Goal: Transaction & Acquisition: Subscribe to service/newsletter

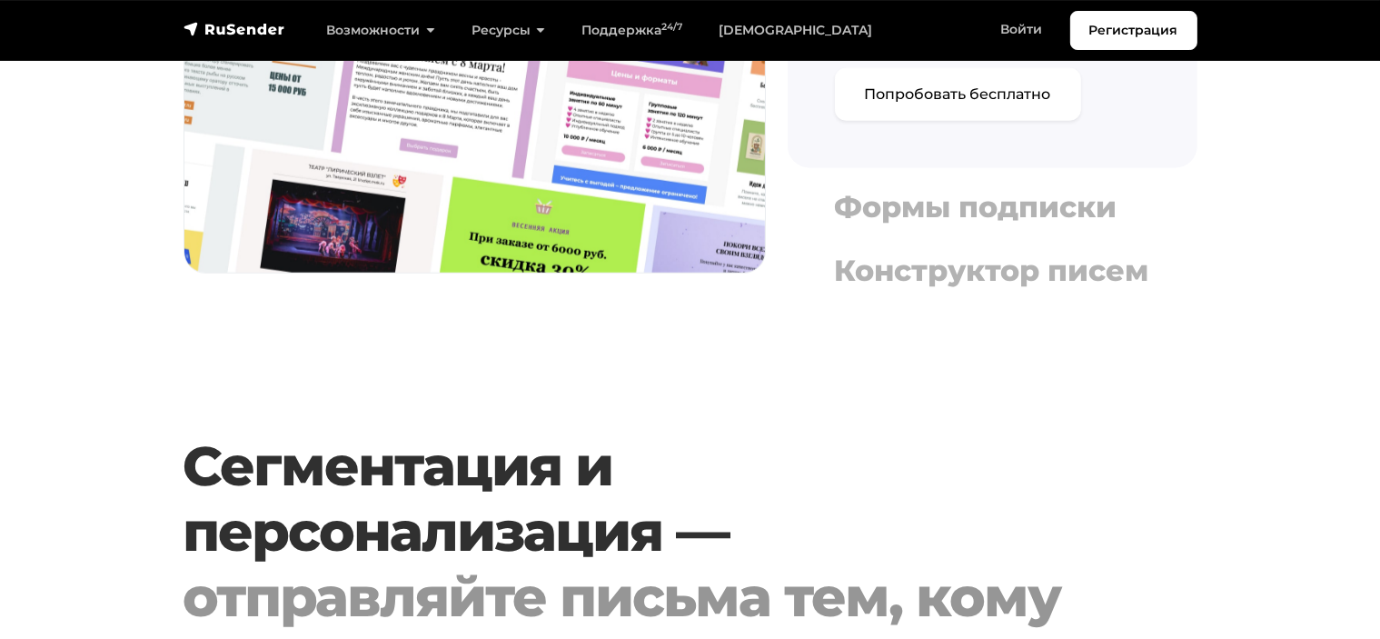
scroll to position [2363, 0]
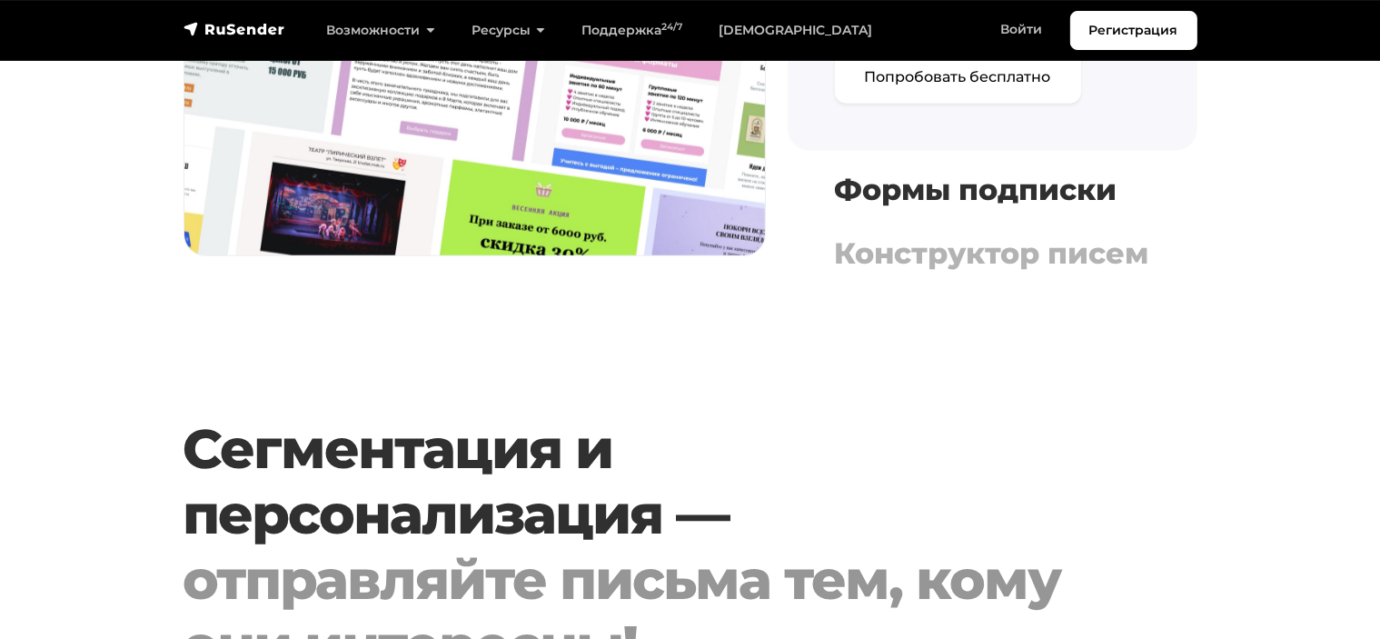
click at [937, 200] on h4 "Формы подписки" at bounding box center [992, 190] width 315 height 35
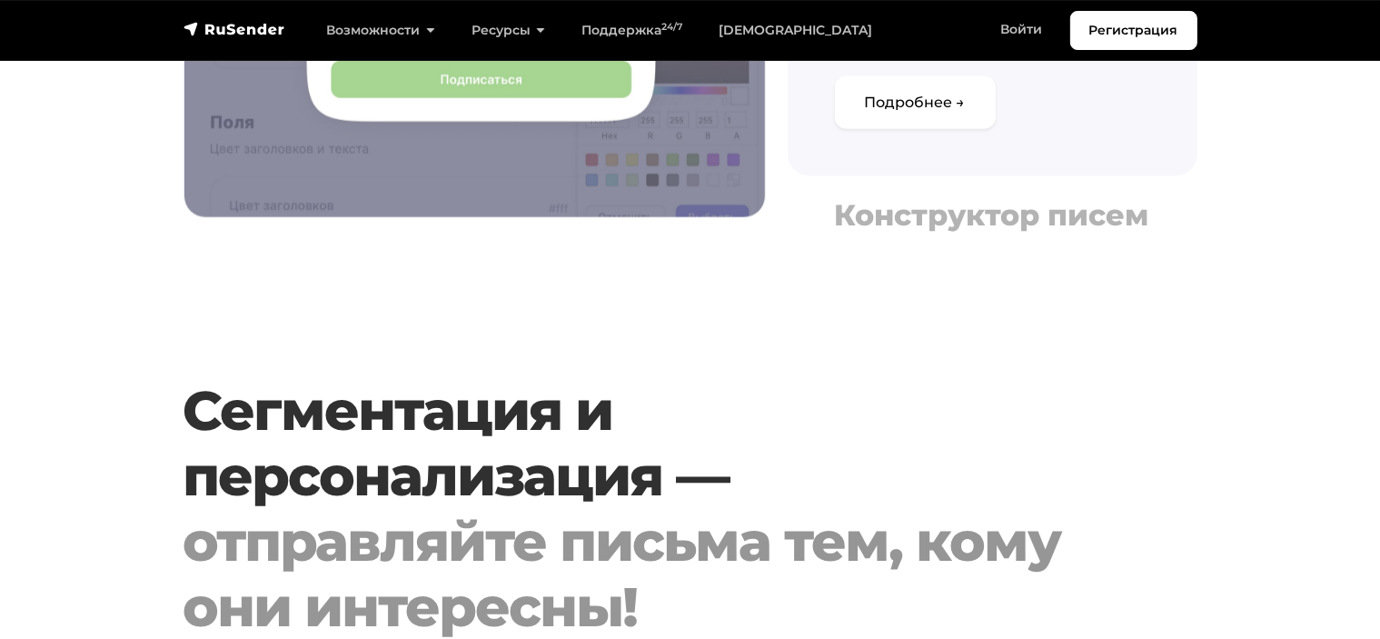
scroll to position [2454, 0]
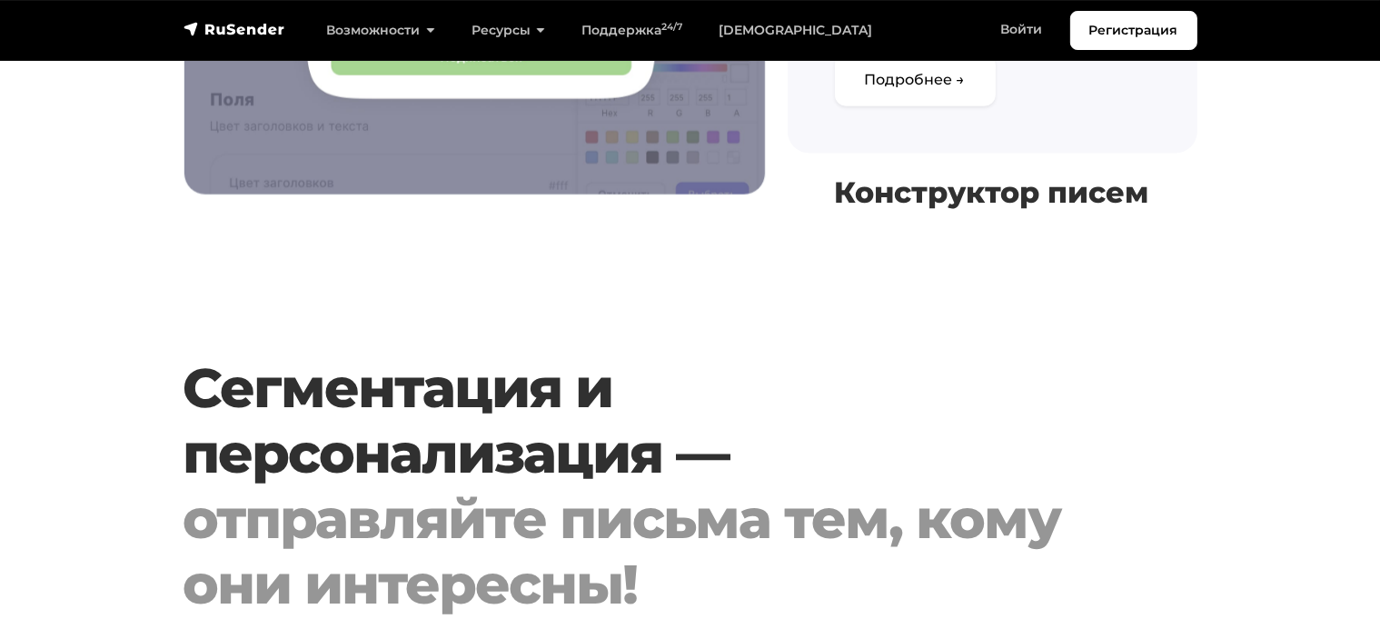
click at [905, 210] on h4 "Конструктор писем" at bounding box center [992, 192] width 315 height 35
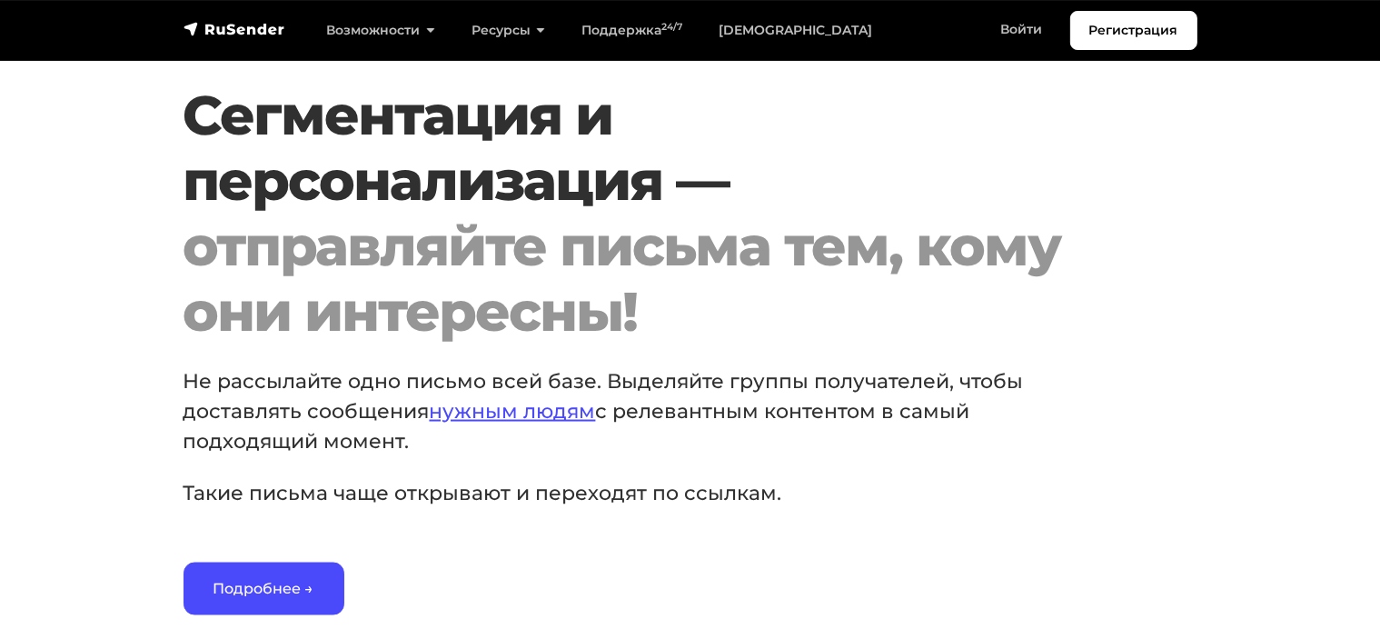
scroll to position [2817, 0]
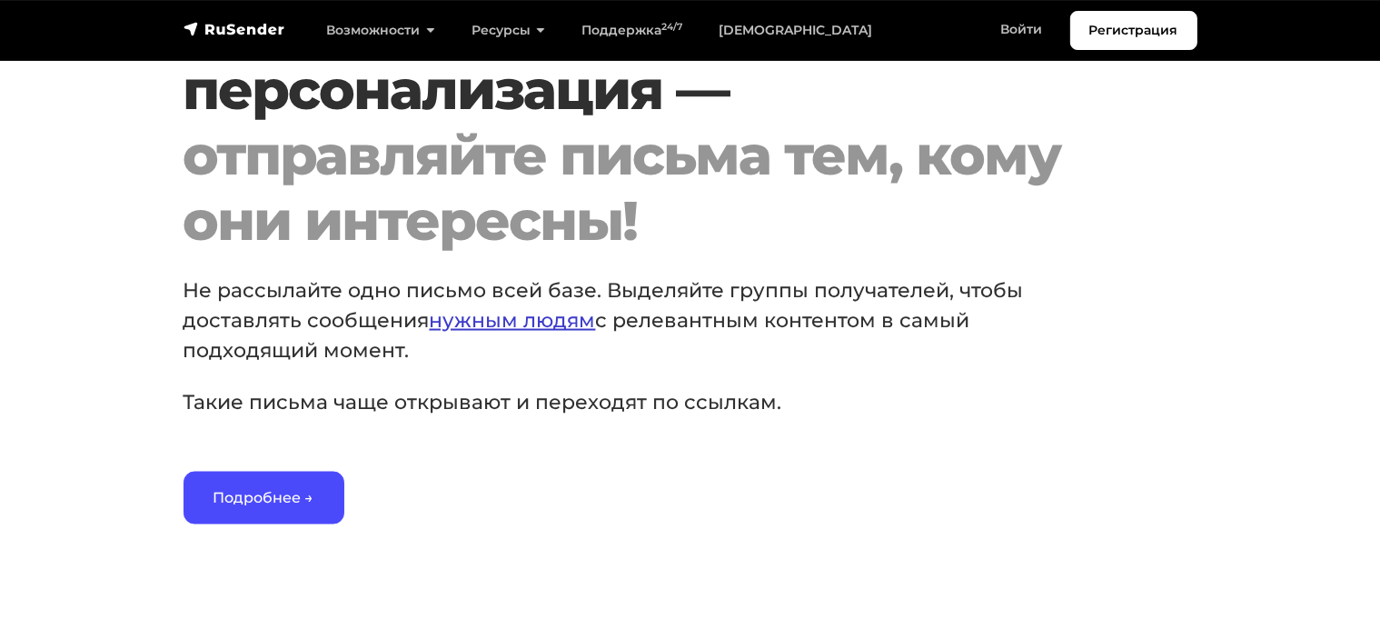
click at [504, 333] on link "нужным людям" at bounding box center [513, 320] width 166 height 25
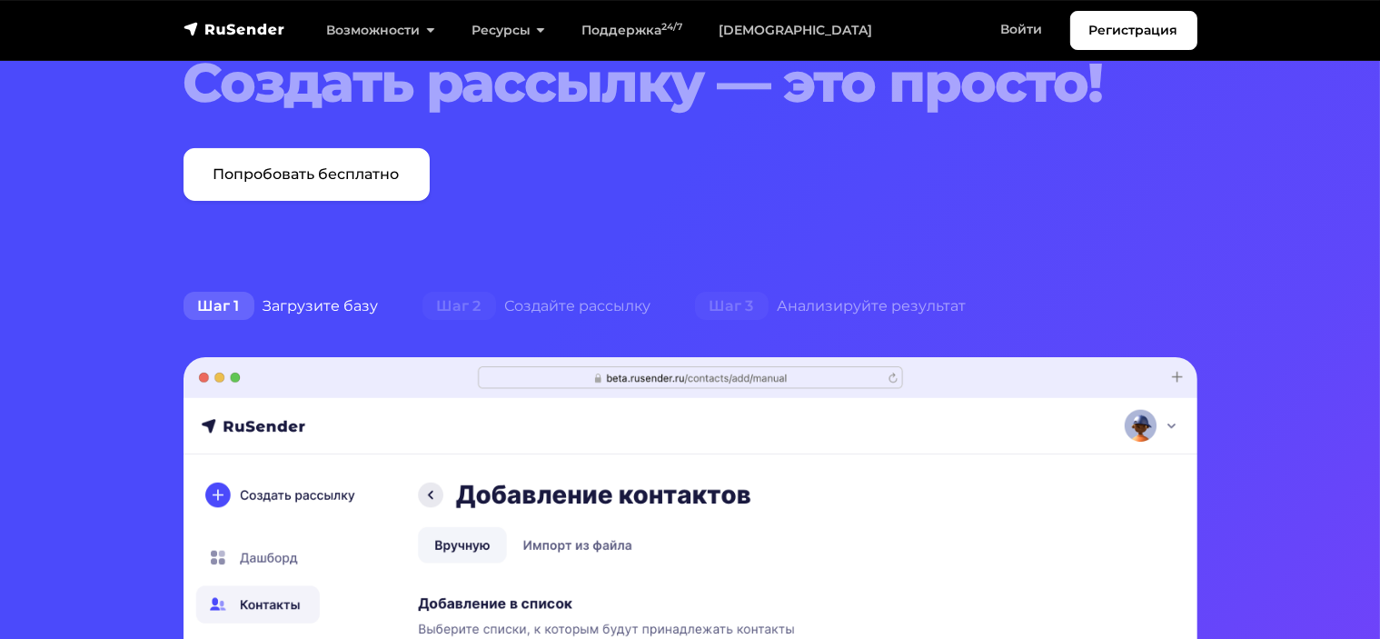
scroll to position [0, 0]
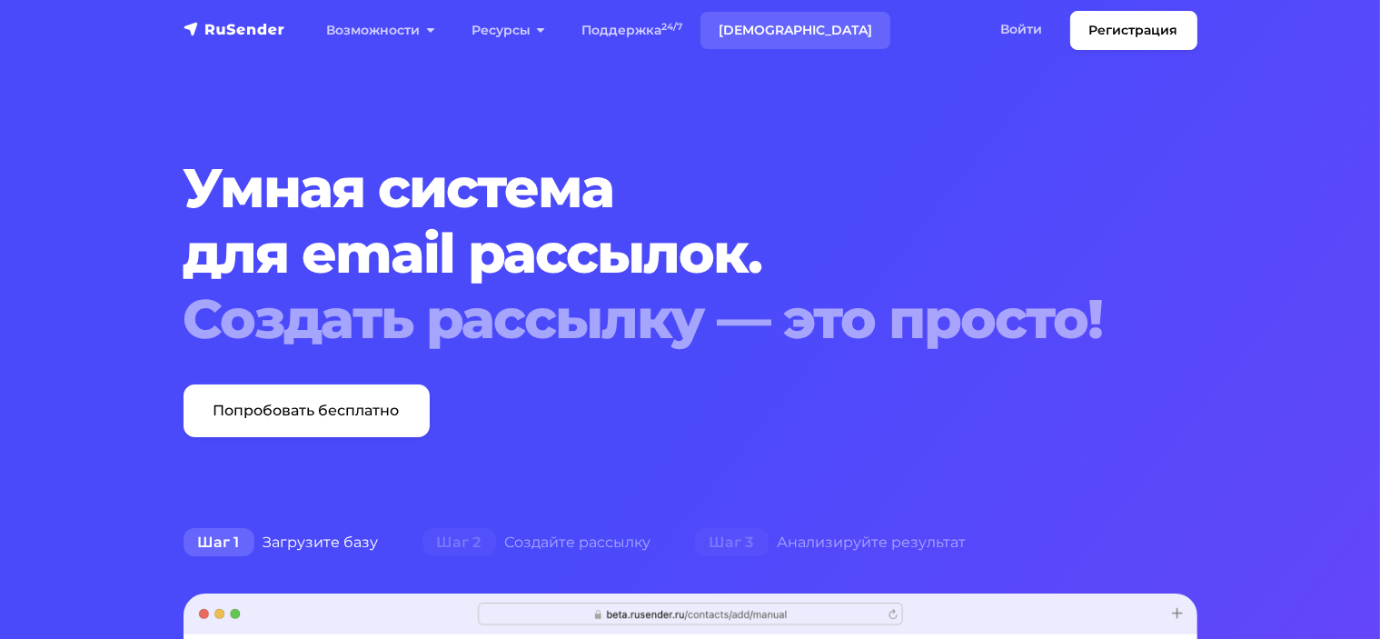
click at [754, 35] on link "[DEMOGRAPHIC_DATA]" at bounding box center [796, 30] width 190 height 37
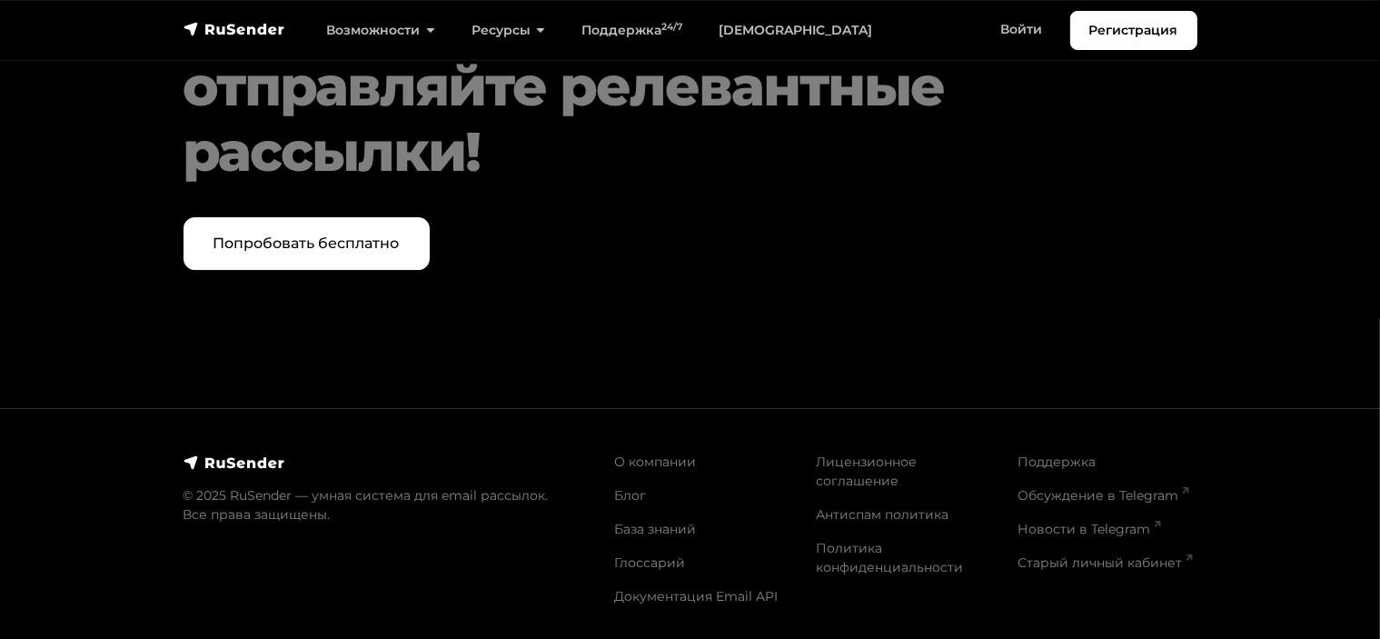
scroll to position [6178, 0]
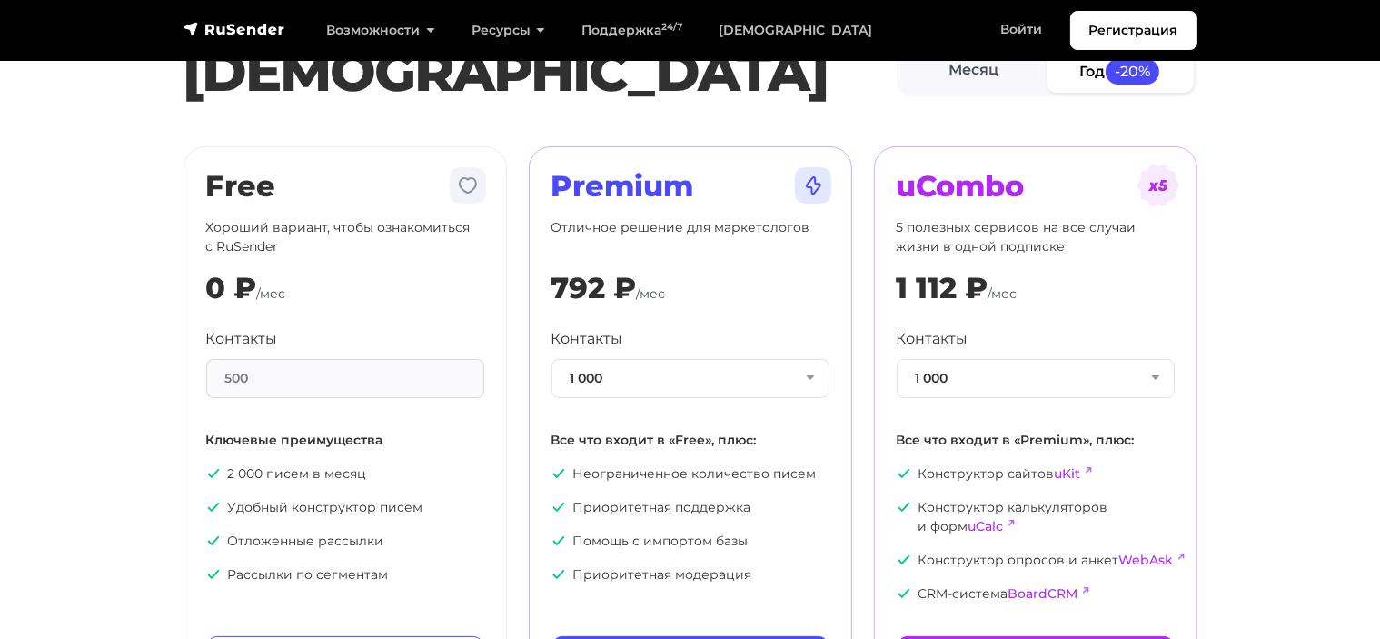
scroll to position [91, 0]
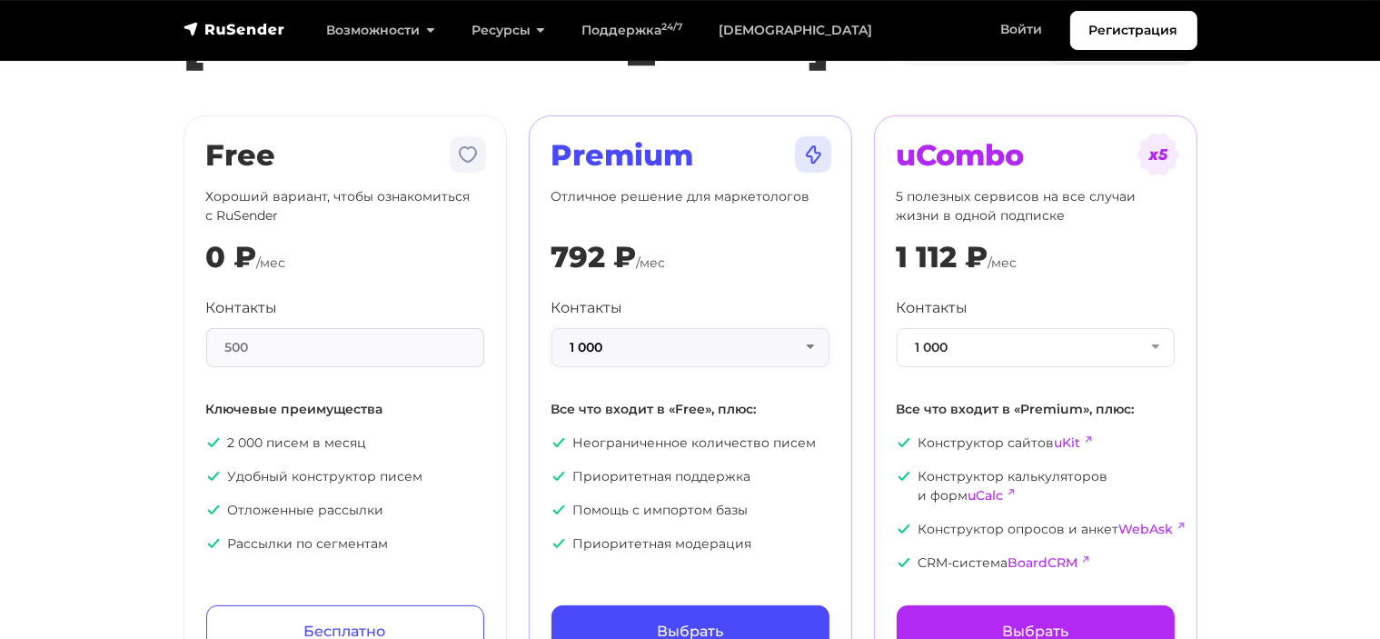
click at [642, 352] on button "1 000" at bounding box center [691, 347] width 278 height 39
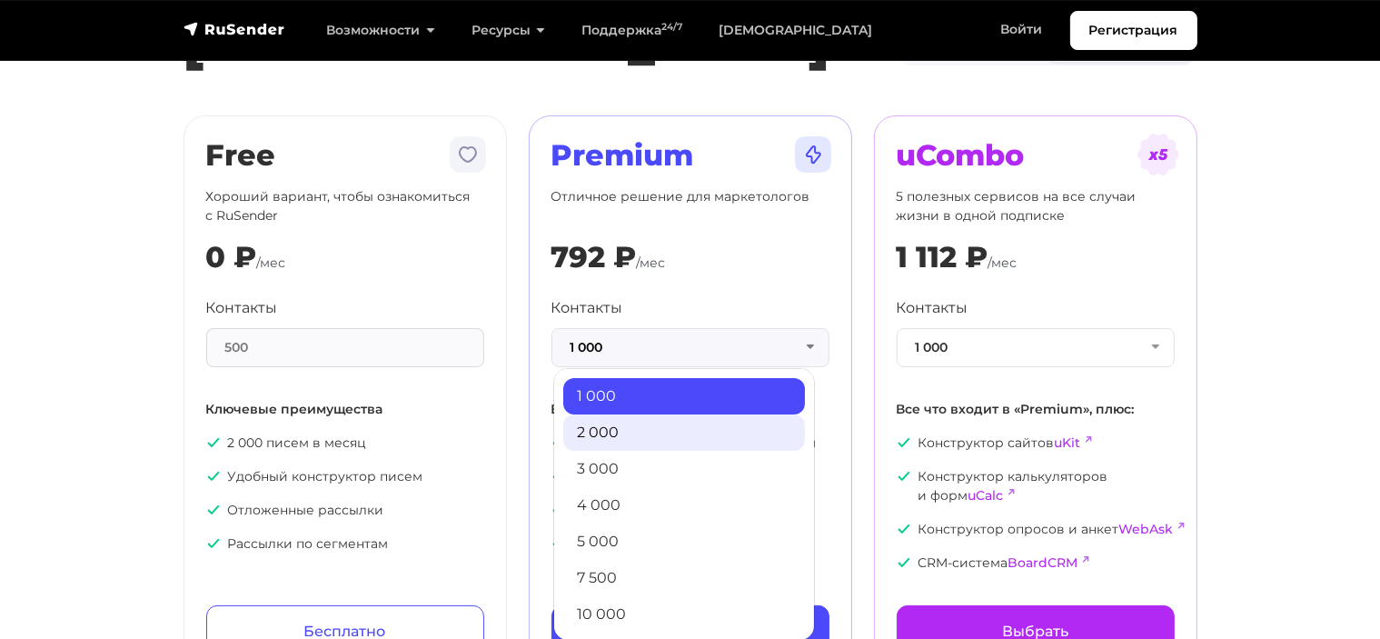
click at [615, 435] on link "2 000" at bounding box center [684, 432] width 242 height 36
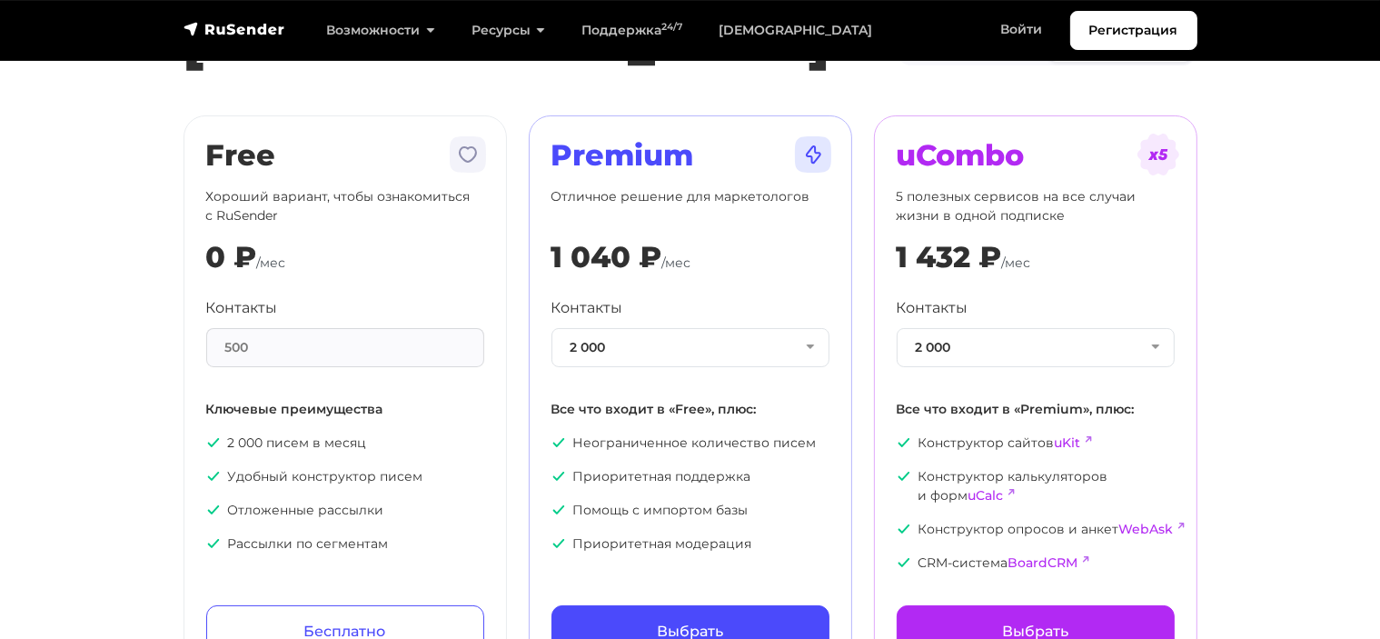
click at [1236, 297] on section "Тарифы Месяц Год -20% Free Хороший вариант, чтобы ознакомиться с RuSender 0 ₽ /…" at bounding box center [690, 306] width 1380 height 750
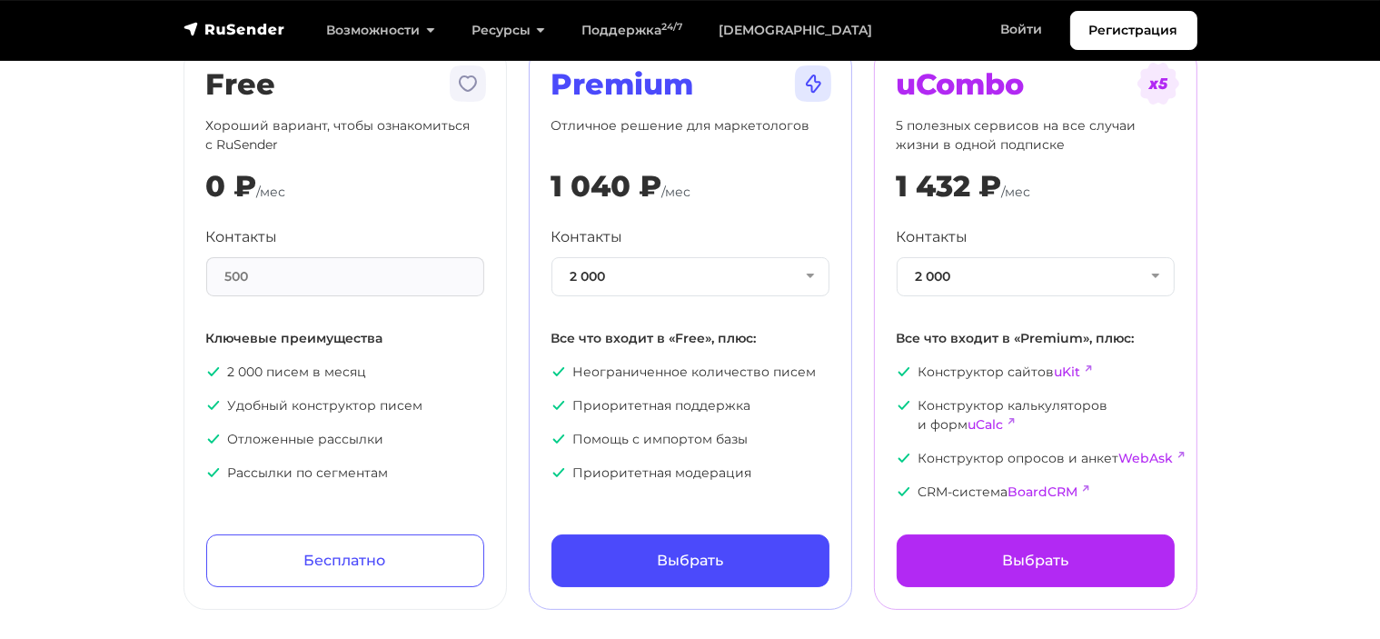
scroll to position [182, 0]
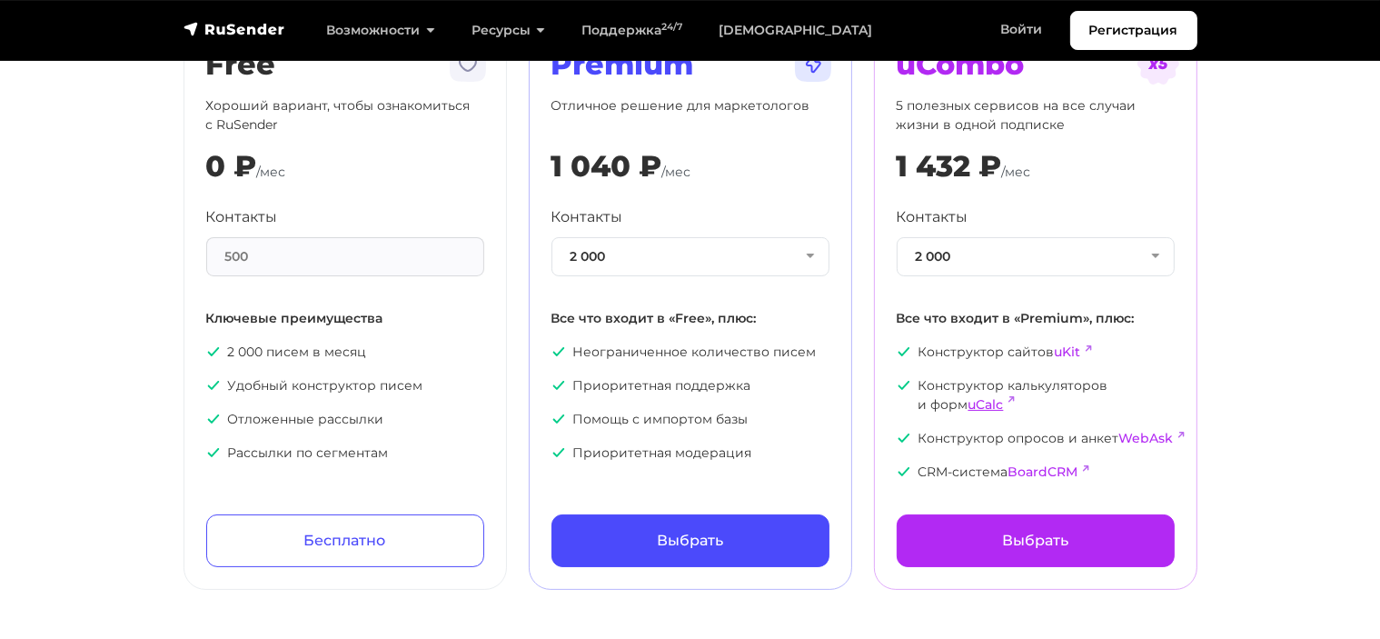
click at [992, 403] on link "uCalc" at bounding box center [986, 404] width 35 height 16
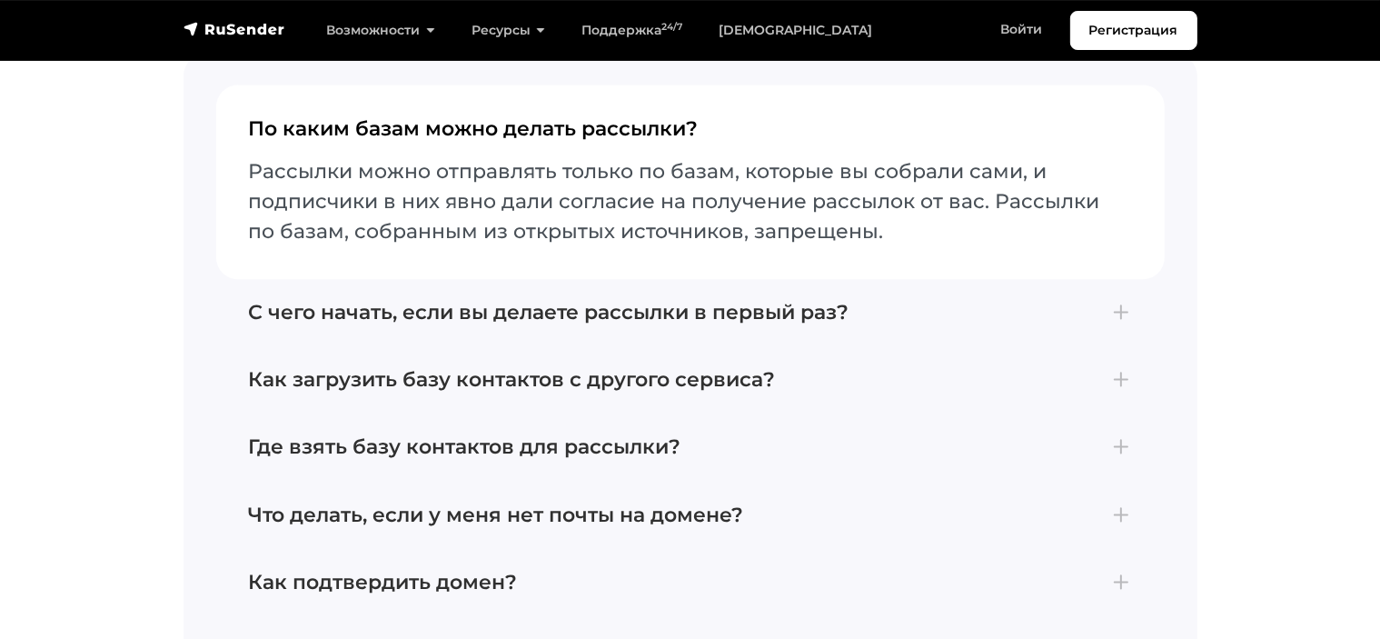
scroll to position [4090, 0]
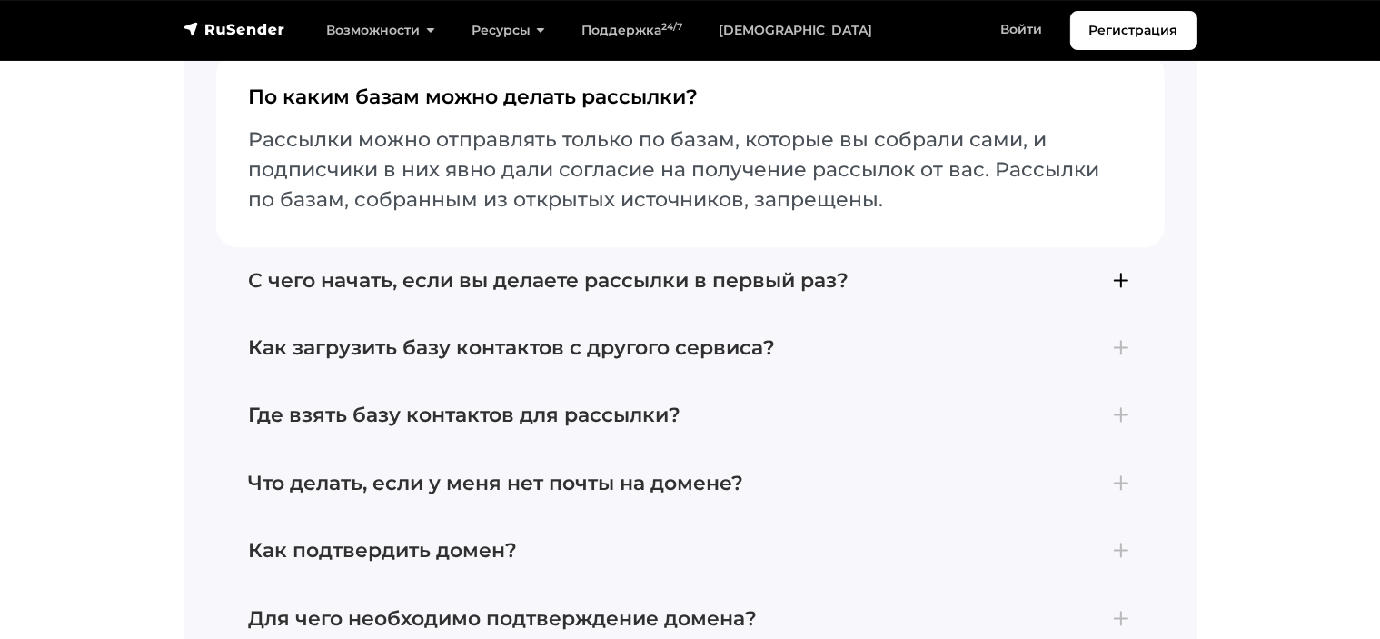
click at [1121, 269] on h4 "С чего начать, если вы делаете рассылки в первый раз?" at bounding box center [690, 281] width 883 height 24
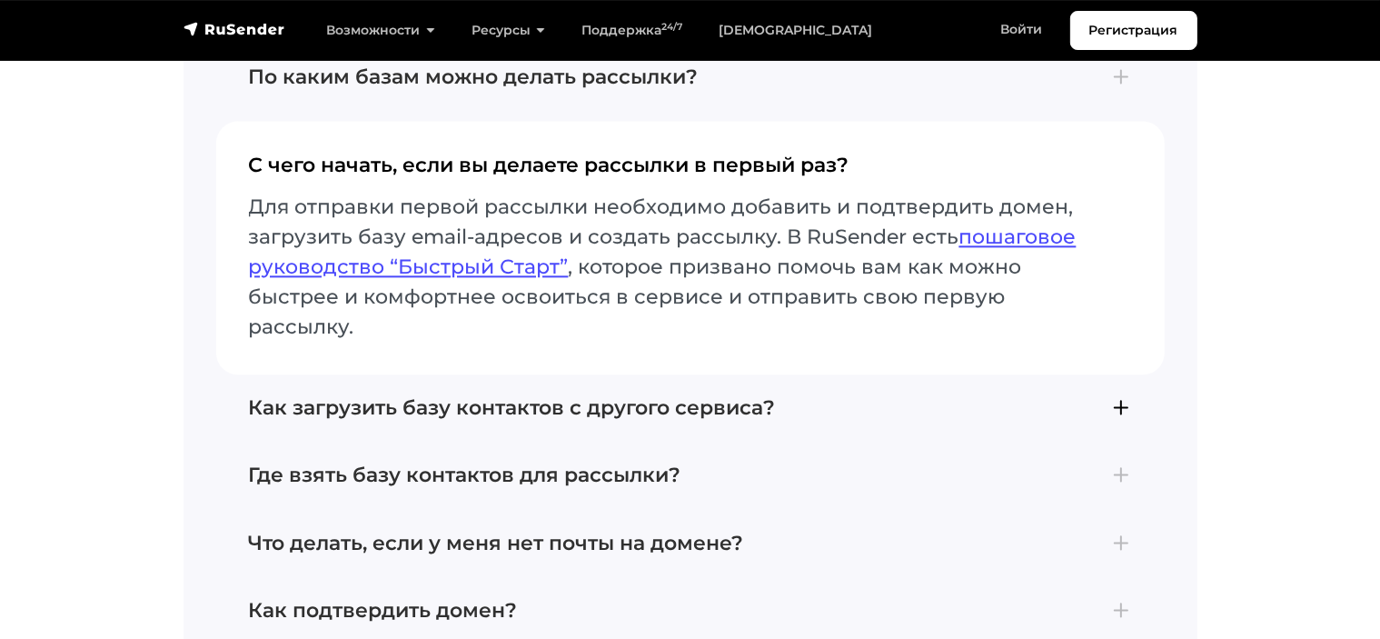
click at [1122, 396] on h4 "Как загрузить базу контактов с другого сервиса?" at bounding box center [690, 408] width 883 height 24
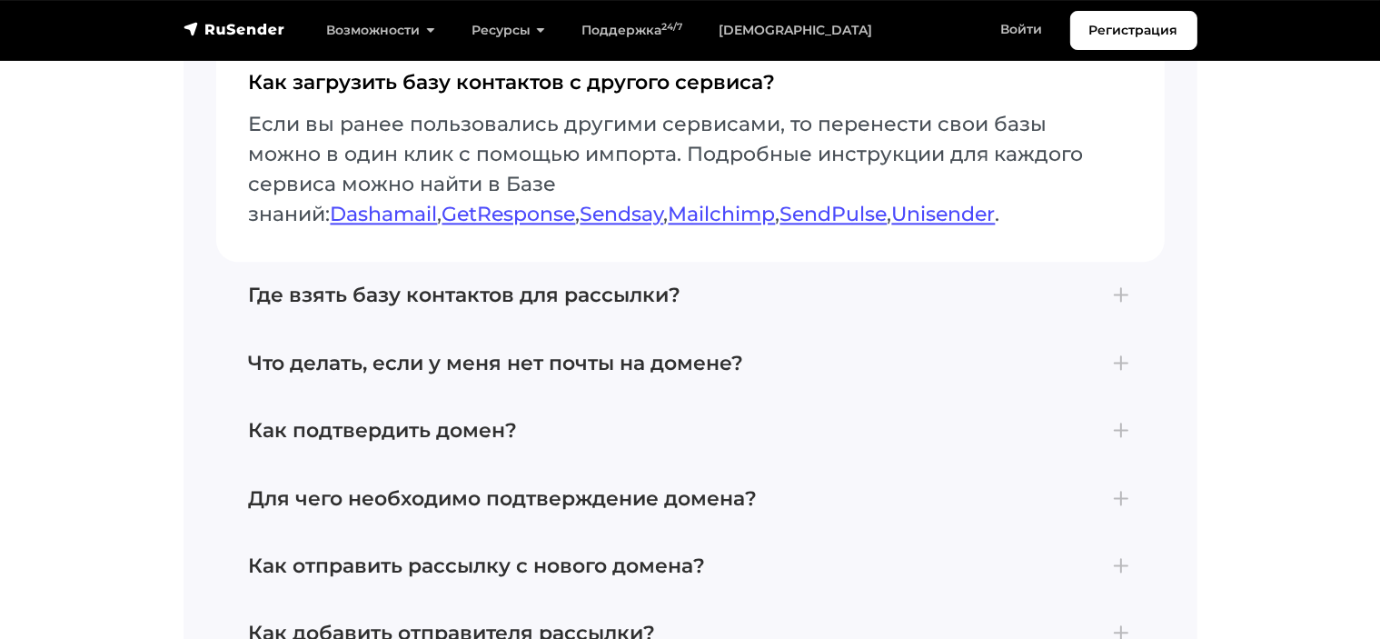
scroll to position [4271, 0]
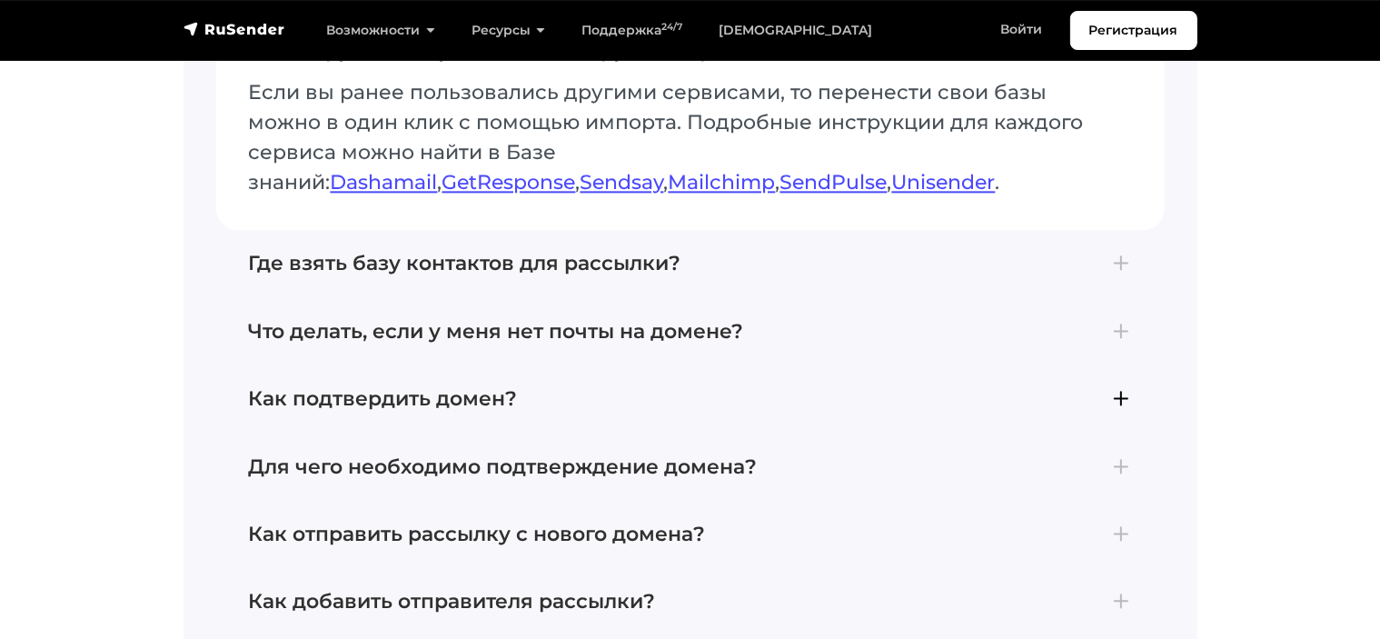
click at [1105, 387] on h4 "Как подтвердить домен?" at bounding box center [690, 399] width 883 height 24
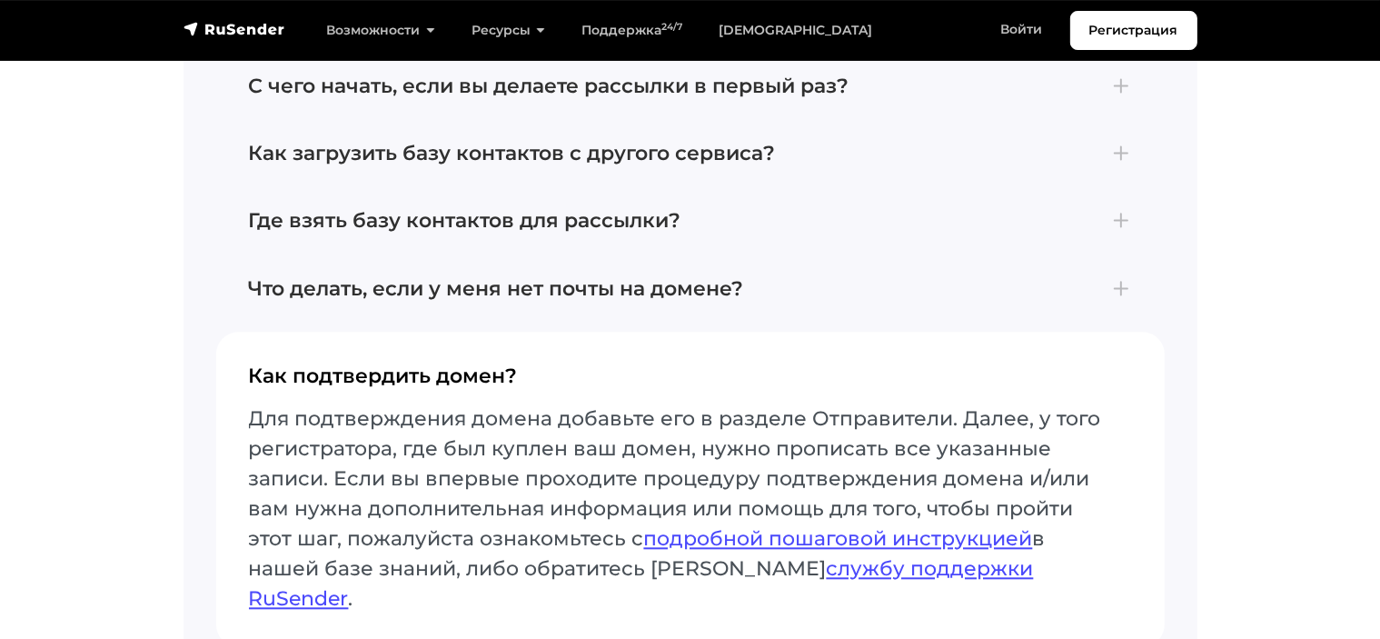
scroll to position [4181, 0]
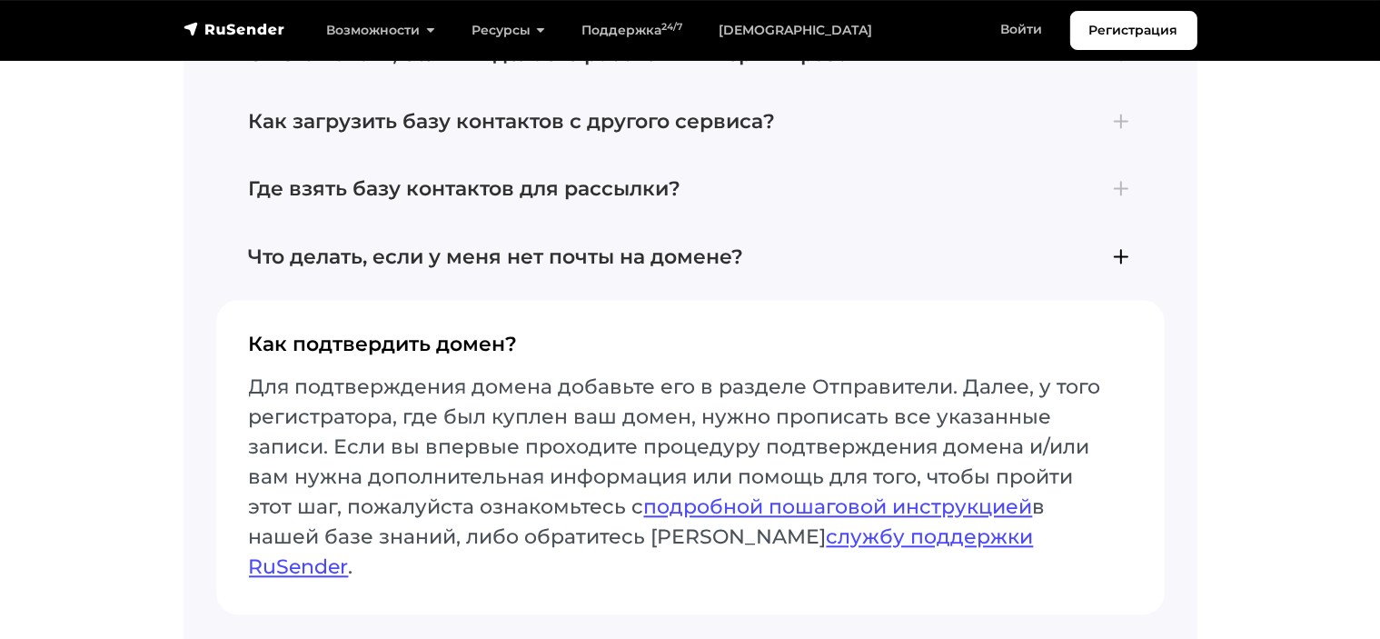
click at [1116, 245] on h4 "Что делать, если у меня нет почты на домене?" at bounding box center [690, 257] width 883 height 24
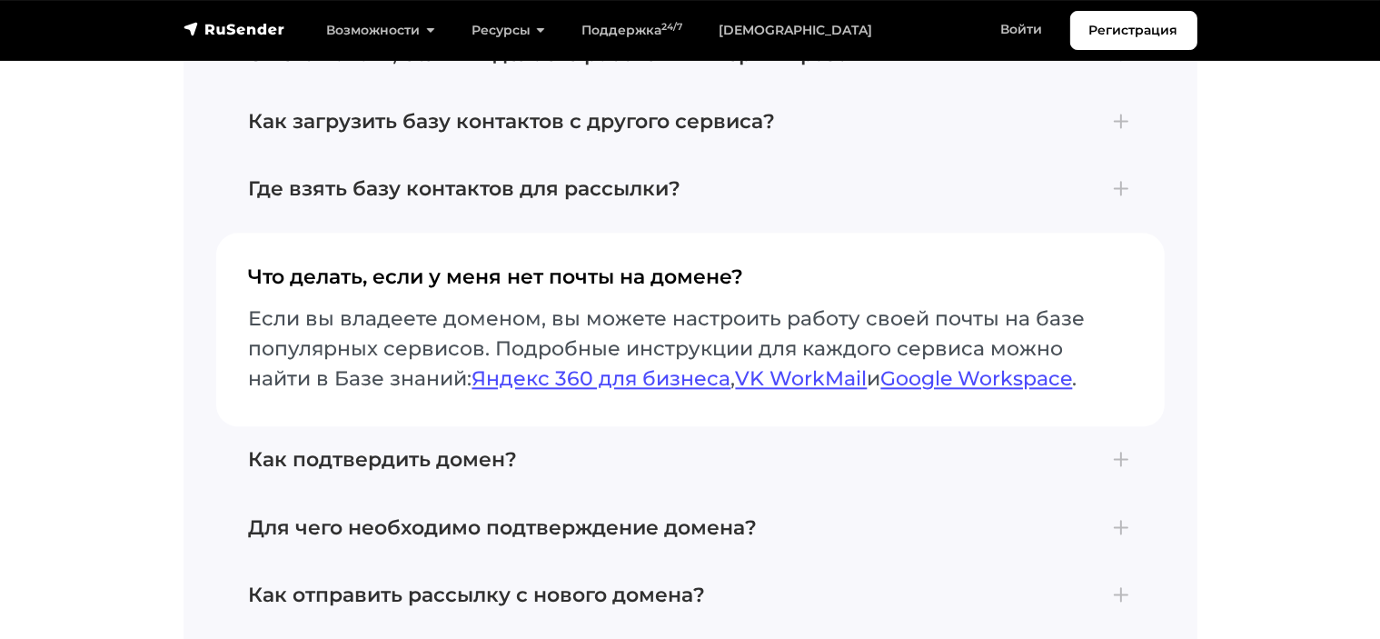
scroll to position [4271, 0]
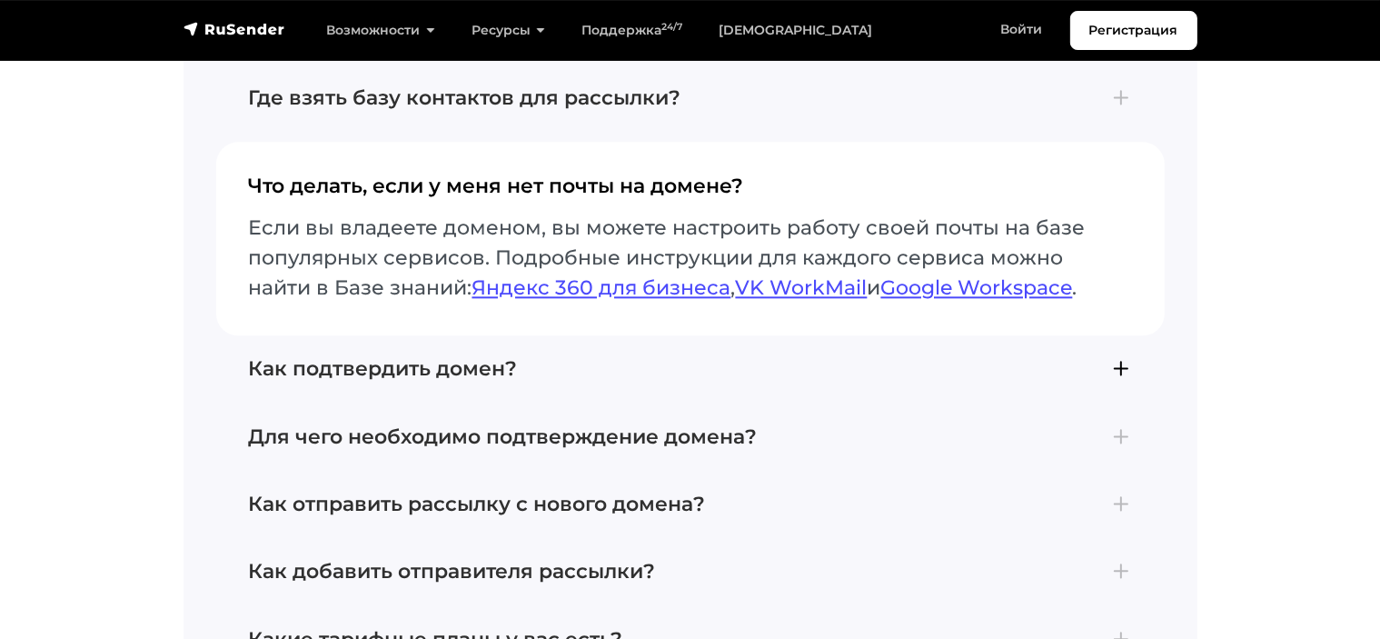
click at [1131, 357] on h4 "Как подтвердить домен?" at bounding box center [690, 369] width 883 height 24
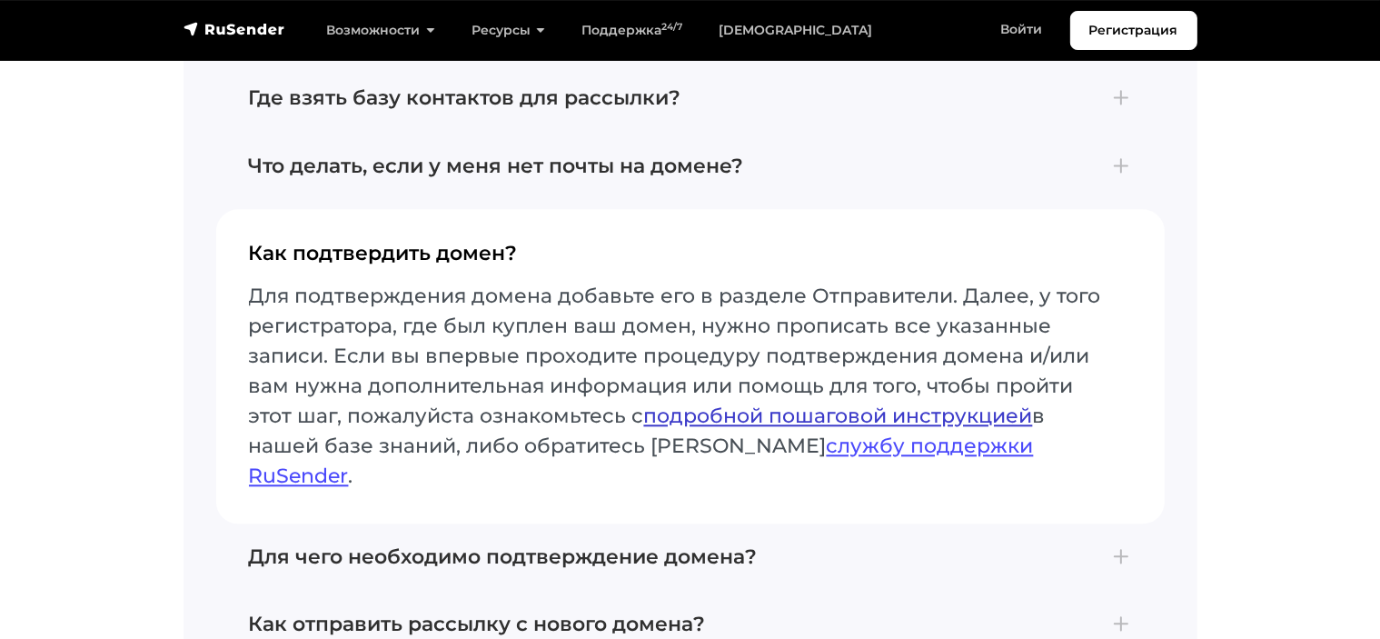
click at [933, 404] on link "подробной пошаговой инструкцией" at bounding box center [838, 416] width 389 height 25
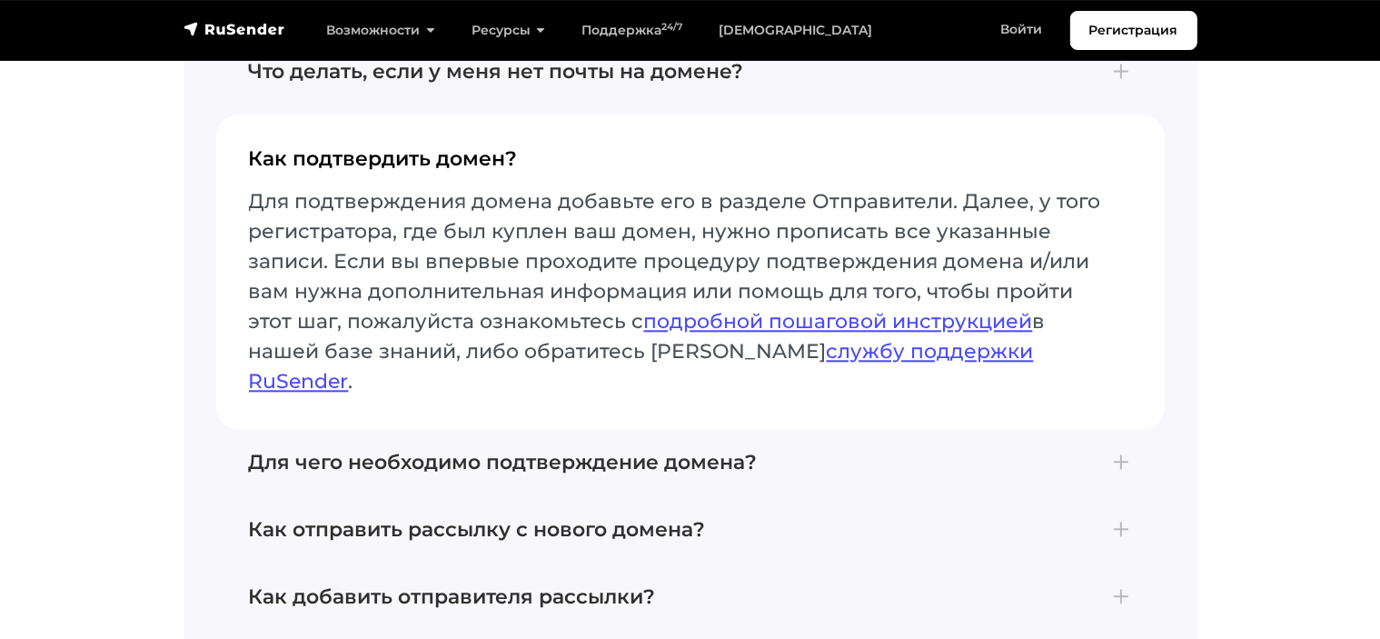
scroll to position [4453, 0]
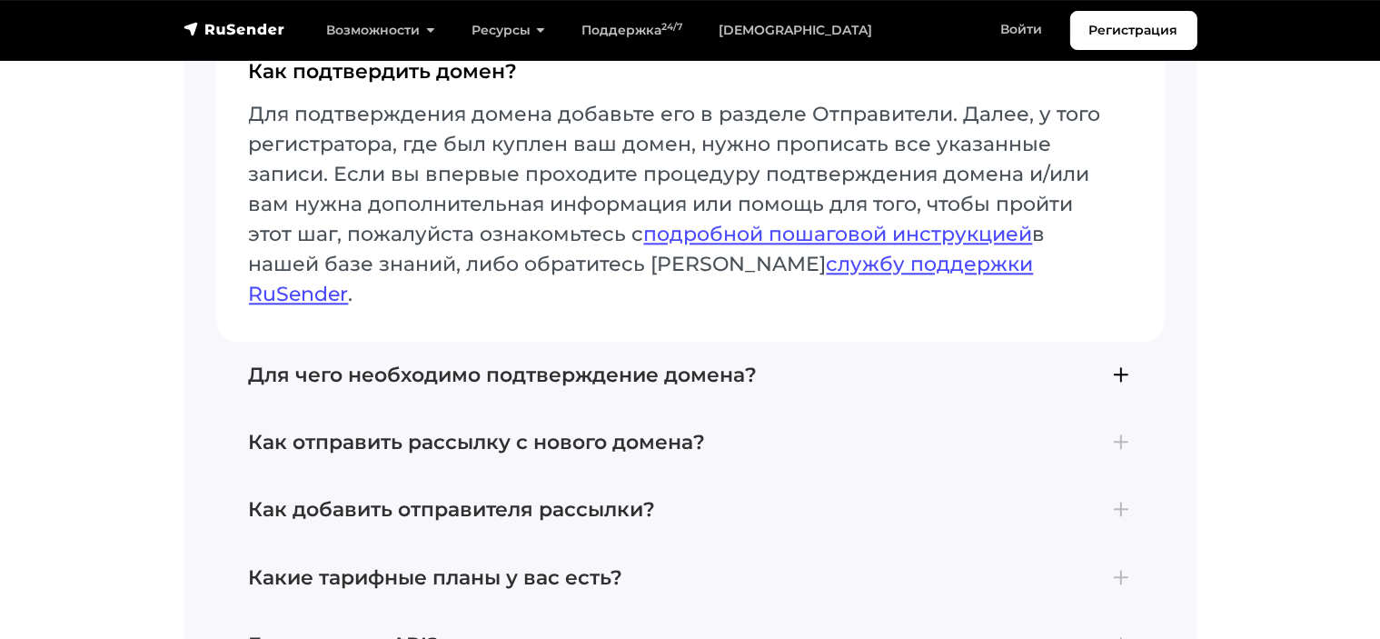
click at [1120, 364] on h4 "Для чего необходимо подтверждение домена?" at bounding box center [690, 376] width 883 height 24
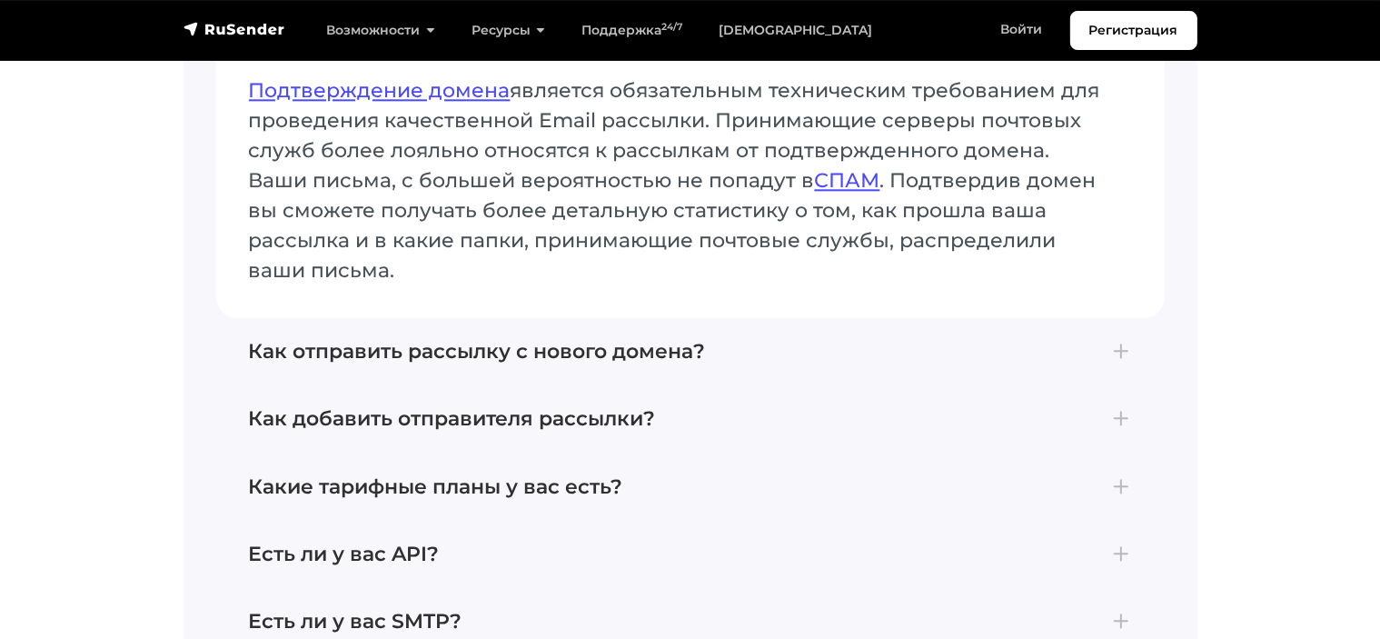
scroll to position [4635, 0]
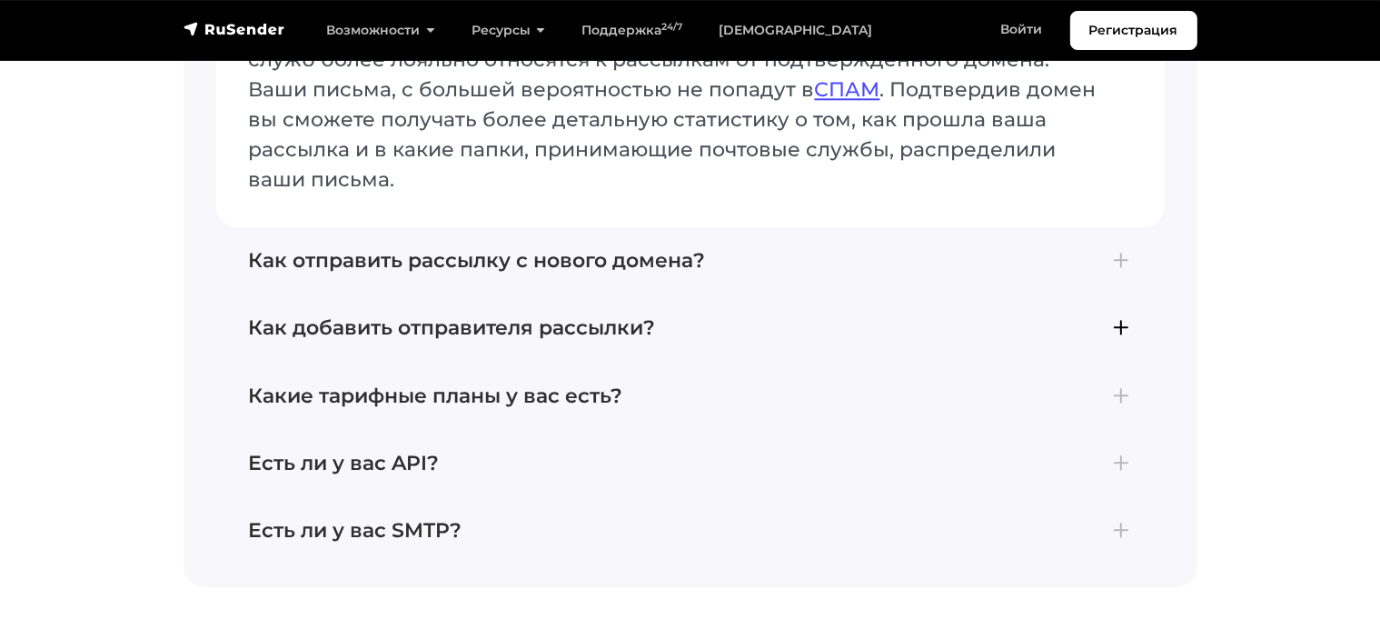
click at [1113, 316] on h4 "Как добавить отправителя рассылки?" at bounding box center [690, 328] width 883 height 24
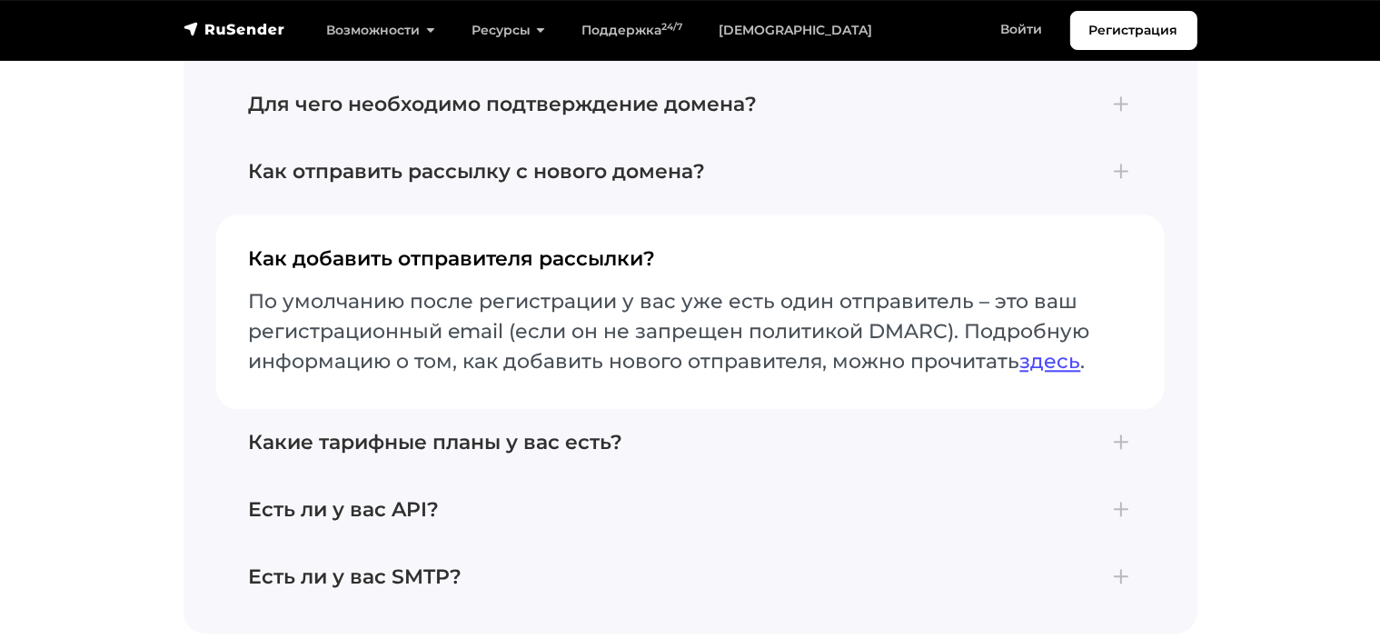
scroll to position [4500, 0]
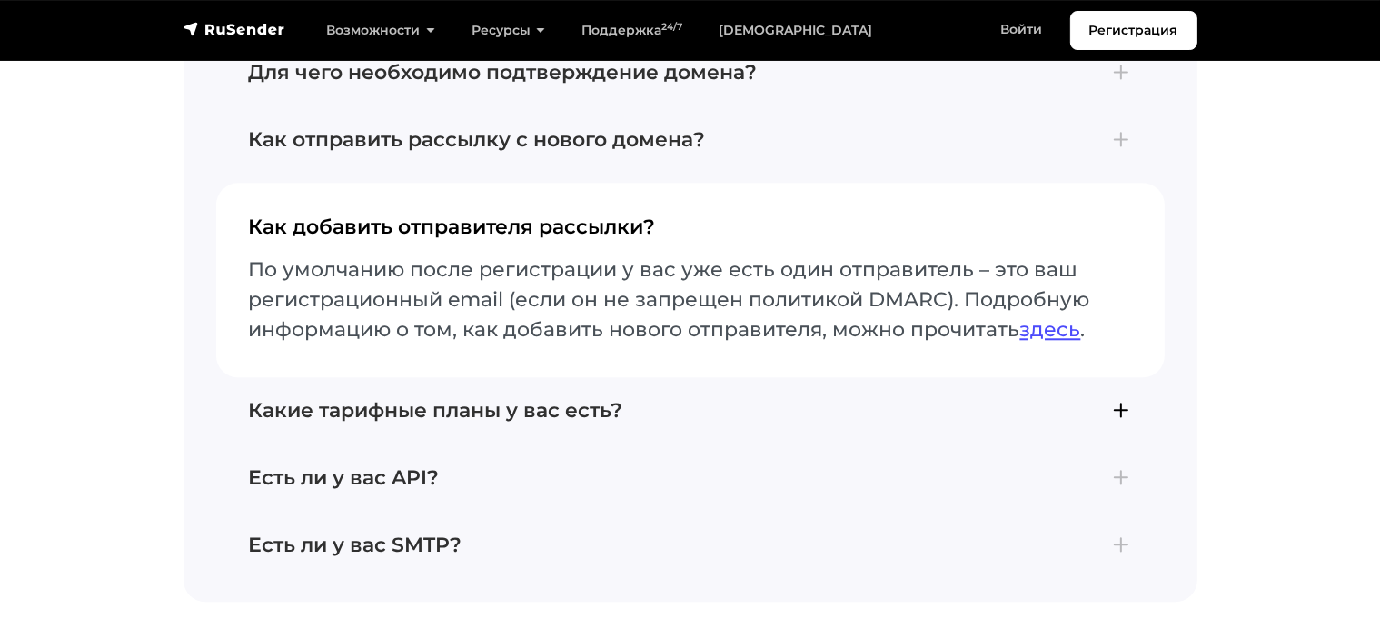
click at [1138, 377] on button "Какие тарифные планы у вас есть? В сервисе RuSender доступно три тарифных плана…" at bounding box center [690, 410] width 949 height 67
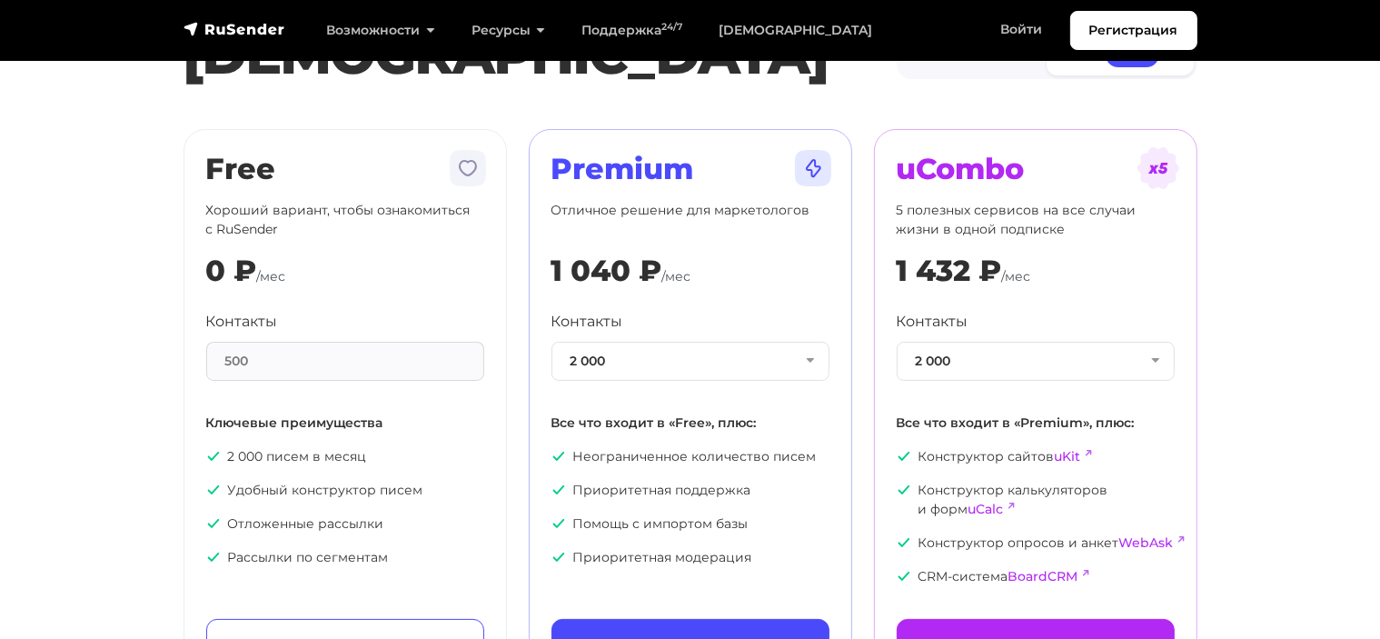
scroll to position [0, 0]
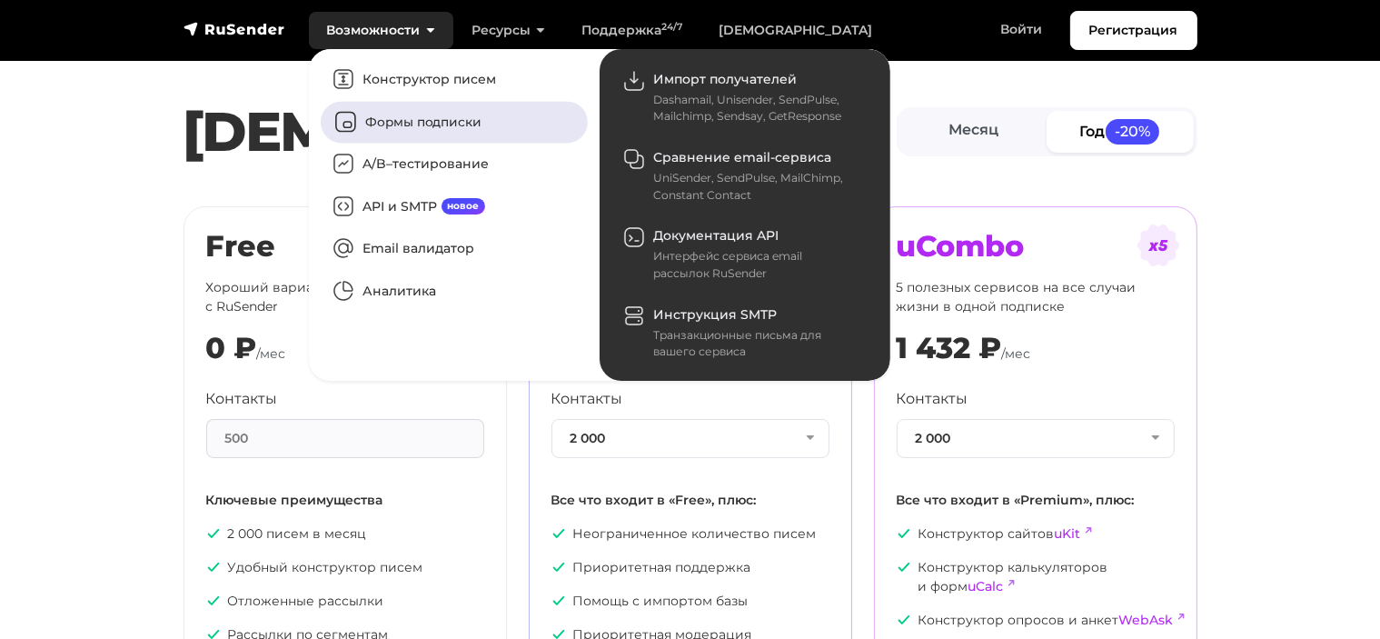
click at [430, 124] on link "Формы подписки" at bounding box center [454, 122] width 267 height 42
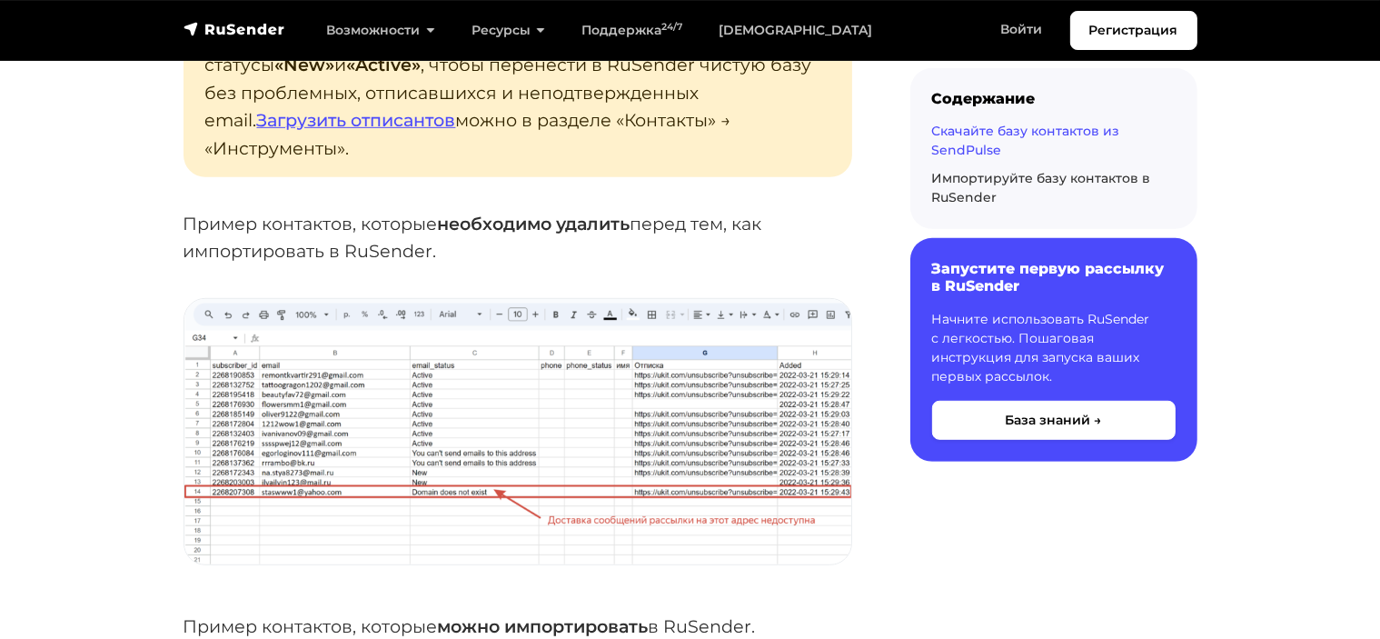
scroll to position [1091, 0]
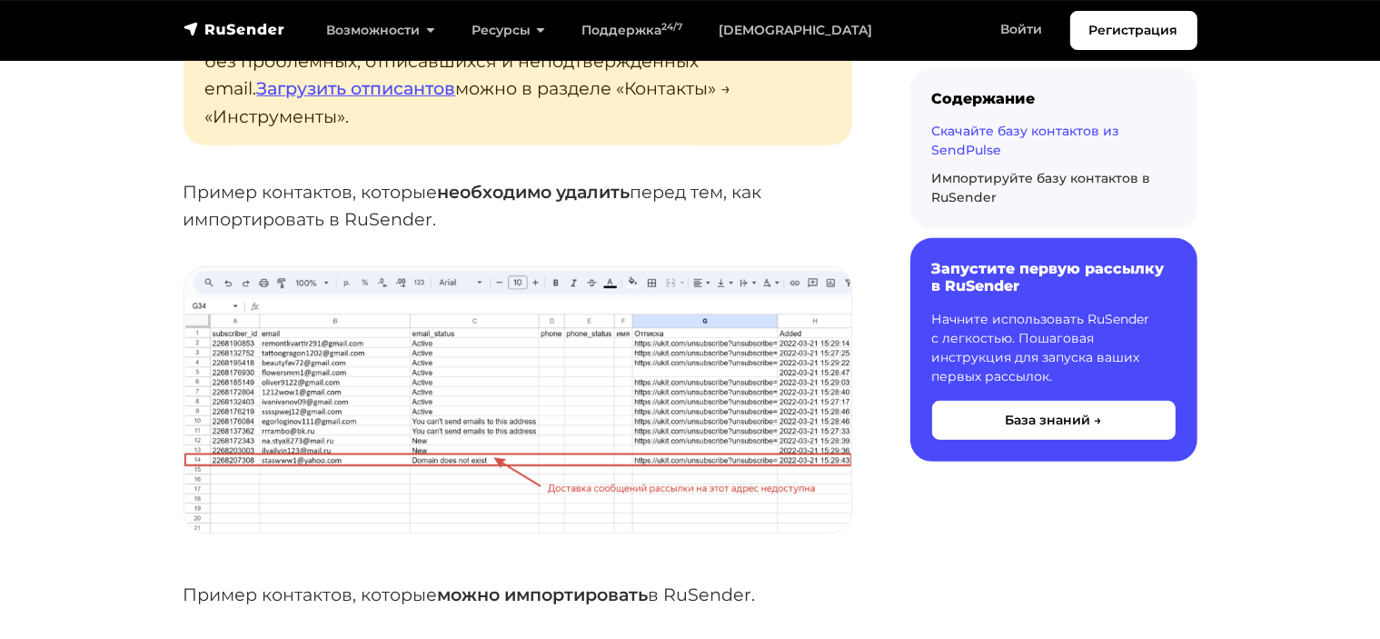
click at [516, 441] on img at bounding box center [517, 399] width 667 height 265
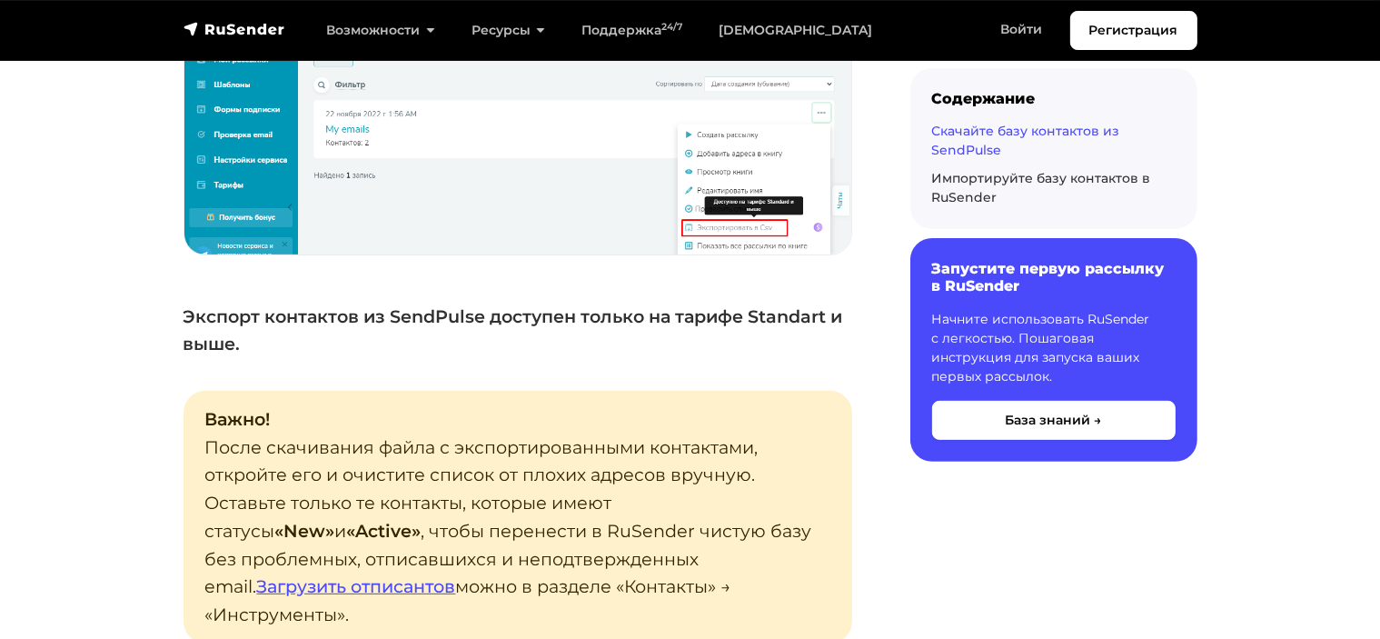
scroll to position [0, 0]
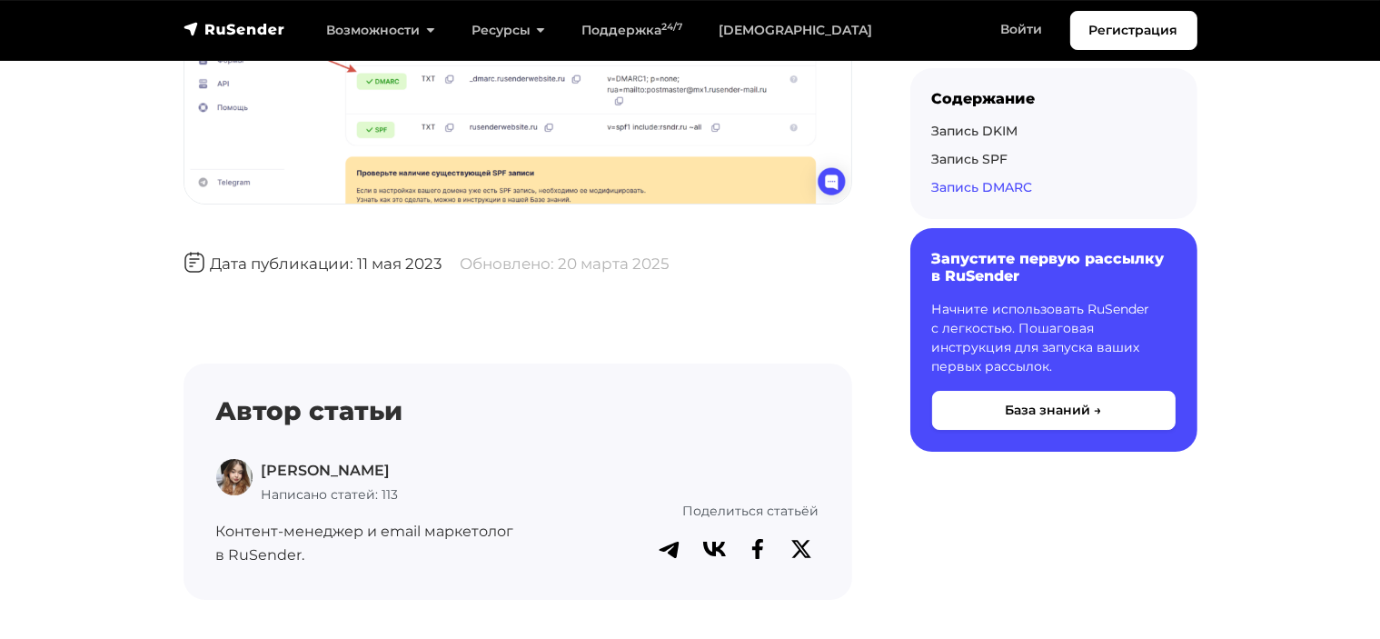
scroll to position [6362, 0]
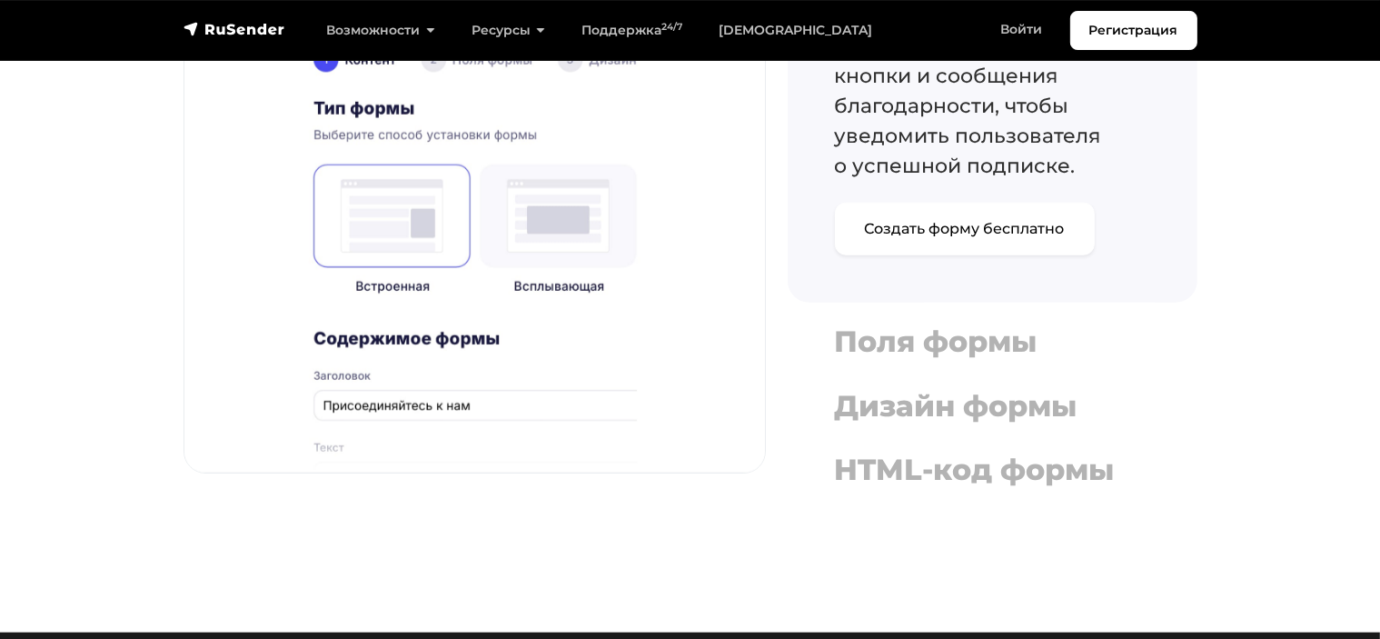
scroll to position [1818, 0]
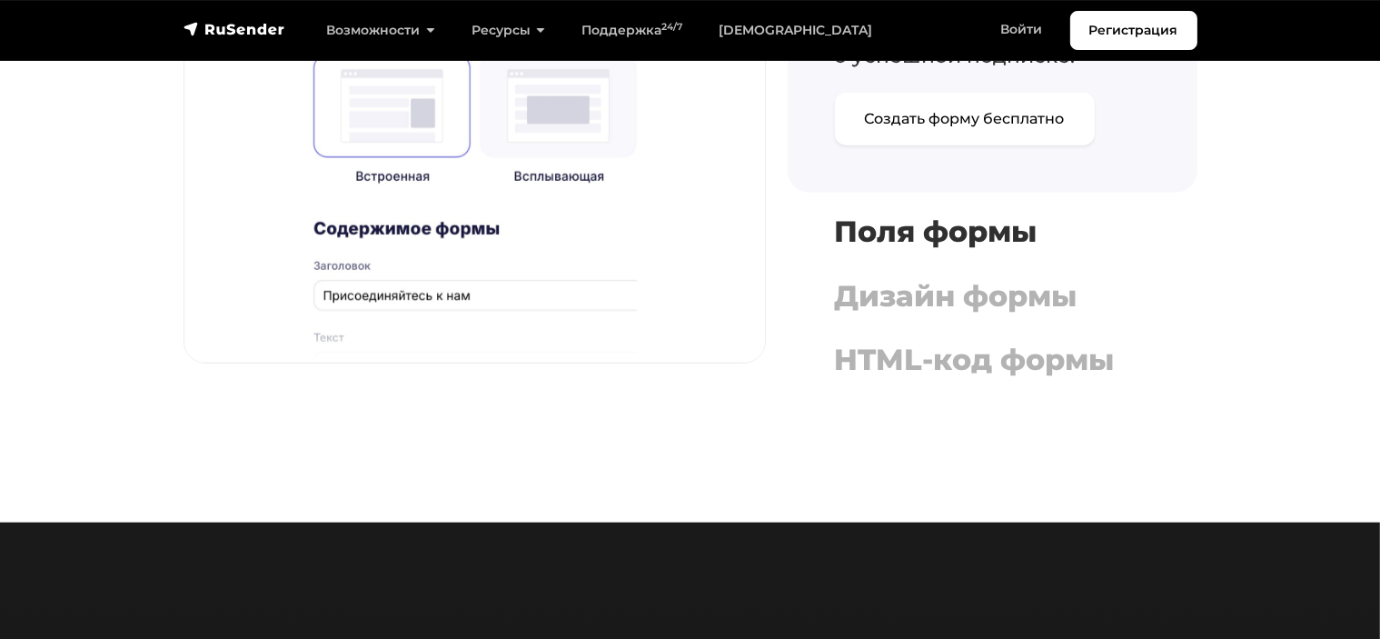
click at [914, 228] on h4 "Поля формы" at bounding box center [992, 231] width 315 height 35
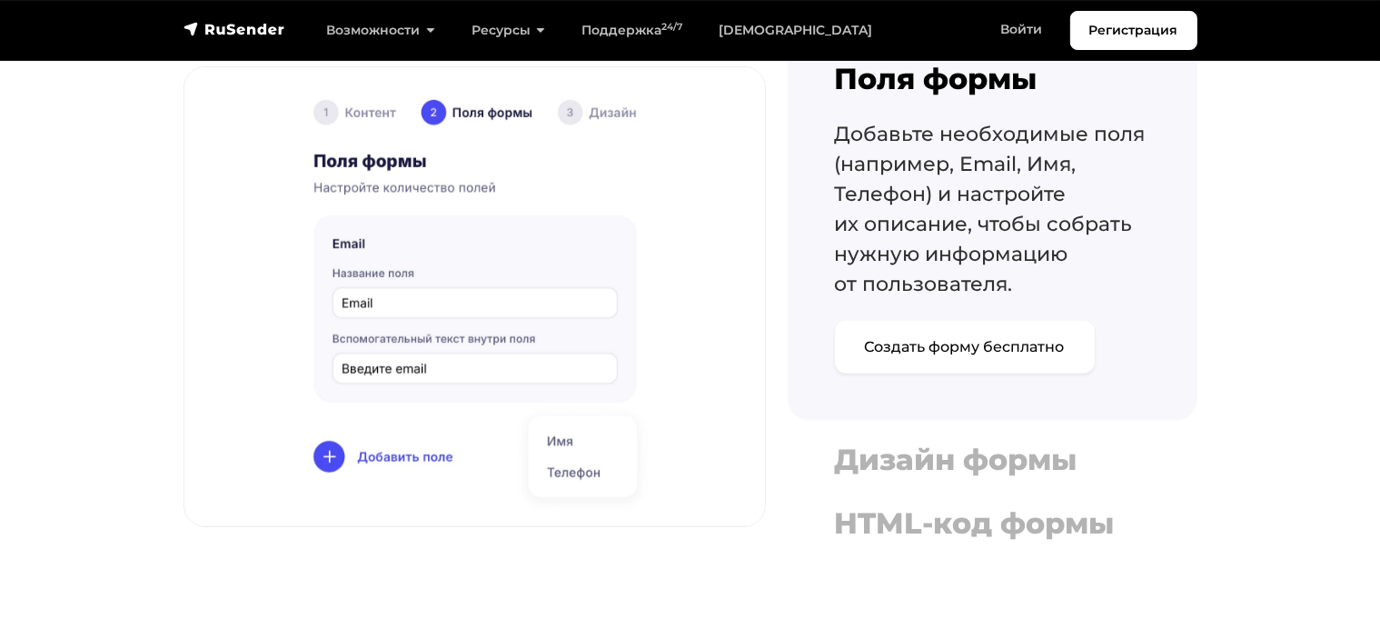
scroll to position [1636, 0]
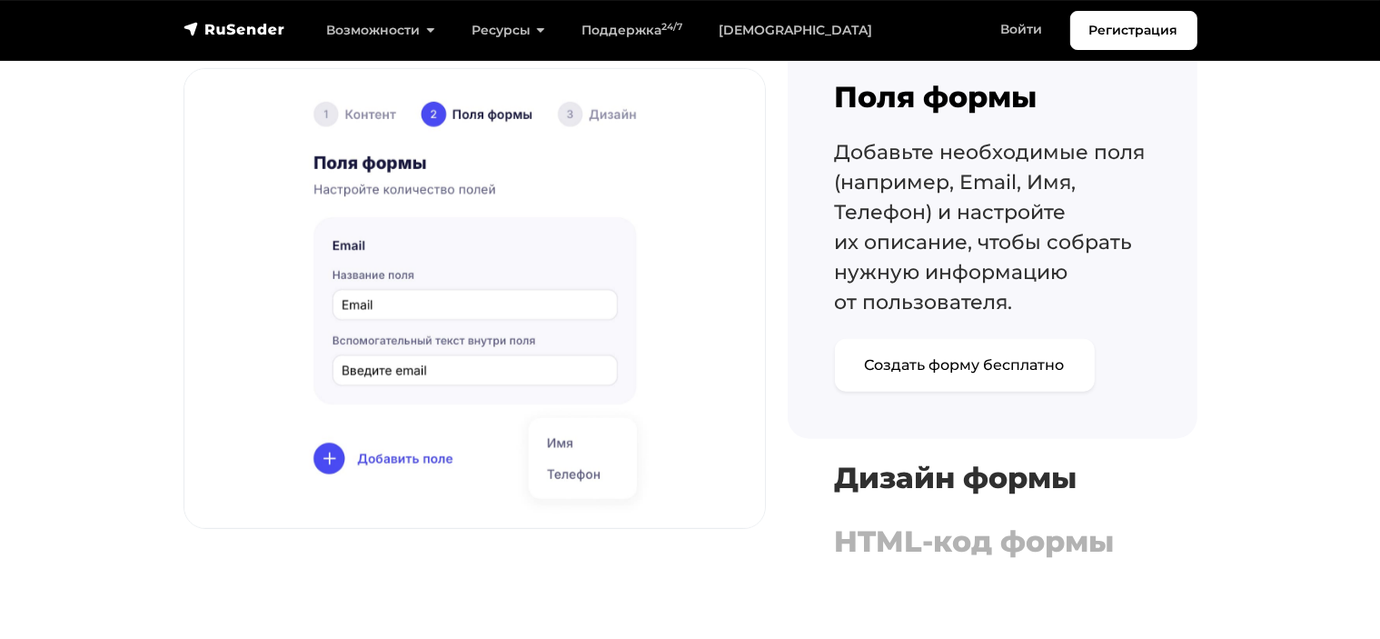
click at [1058, 483] on h4 "Дизайн формы" at bounding box center [992, 478] width 315 height 35
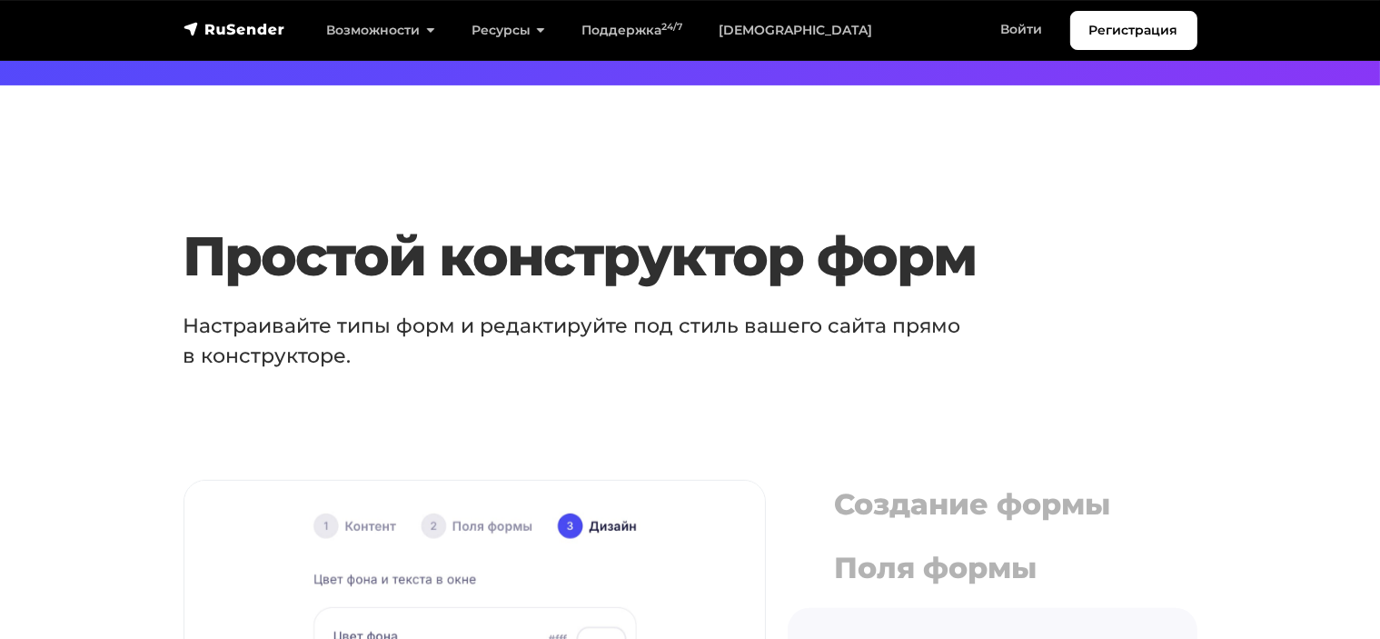
scroll to position [1363, 0]
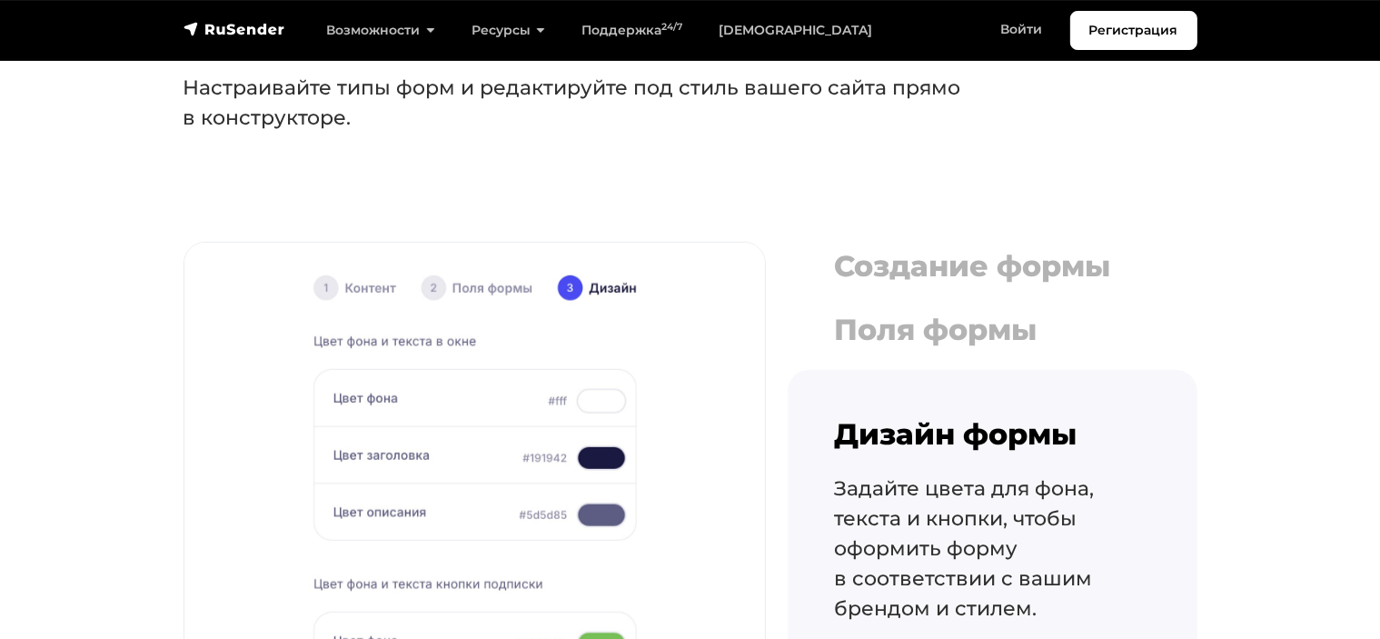
click at [458, 295] on img at bounding box center [474, 472] width 581 height 459
click at [473, 282] on img at bounding box center [474, 472] width 581 height 459
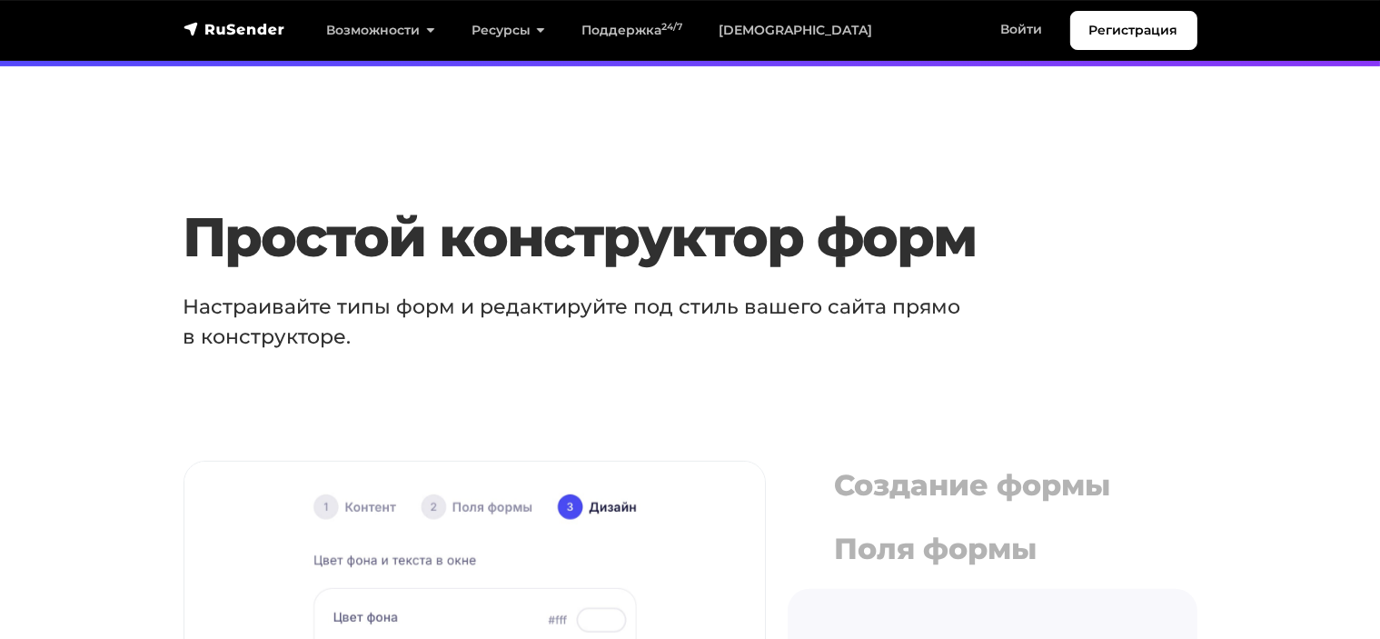
scroll to position [1454, 0]
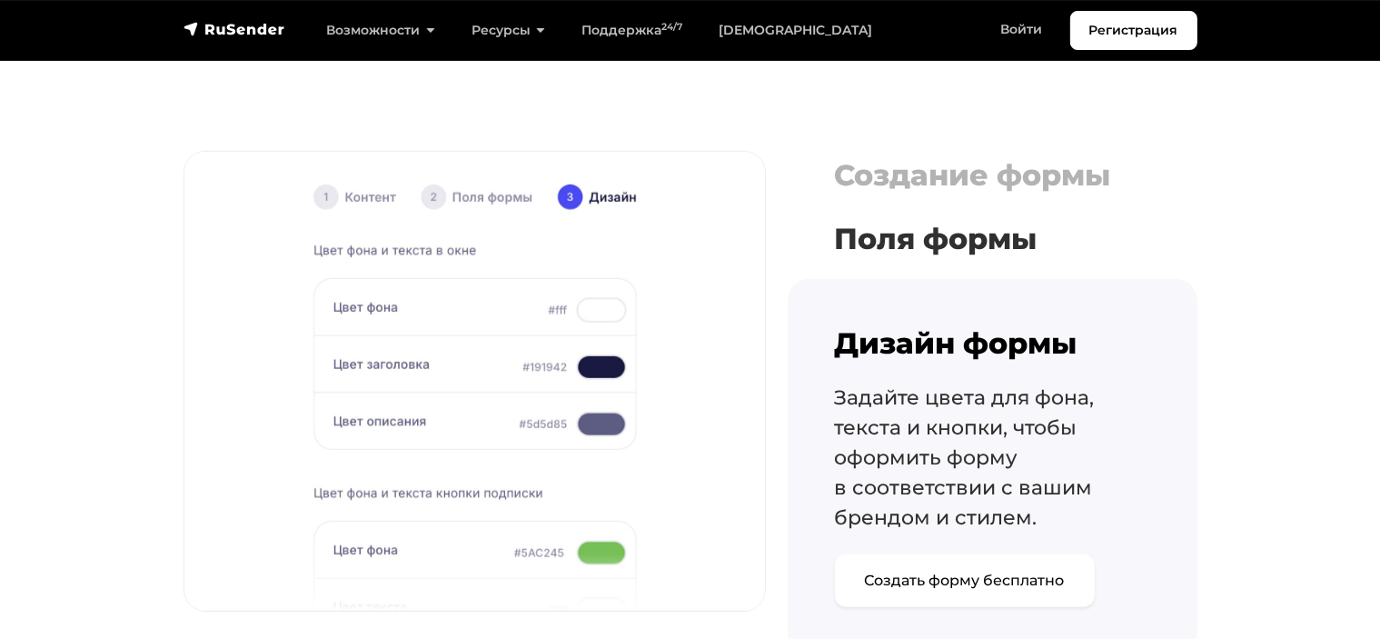
click at [981, 253] on h4 "Поля формы" at bounding box center [992, 239] width 315 height 35
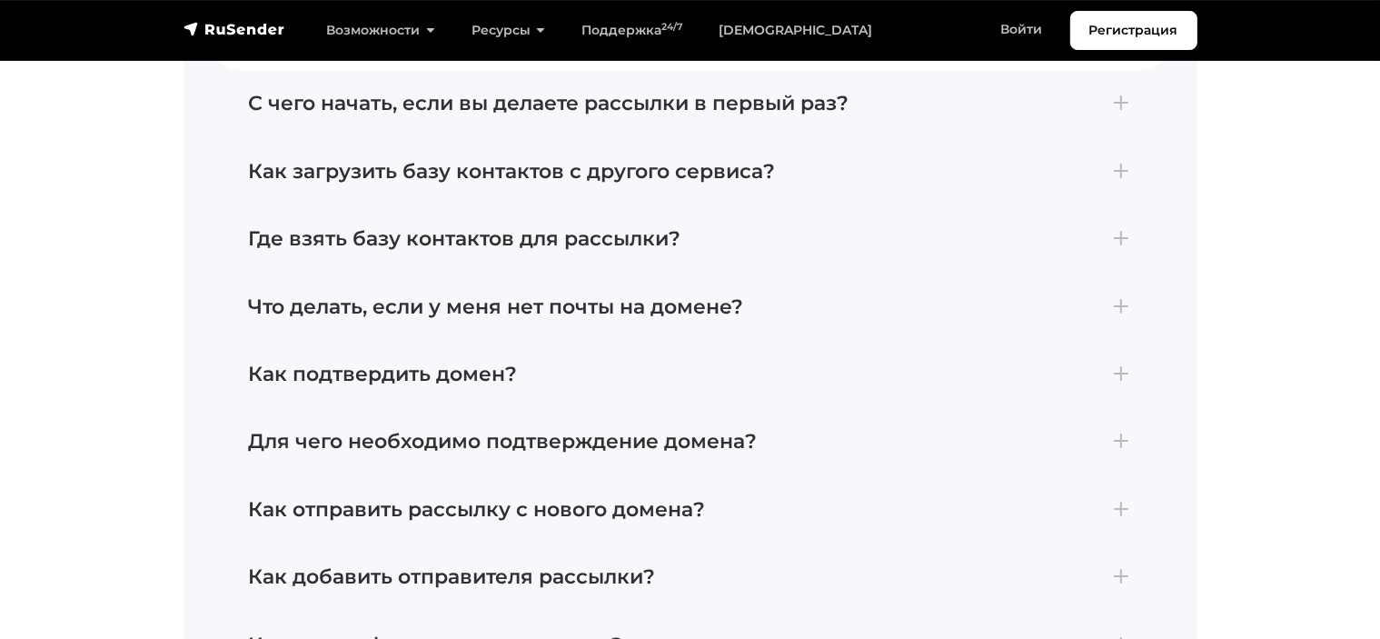
scroll to position [6907, 0]
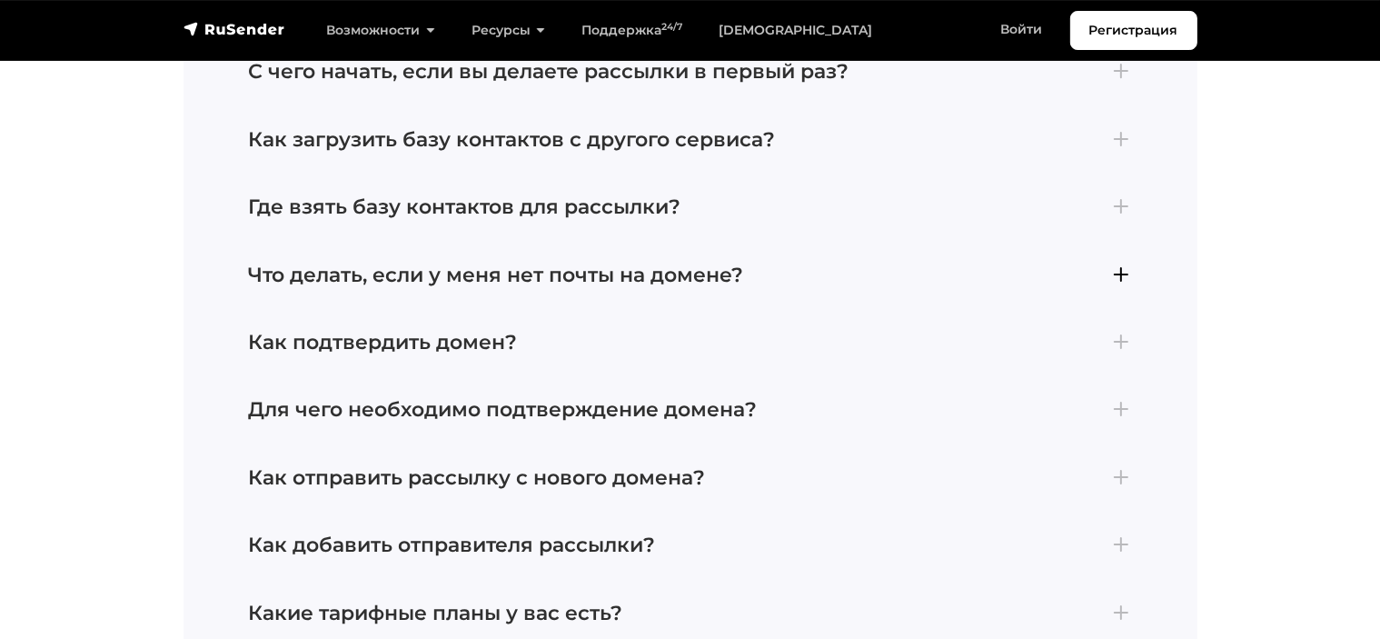
click at [1112, 273] on h4 "Что делать, если у меня нет почты на домене?" at bounding box center [690, 276] width 883 height 24
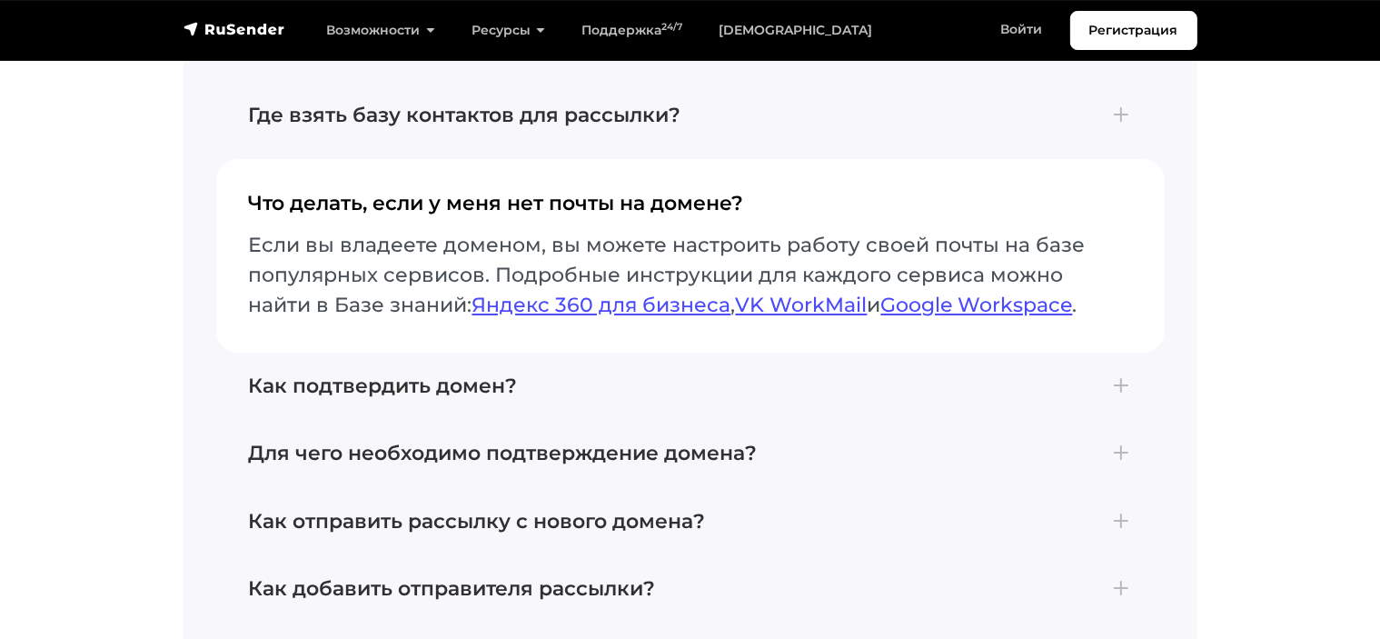
scroll to position [6863, 0]
click at [523, 301] on link "Яндекс 360 для бизнеса" at bounding box center [602, 305] width 259 height 25
click at [812, 297] on link "VK WorkMail" at bounding box center [802, 305] width 132 height 25
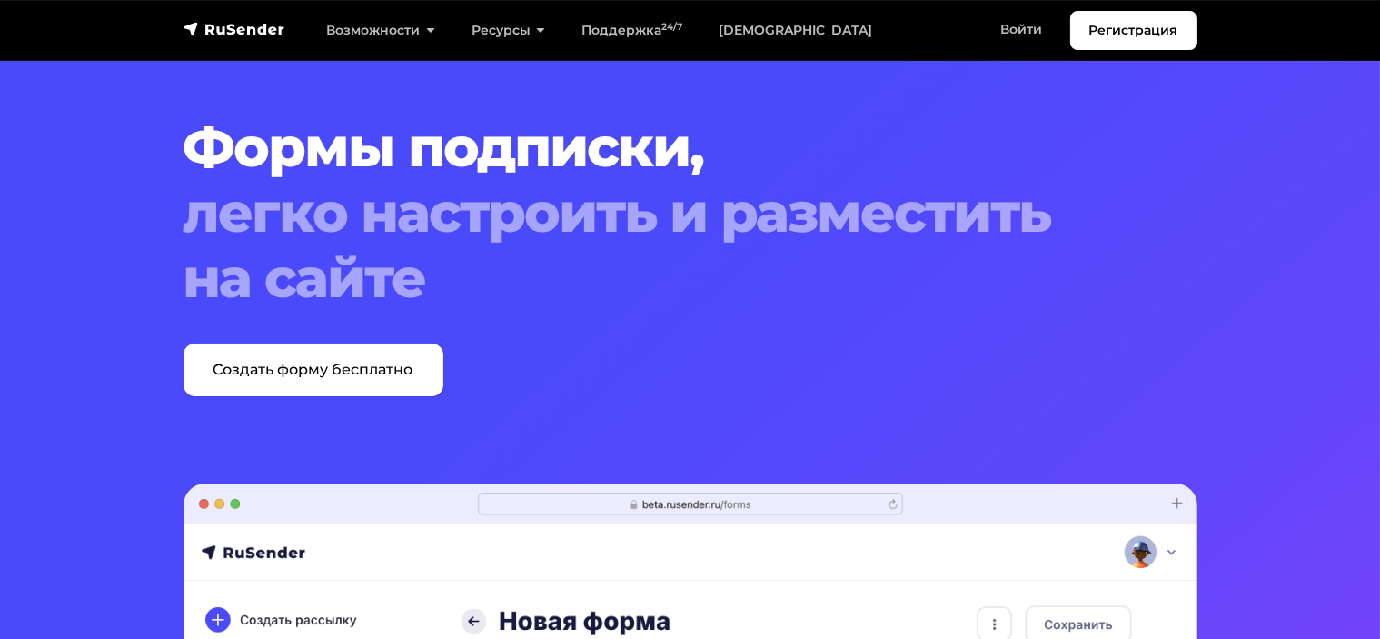
scroll to position [0, 0]
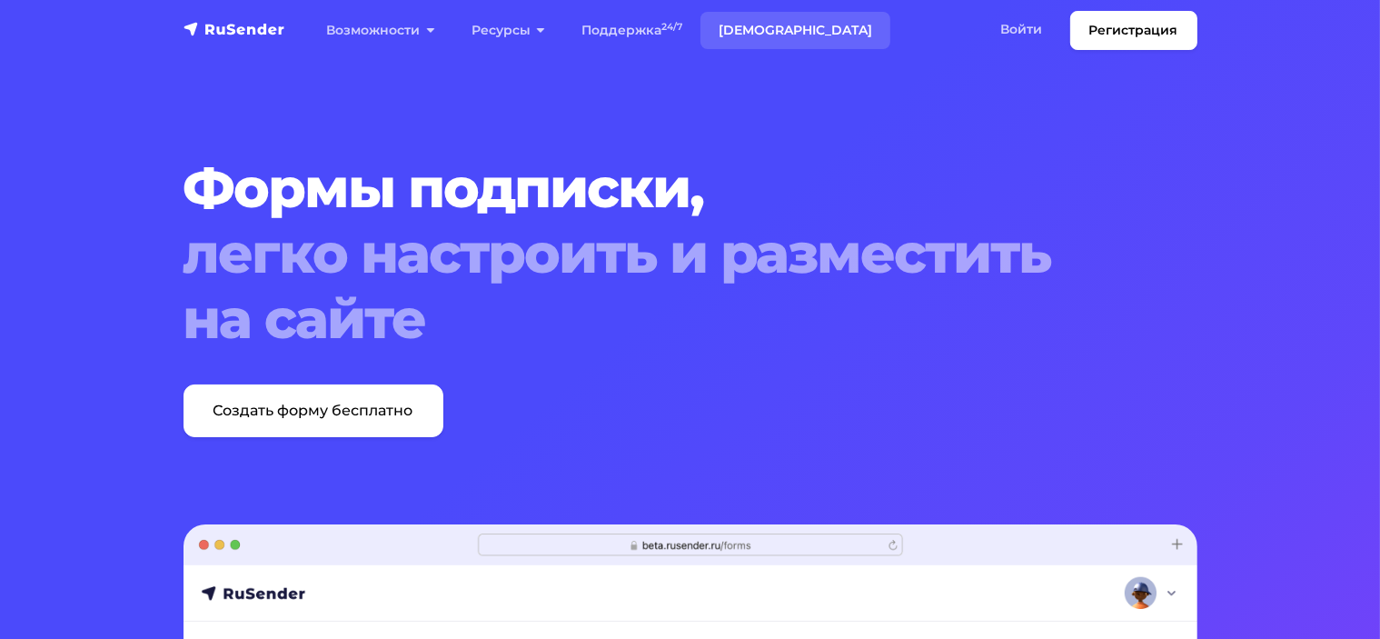
click at [754, 28] on link "[DEMOGRAPHIC_DATA]" at bounding box center [796, 30] width 190 height 37
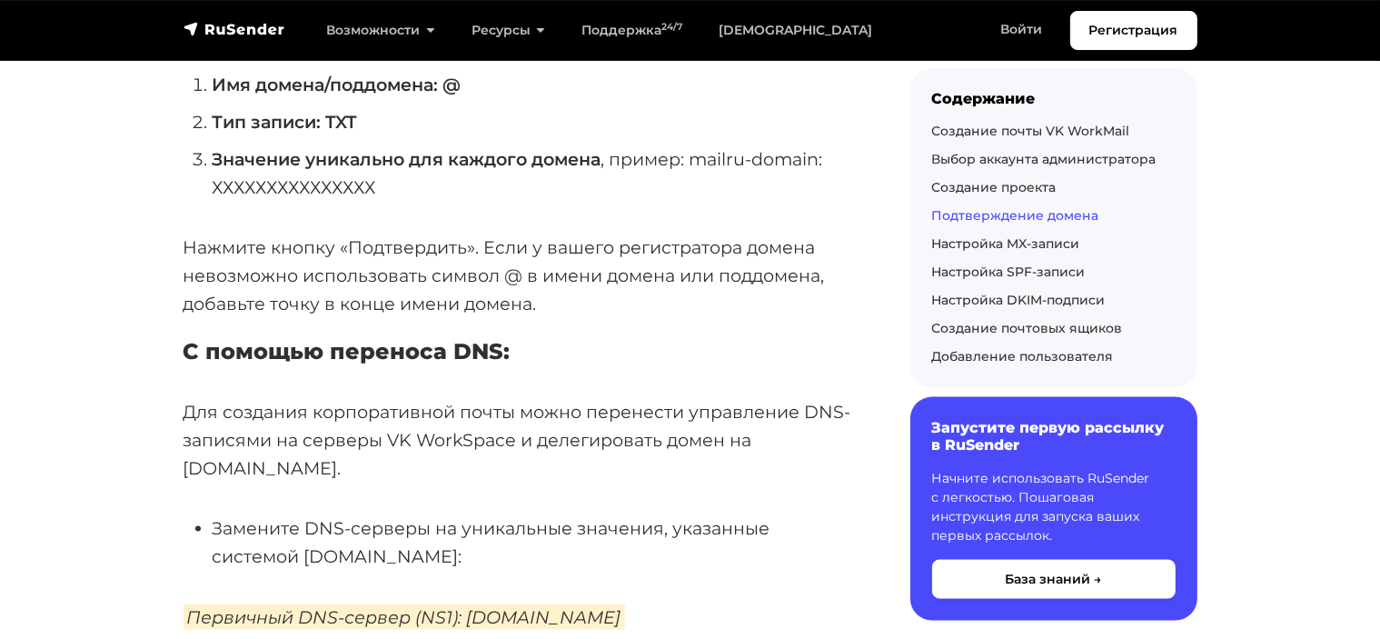
scroll to position [2545, 0]
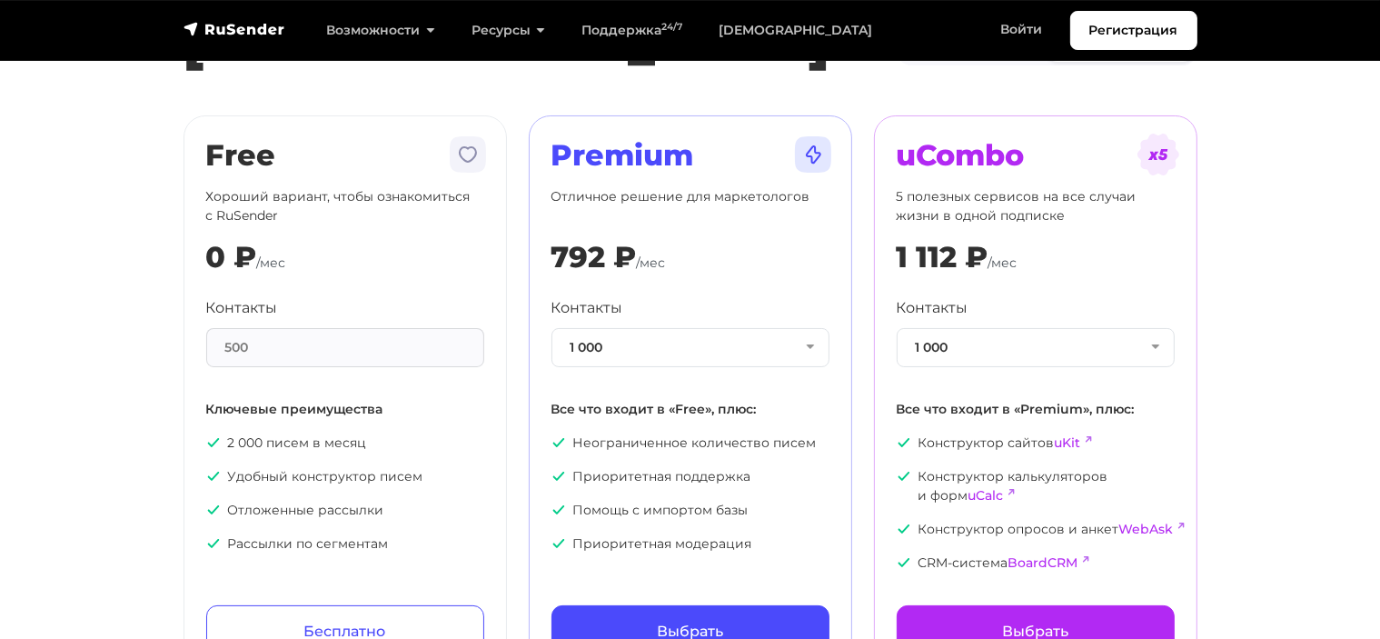
scroll to position [182, 0]
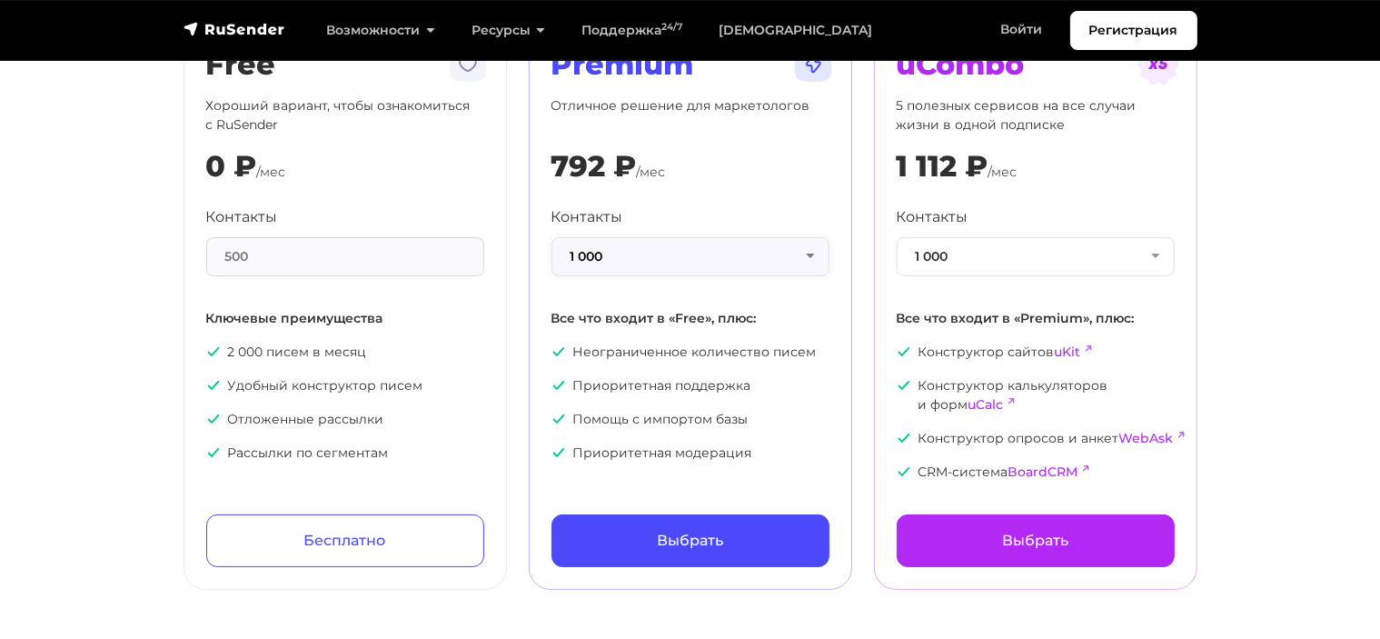
click at [773, 264] on button "1 000" at bounding box center [691, 256] width 278 height 39
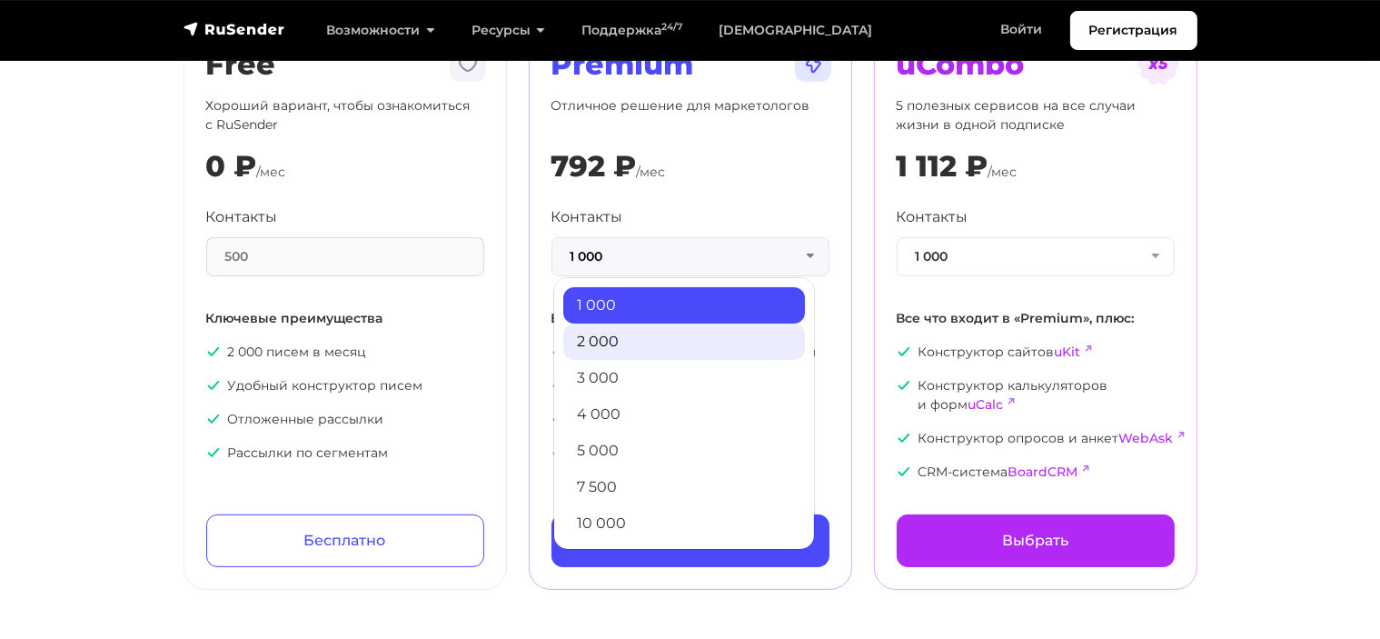
click at [698, 341] on link "2 000" at bounding box center [684, 342] width 242 height 36
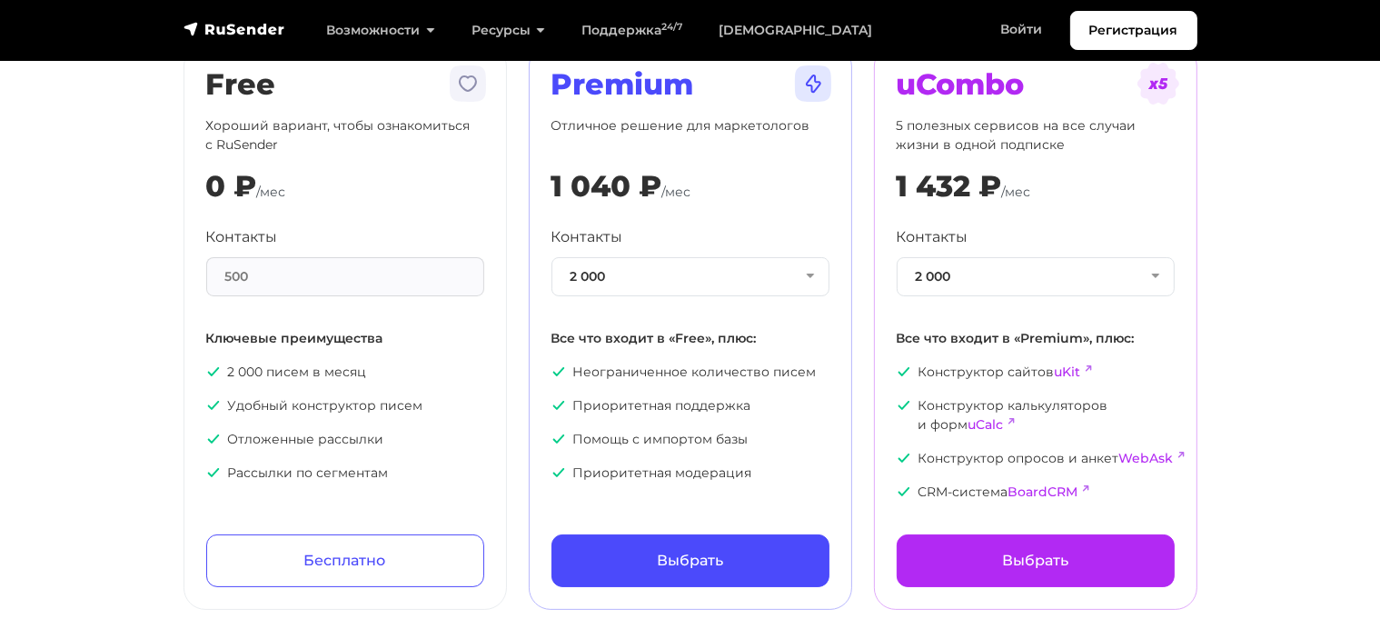
scroll to position [0, 0]
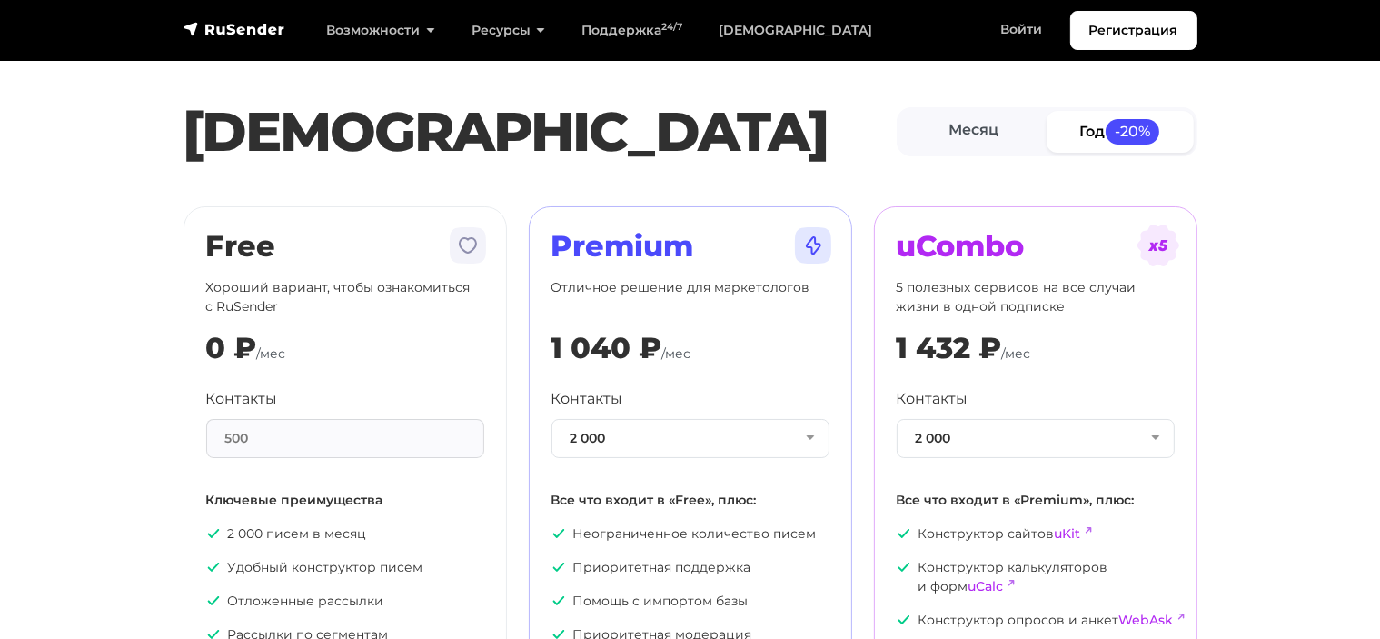
click at [1105, 127] on link "Год -20%" at bounding box center [1120, 131] width 147 height 41
click at [949, 133] on link "Месяц" at bounding box center [974, 131] width 147 height 41
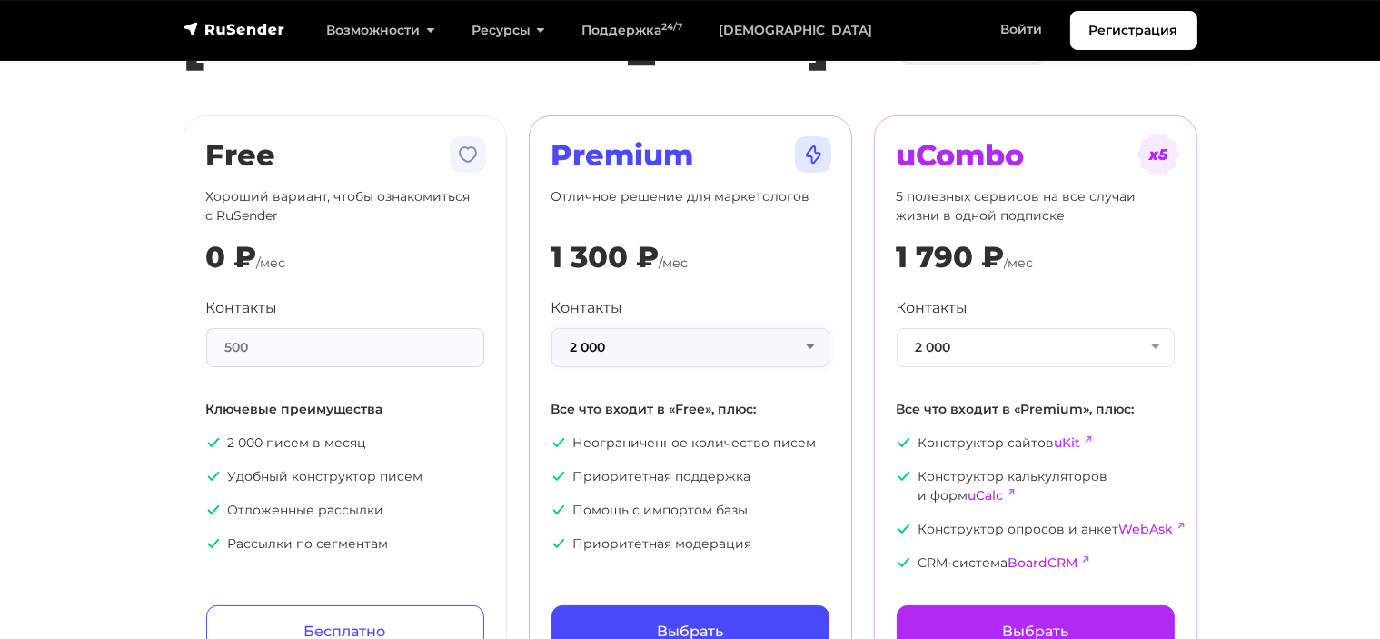
click at [800, 355] on button "2 000" at bounding box center [691, 347] width 278 height 39
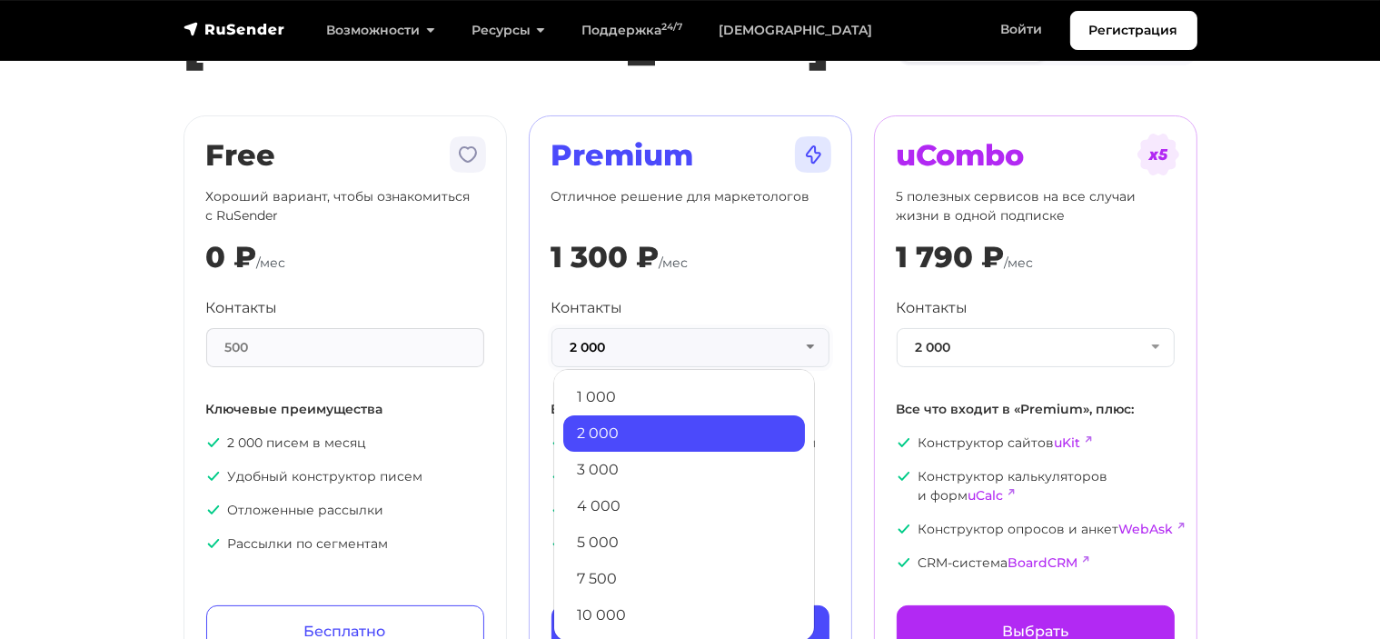
click at [798, 349] on button "2 000" at bounding box center [691, 347] width 278 height 39
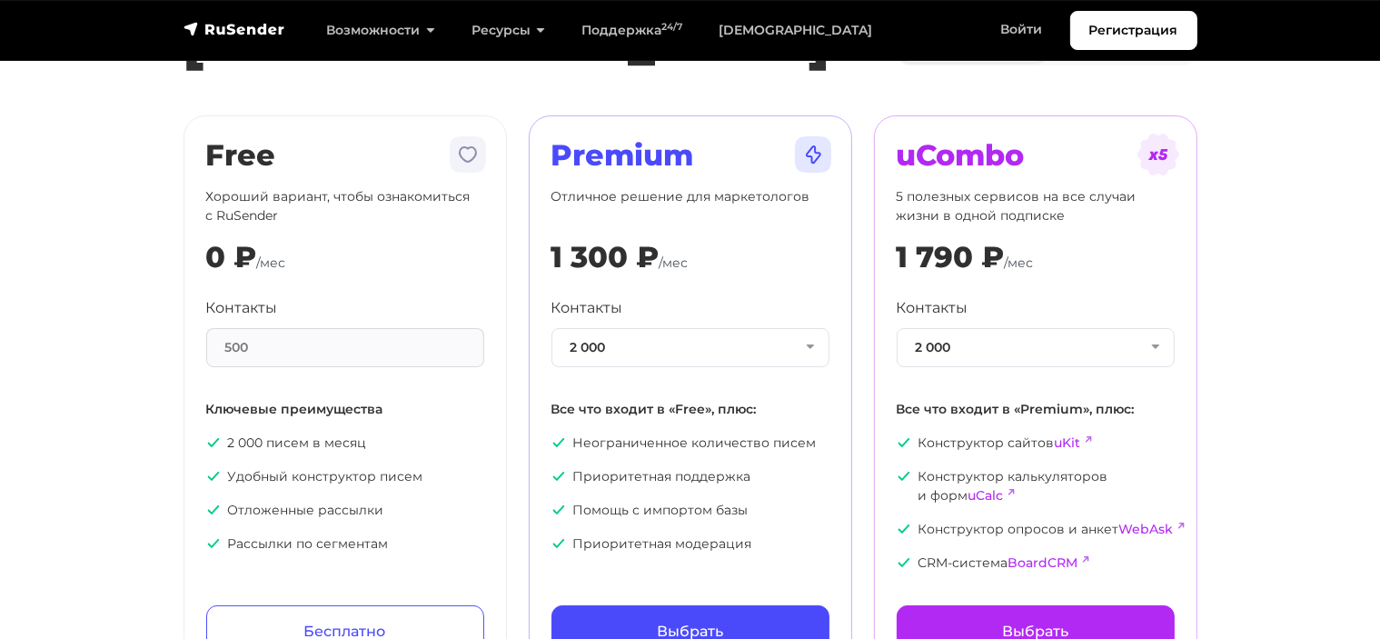
click at [1229, 298] on section "Тарифы Месяц Год -20% Free Хороший вариант, чтобы ознакомиться с RuSender 0 ₽ /…" at bounding box center [690, 306] width 1380 height 750
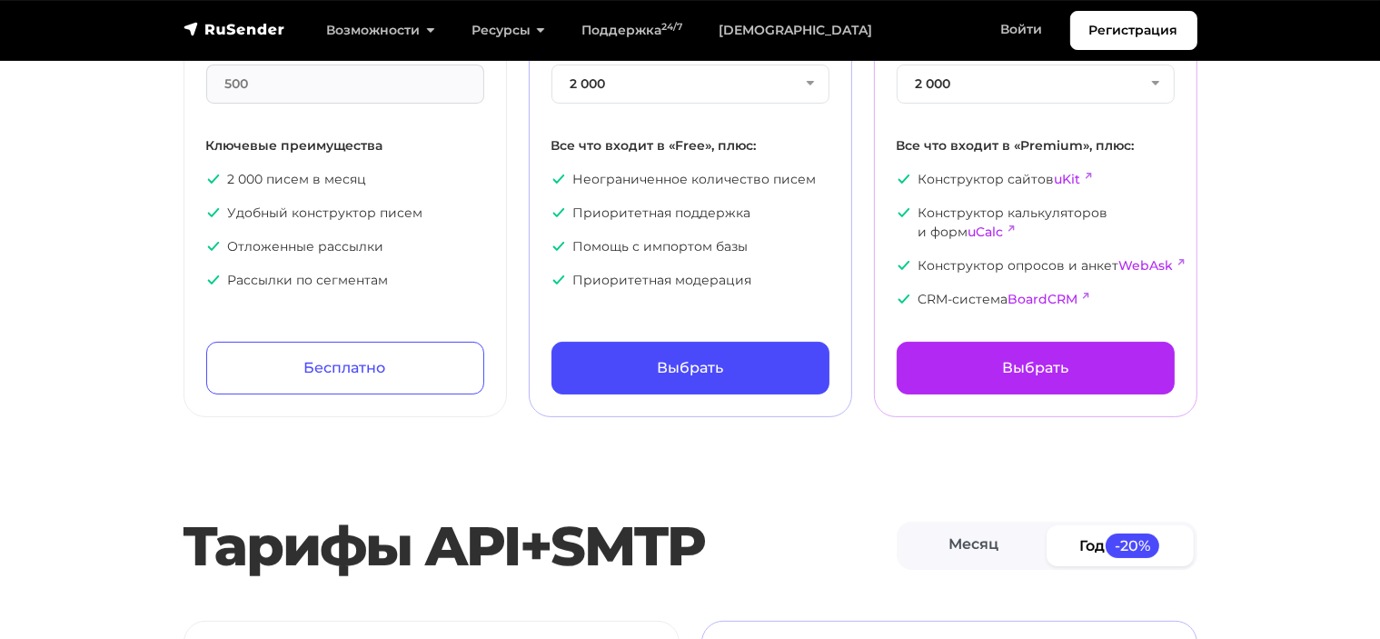
scroll to position [0, 0]
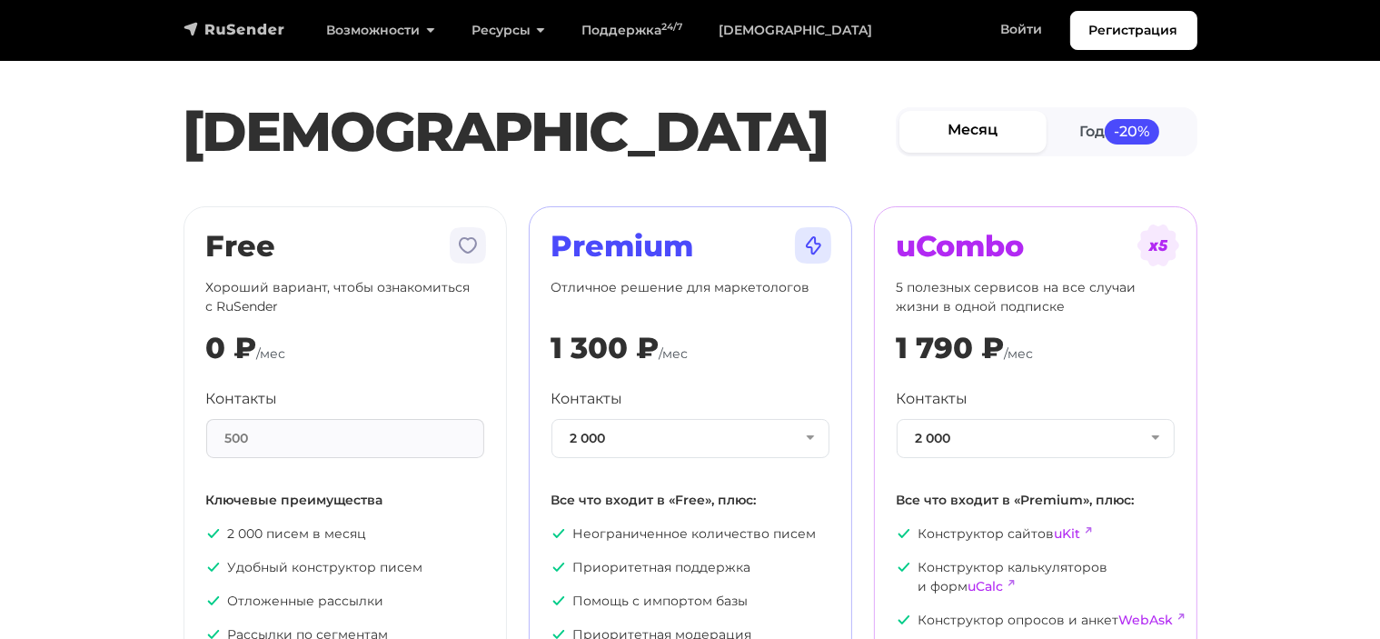
click at [214, 25] on img "navbar" at bounding box center [235, 29] width 102 height 18
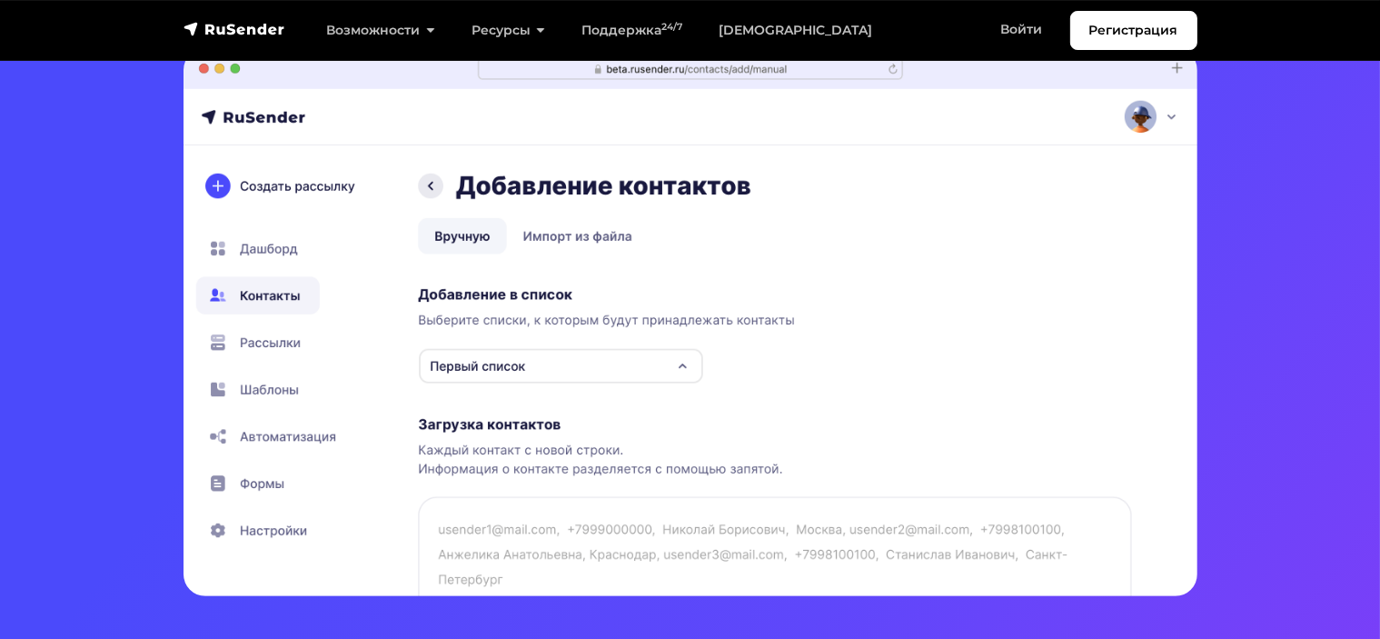
click at [1330, 305] on section "Умная система для email рассылок. Создать рассылку — это просто! Попробовать бе…" at bounding box center [690, 310] width 1380 height 1711
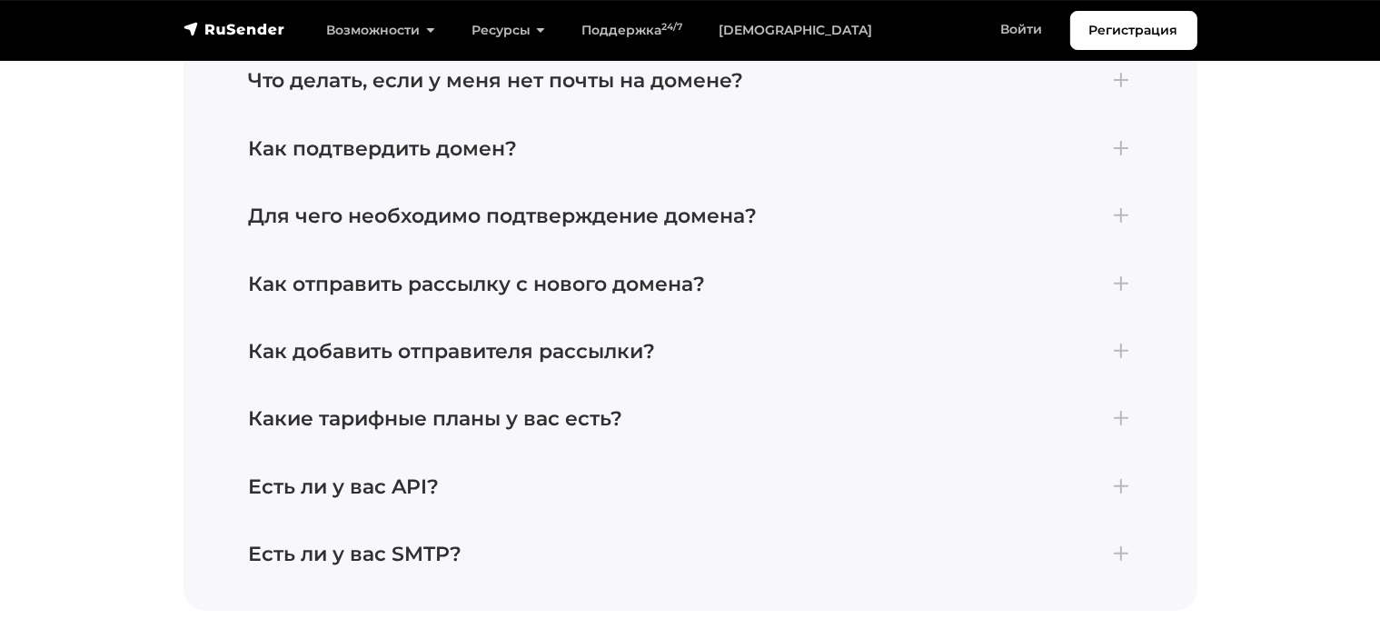
scroll to position [7849, 0]
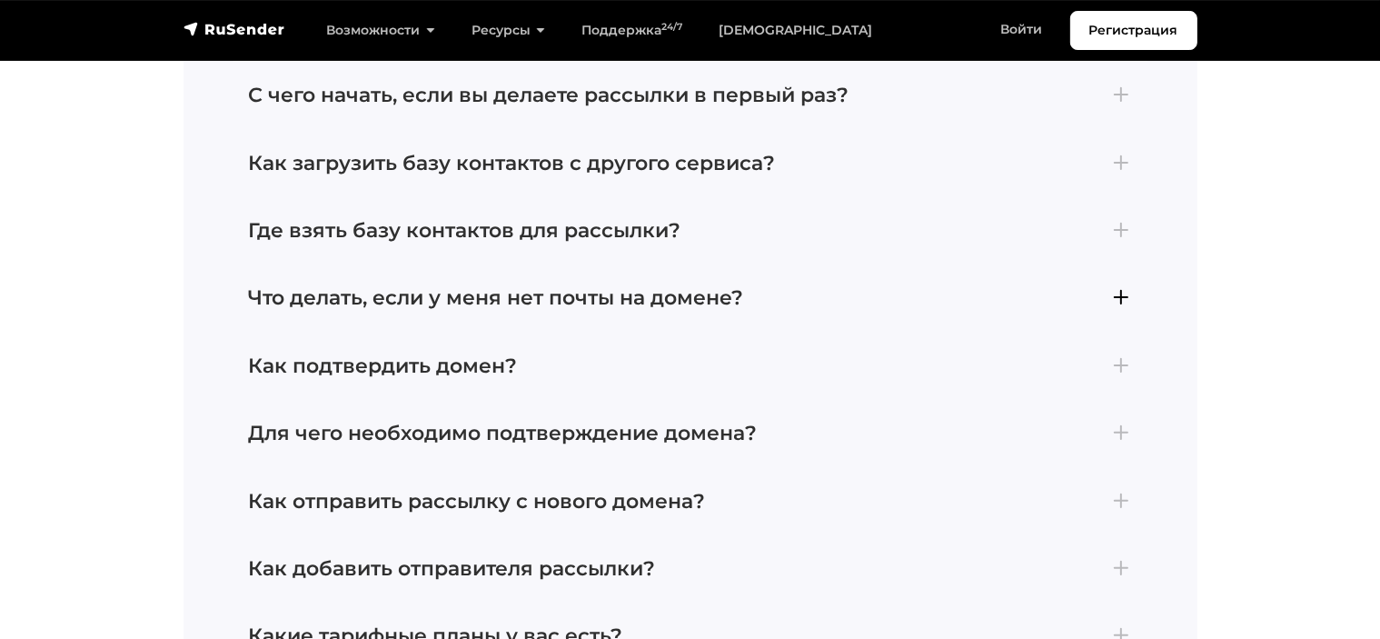
click at [1124, 297] on h4 "Что делать, если у меня нет почты на домене?" at bounding box center [690, 298] width 883 height 24
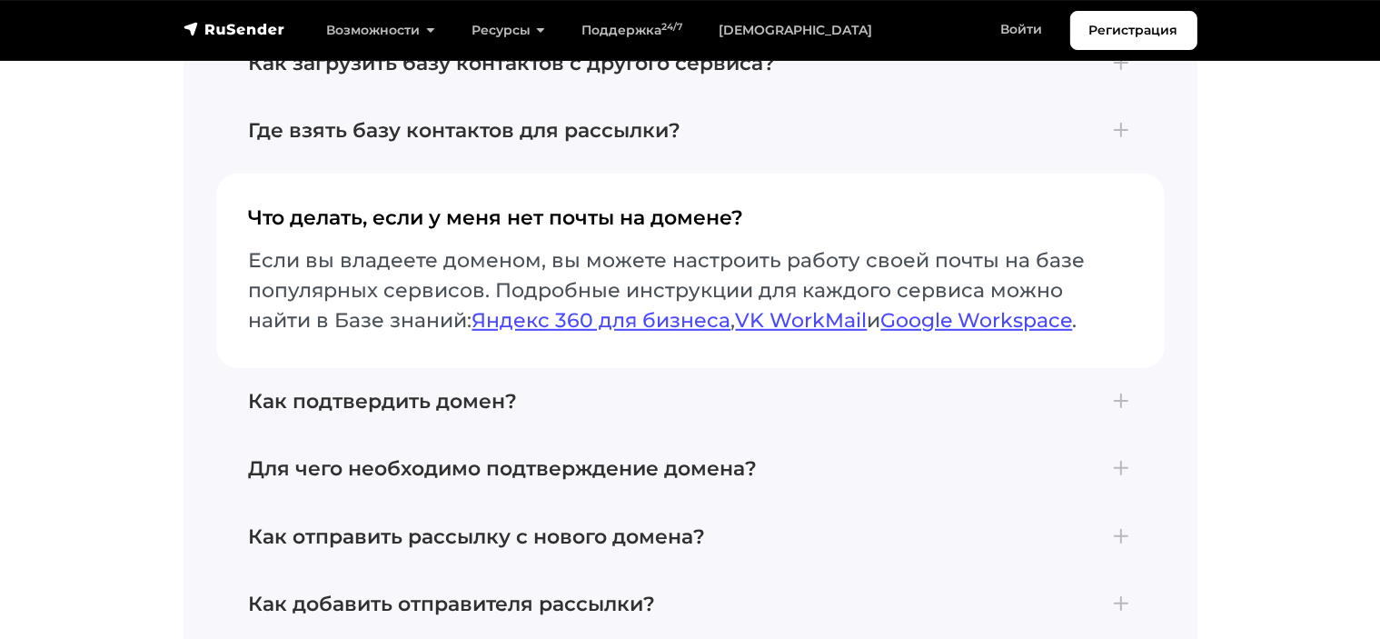
scroll to position [7805, 0]
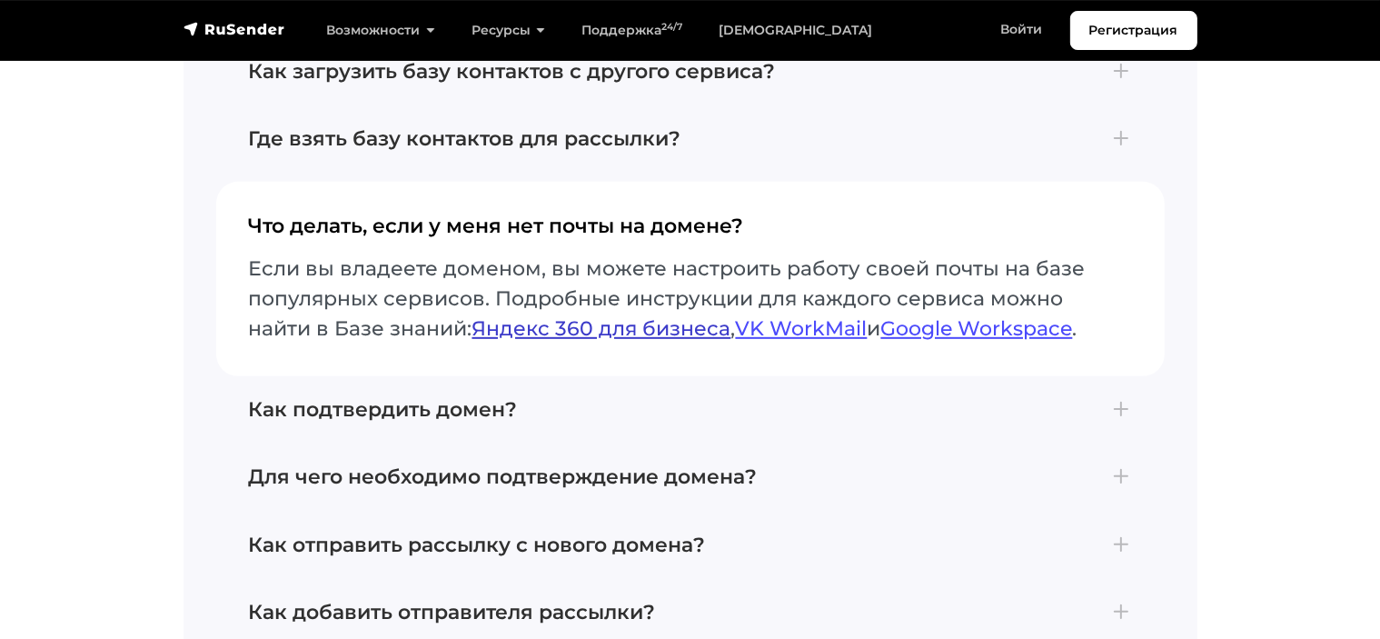
click at [593, 341] on link "Яндекс 360 для бизнеса" at bounding box center [602, 328] width 259 height 25
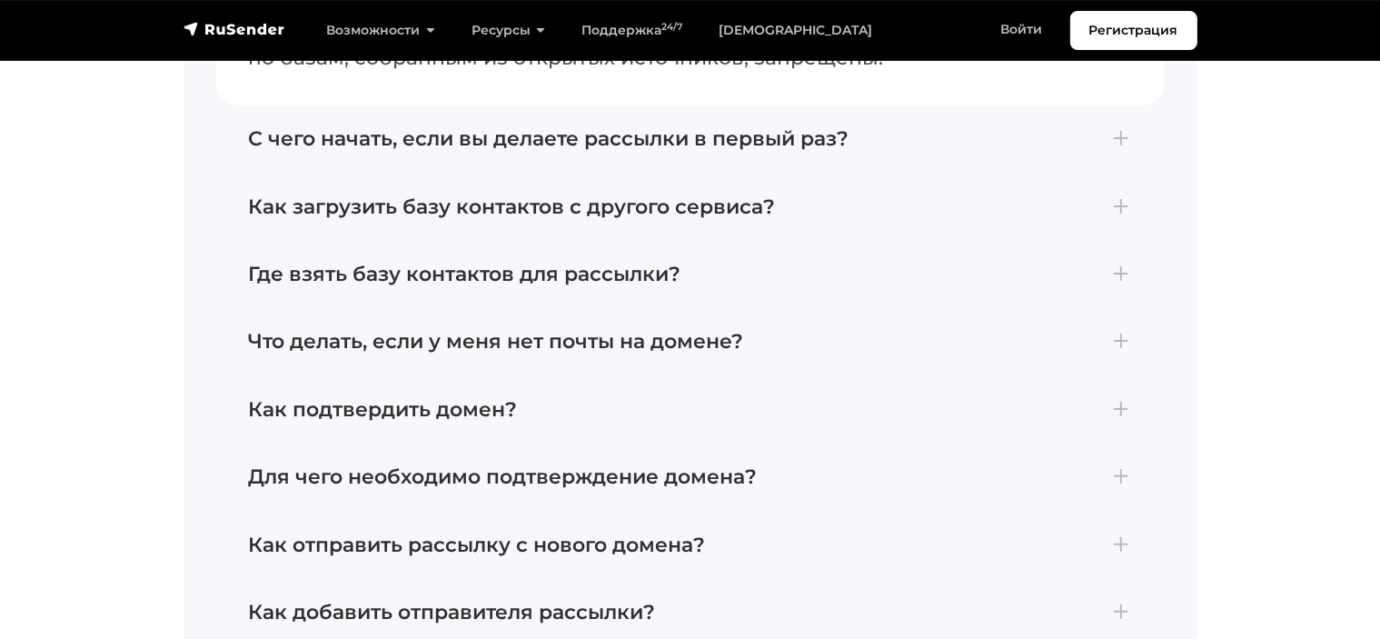
scroll to position [7896, 0]
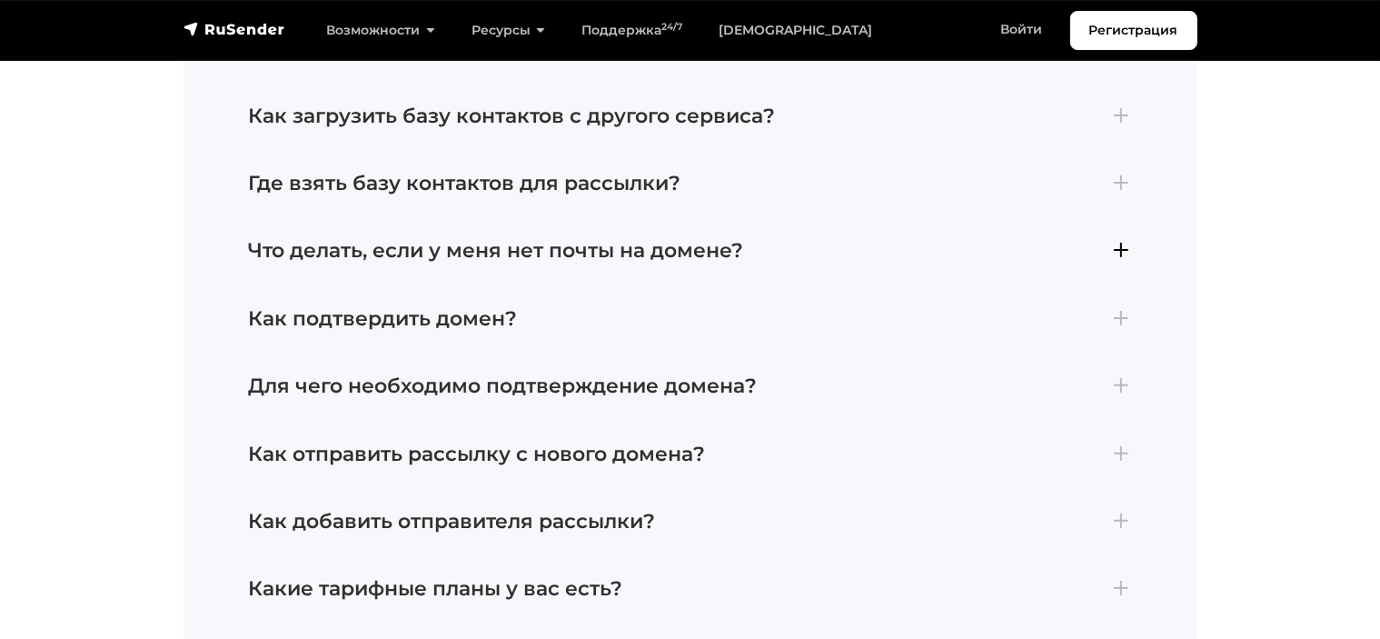
click at [1120, 253] on h4 "Что делать, если у меня нет почты на домене?" at bounding box center [690, 251] width 883 height 24
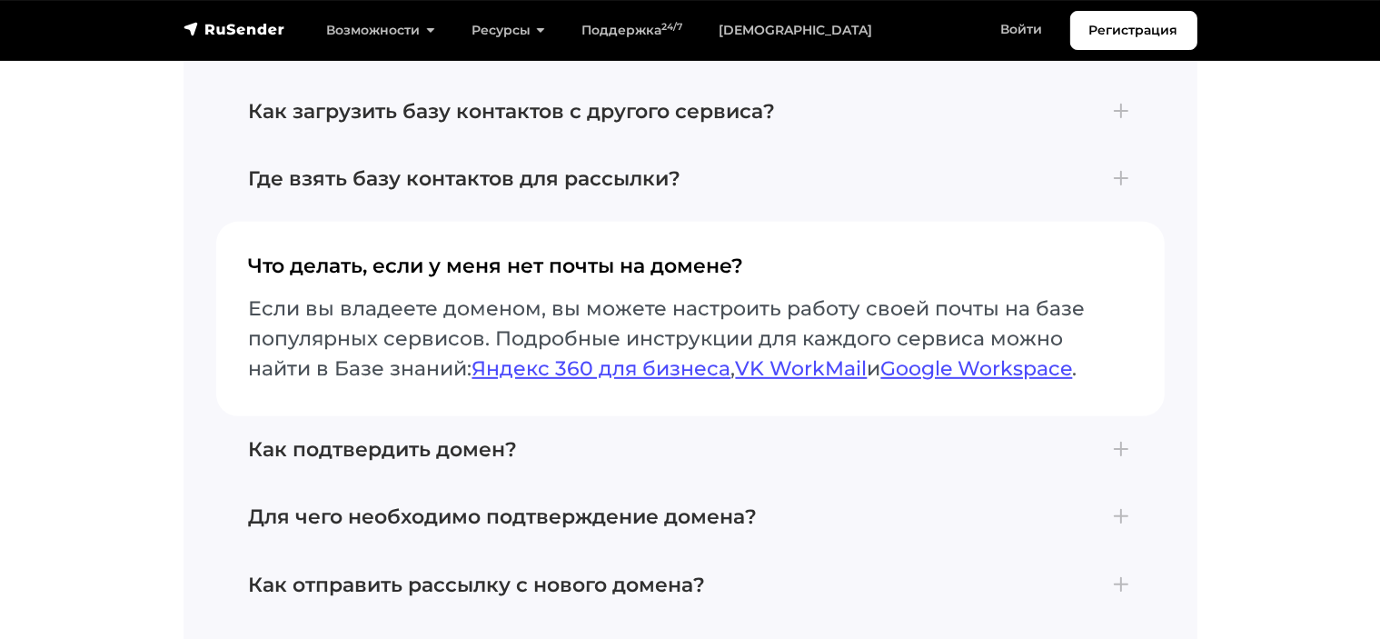
scroll to position [7674, 0]
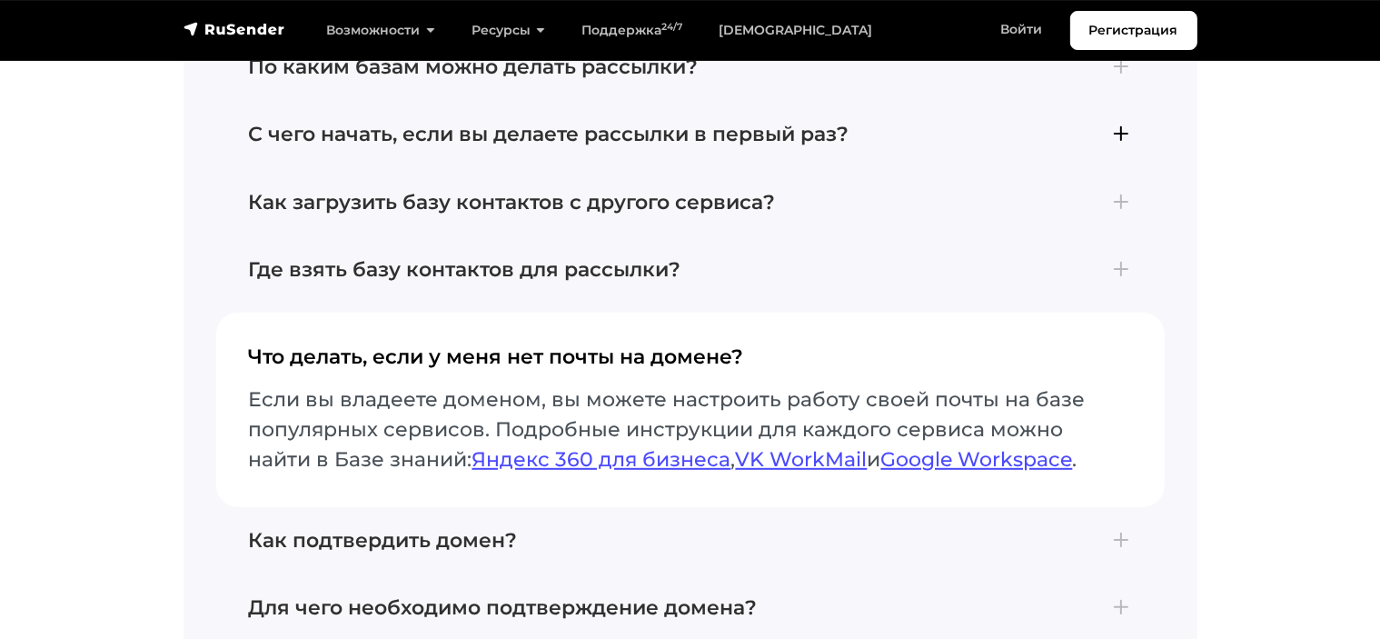
click at [1130, 132] on h4 "С чего начать, если вы делаете рассылки в первый раз?" at bounding box center [690, 135] width 883 height 24
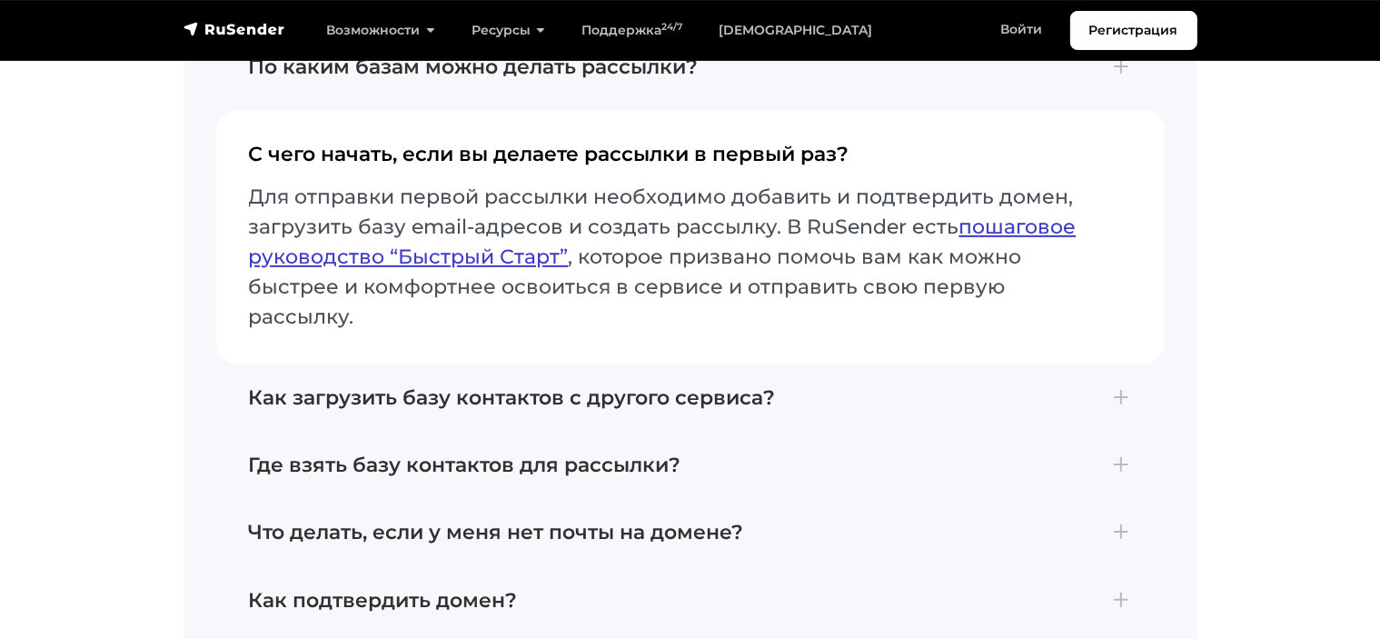
click at [990, 217] on link "пошаговое руководство “Быстрый Старт”" at bounding box center [663, 241] width 828 height 55
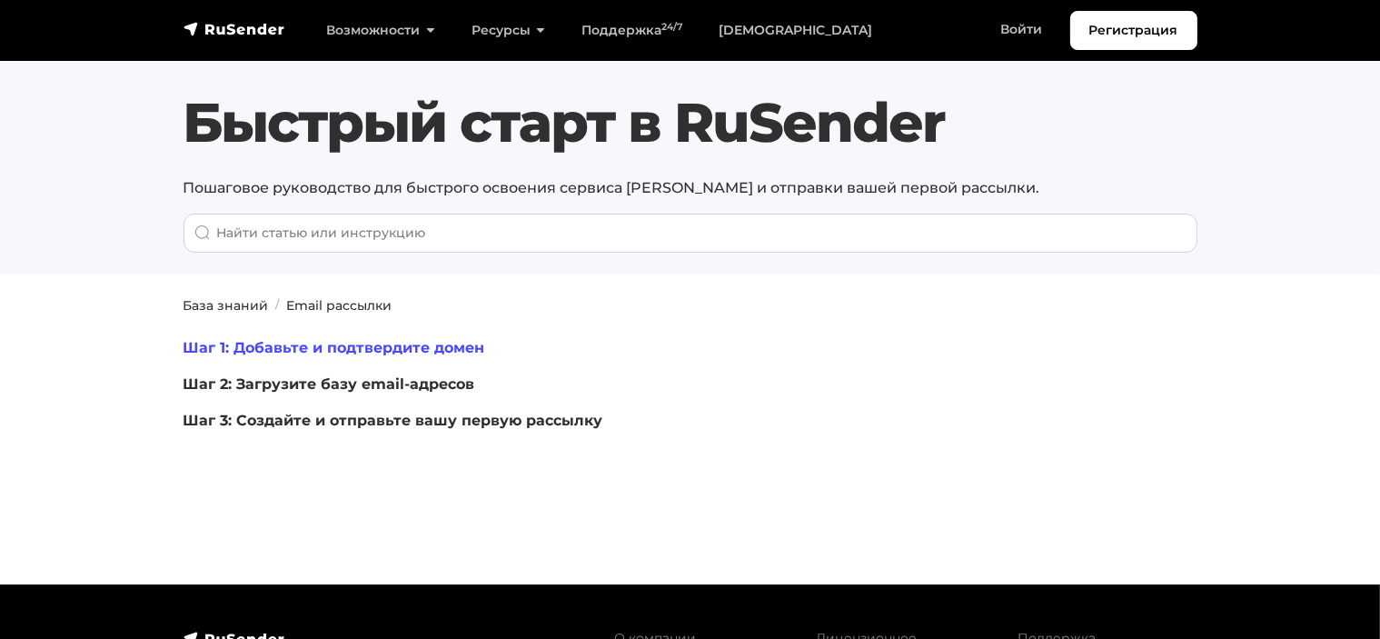
click at [448, 348] on link "Шаг 1: Добавьте и подтвердите домен" at bounding box center [335, 347] width 302 height 17
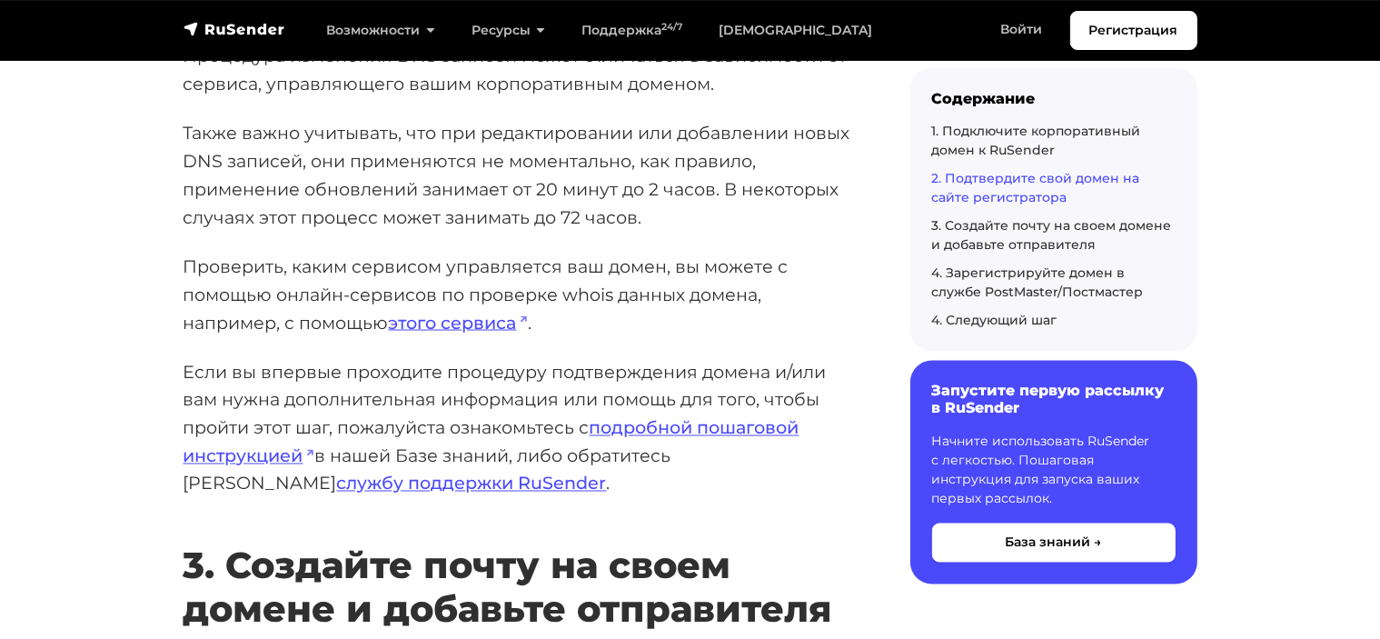
scroll to position [3090, 0]
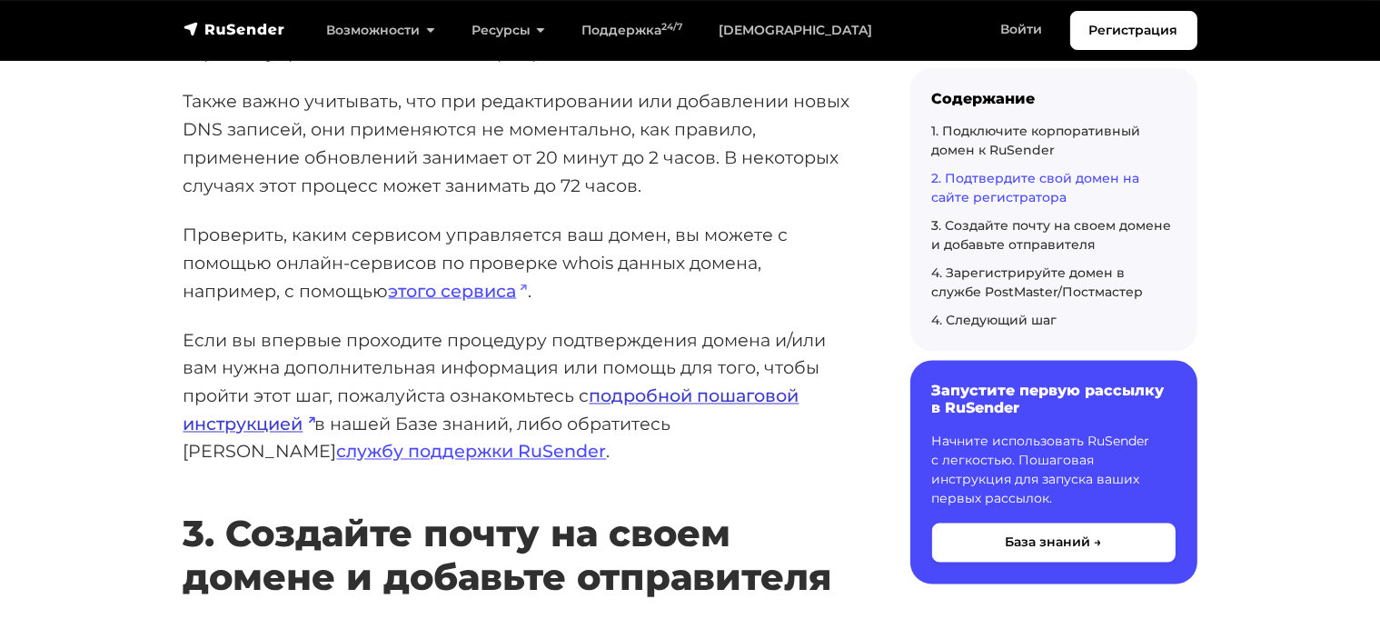
click at [741, 393] on link "подробной пошаговой инструкцией" at bounding box center [492, 410] width 616 height 50
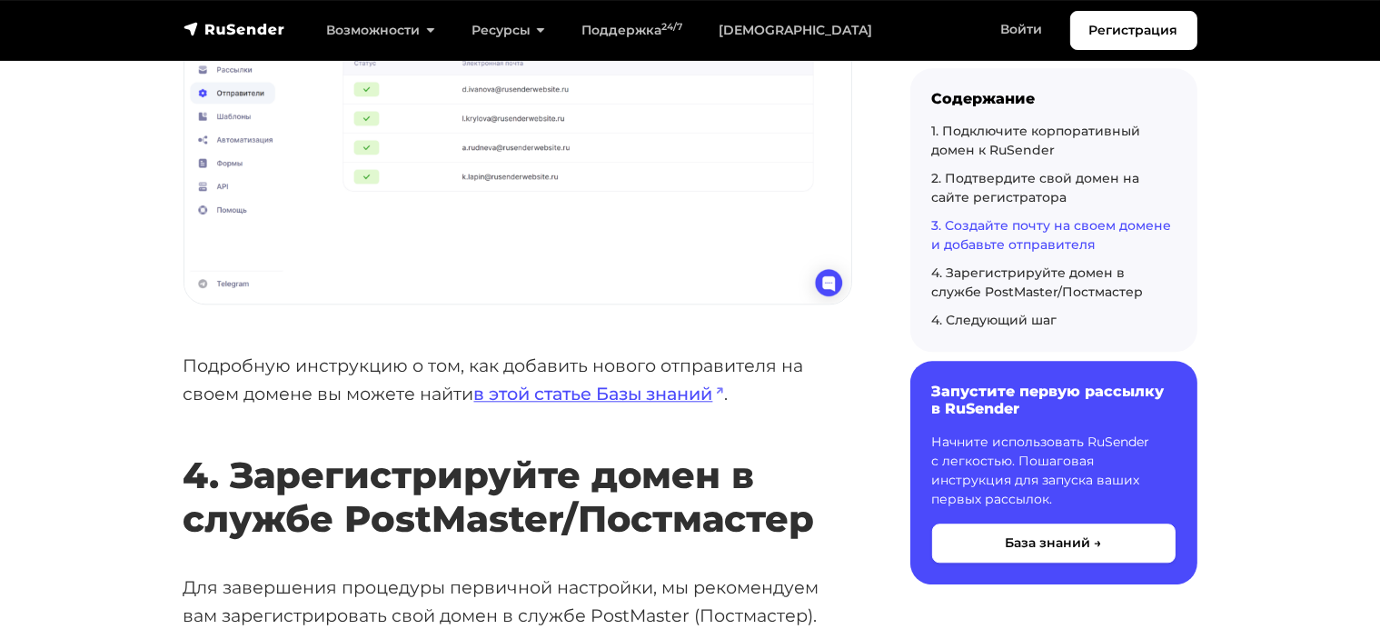
scroll to position [4453, 0]
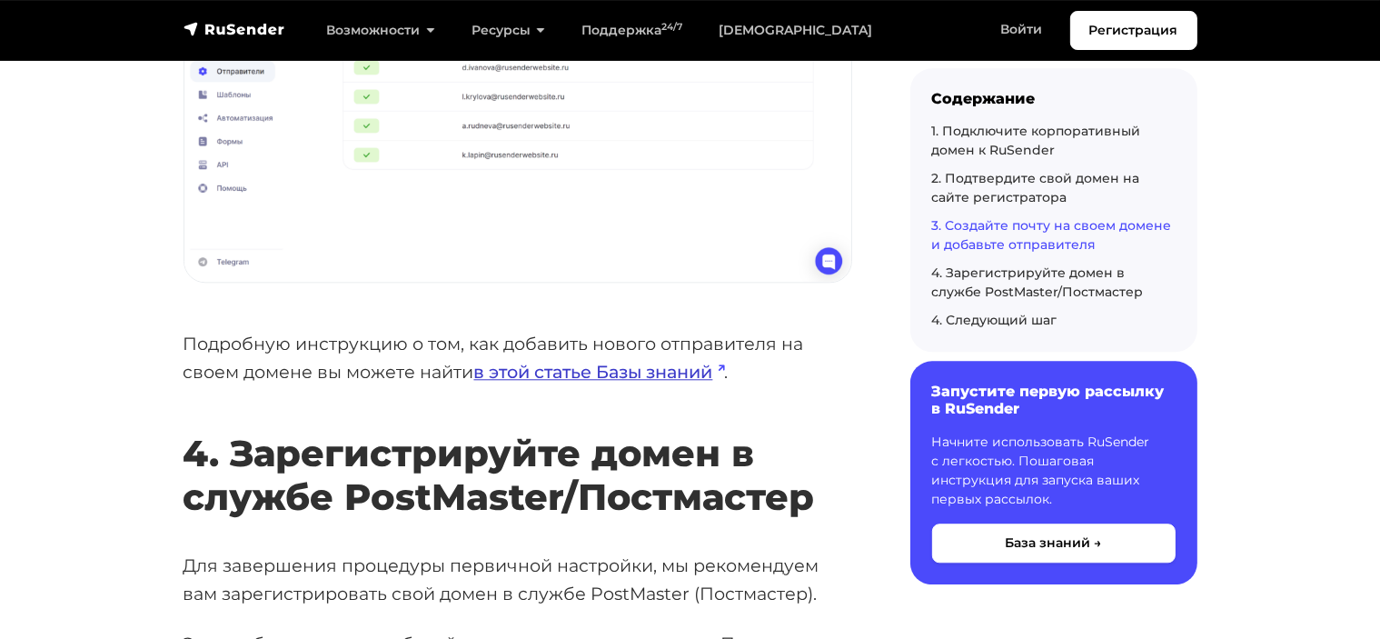
click at [636, 375] on link "в этой статье Базы знаний" at bounding box center [599, 372] width 251 height 22
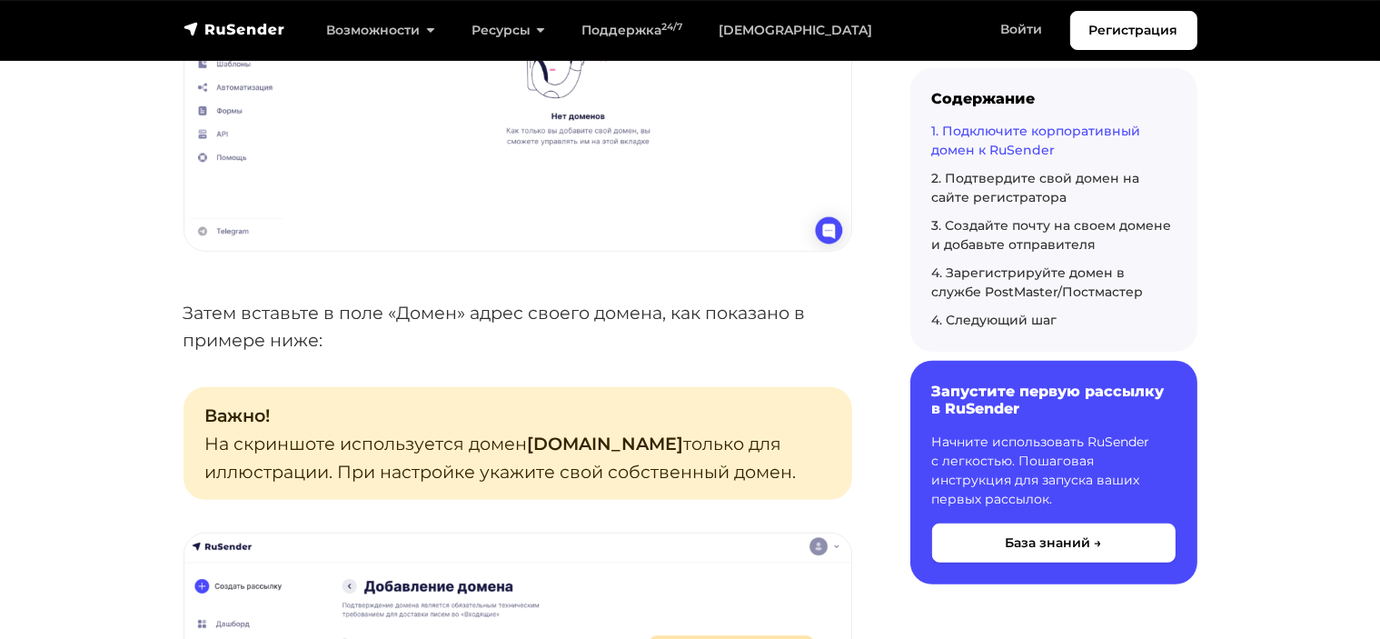
scroll to position [1181, 0]
click at [728, 343] on p "Затем вставьте в поле «Домен» адрес своего домена, как показано в примере ниже:" at bounding box center [518, 325] width 669 height 55
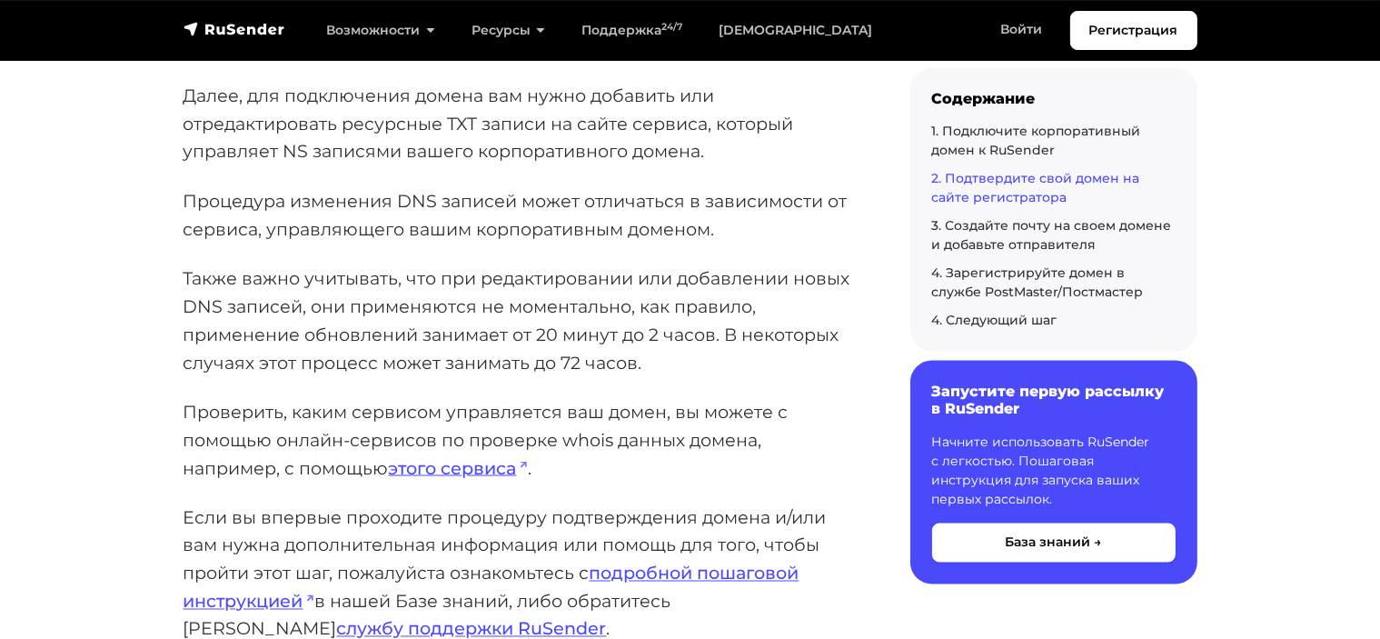
scroll to position [2921, 0]
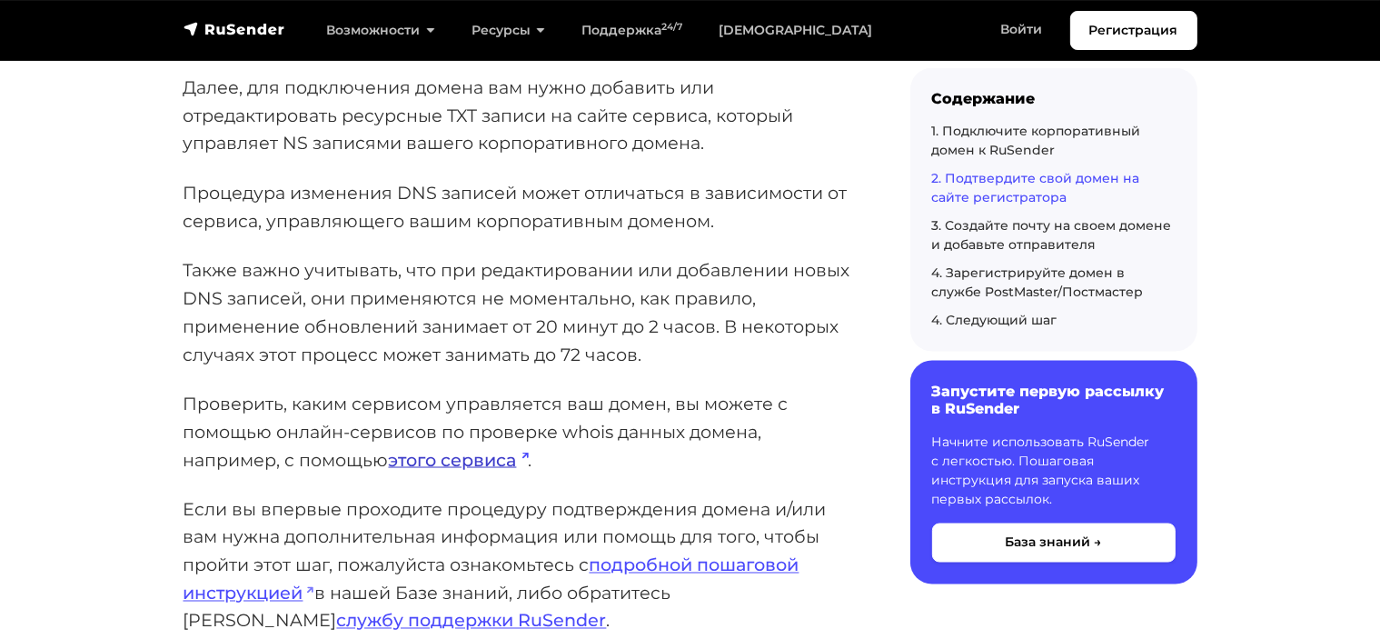
click at [443, 461] on link "этого сервиса" at bounding box center [459, 460] width 140 height 22
click at [1312, 206] on section "База знаний Email рассылки Быстрый старт в RuSender Первым шагом для начала раб…" at bounding box center [690, 491] width 1380 height 6209
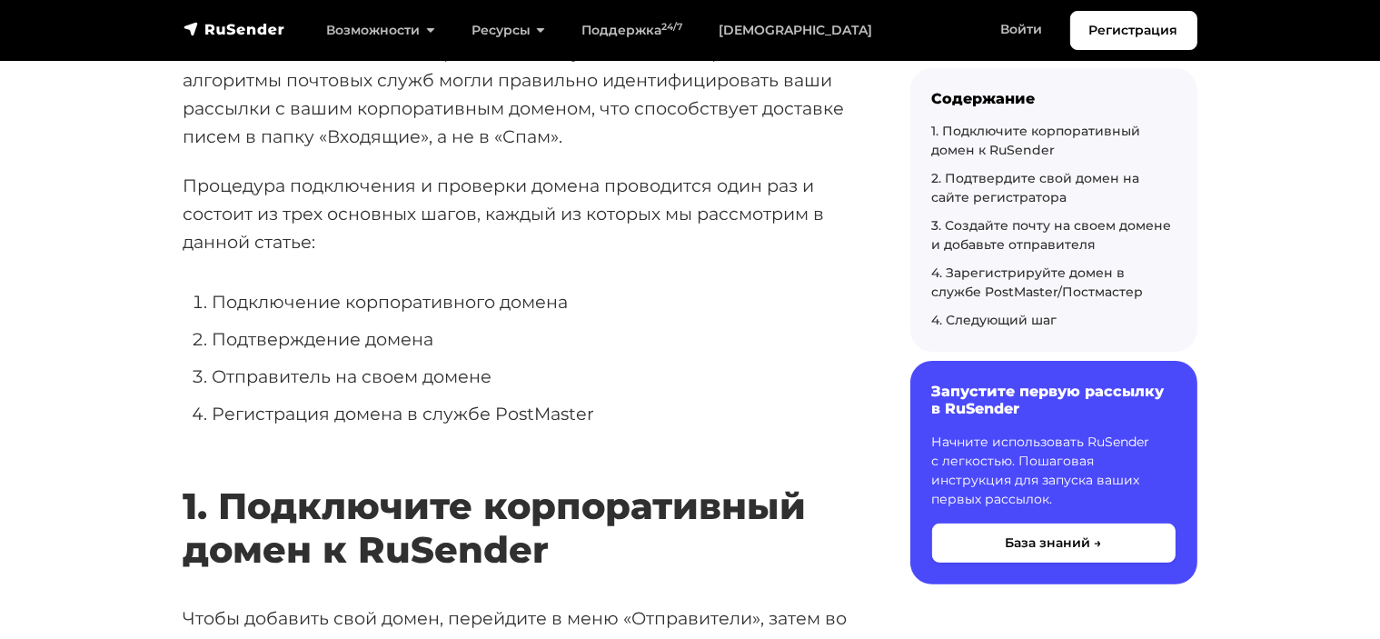
scroll to position [0, 0]
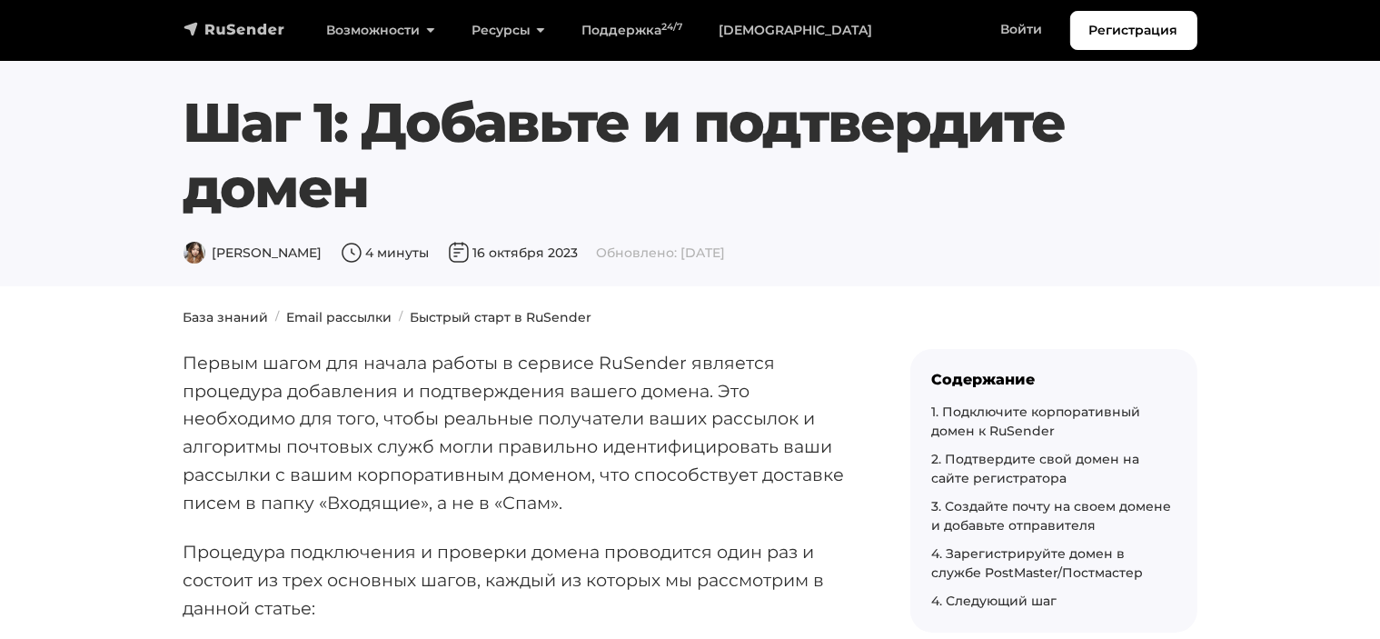
click at [234, 32] on img "navbar" at bounding box center [235, 29] width 102 height 18
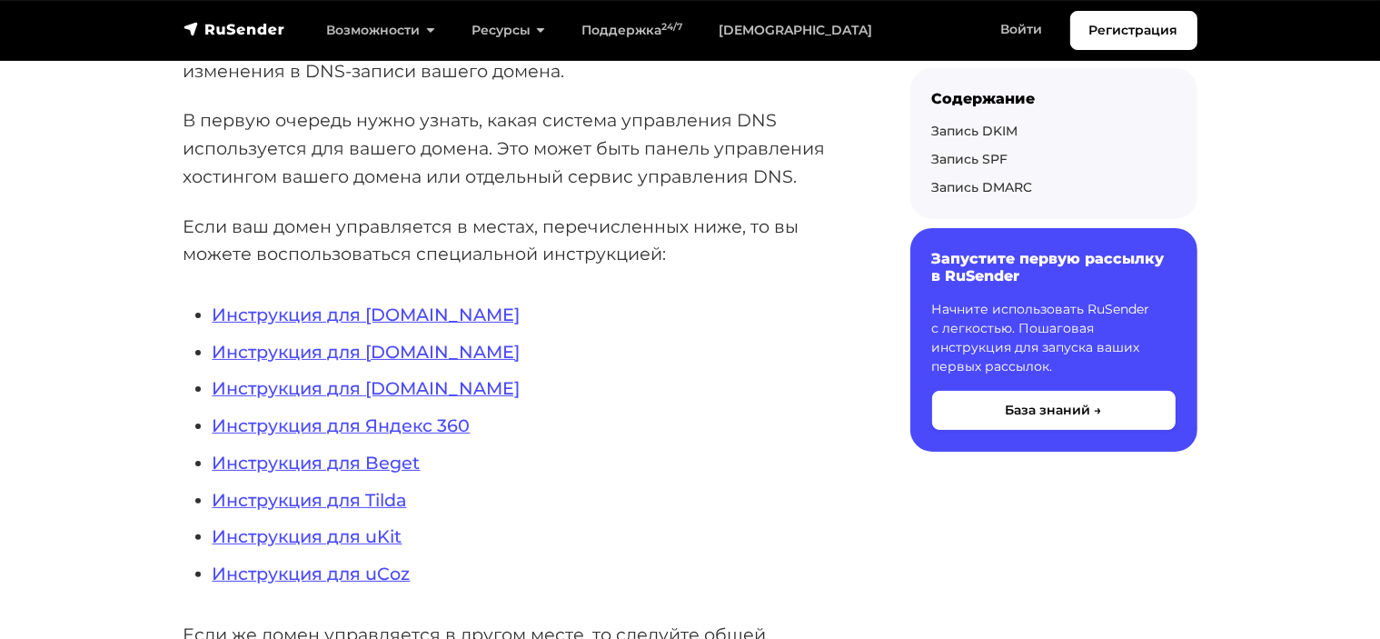
scroll to position [454, 0]
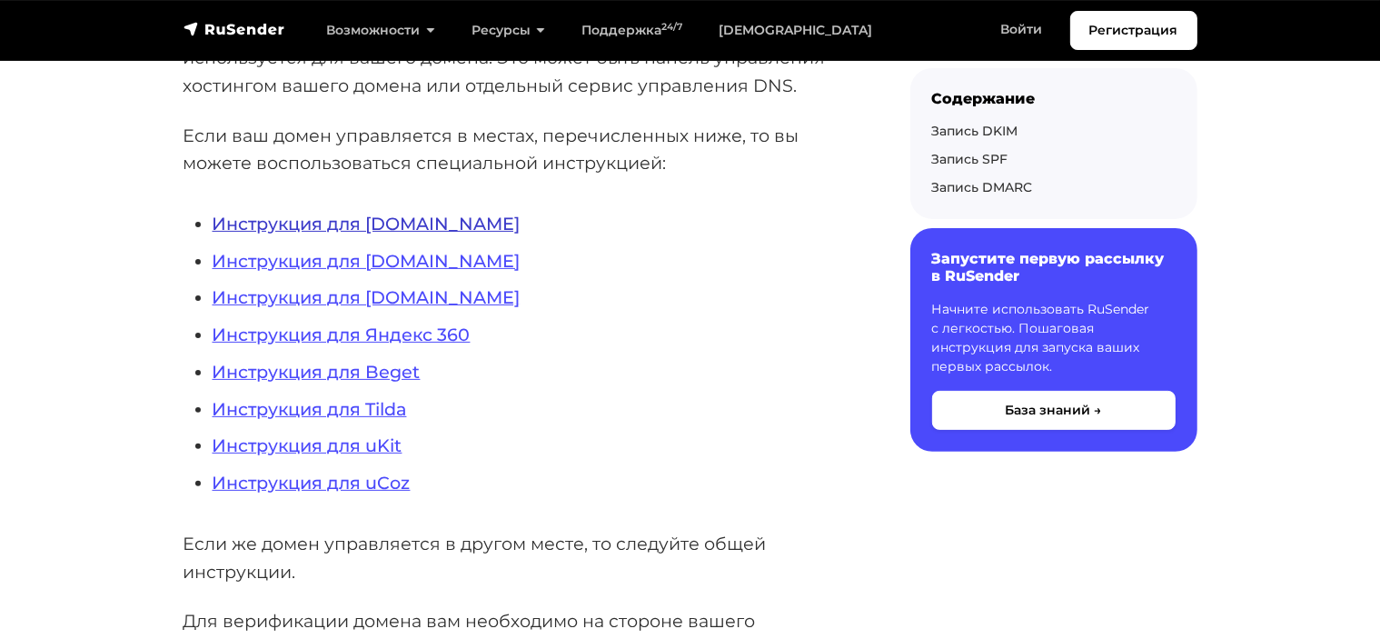
click at [336, 224] on link "Инструкция для [DOMAIN_NAME]" at bounding box center [367, 224] width 308 height 22
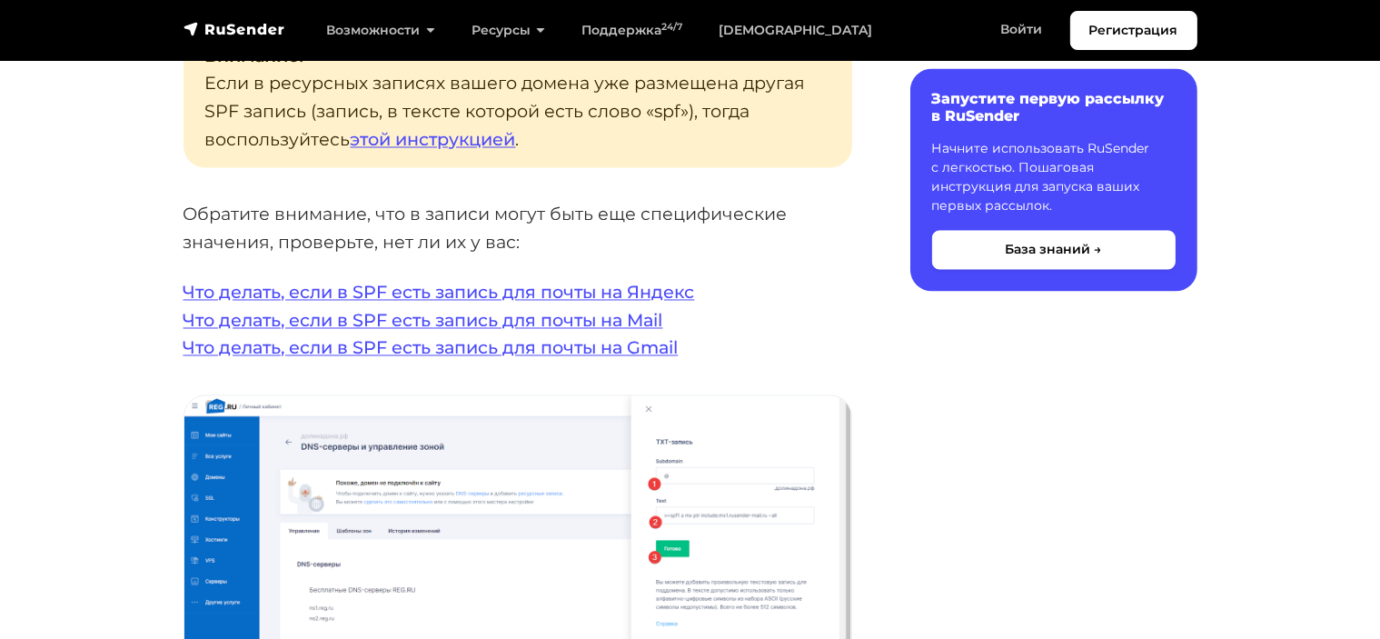
scroll to position [3454, 0]
click at [587, 310] on link "Что делать, если в SPF есть запись для почты на Mail" at bounding box center [424, 321] width 480 height 22
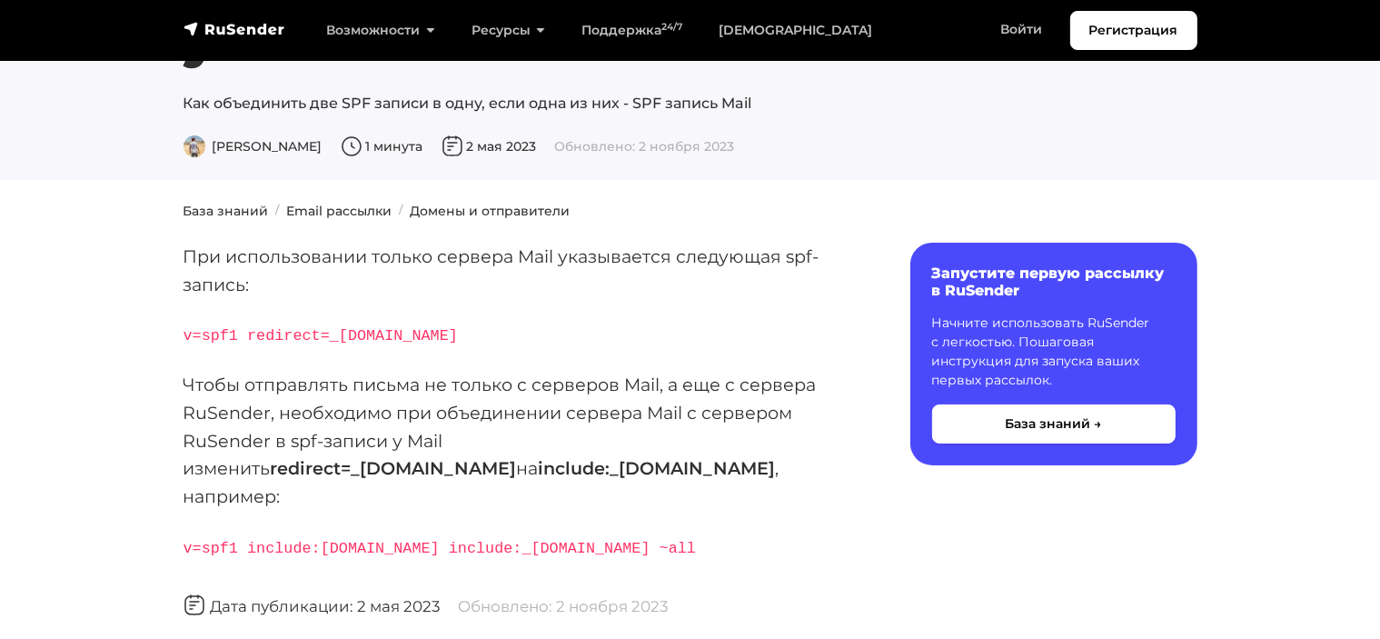
scroll to position [182, 0]
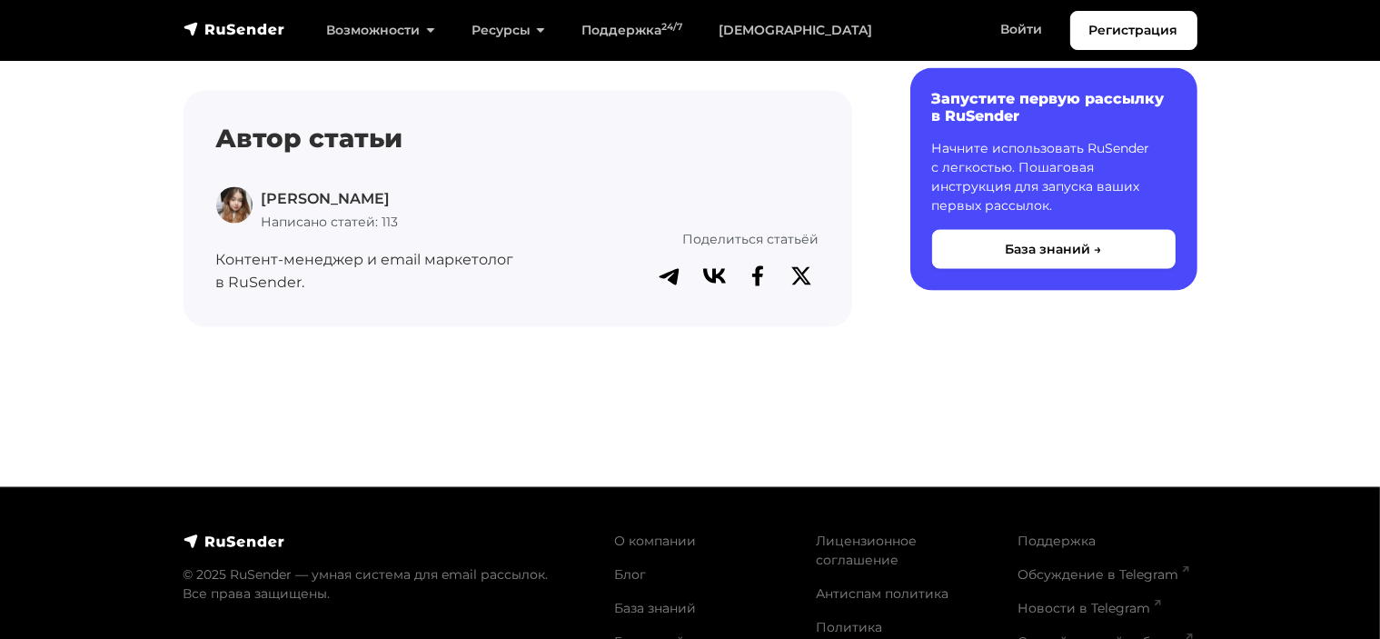
scroll to position [2817, 0]
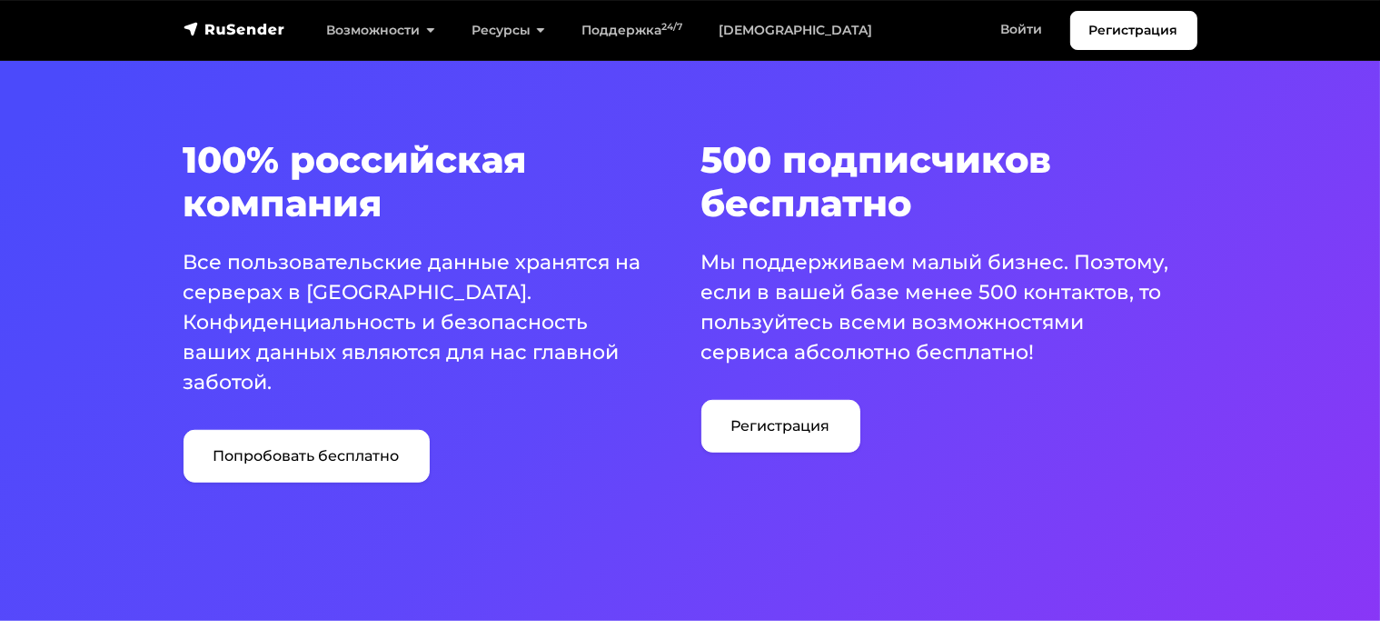
scroll to position [1081, 0]
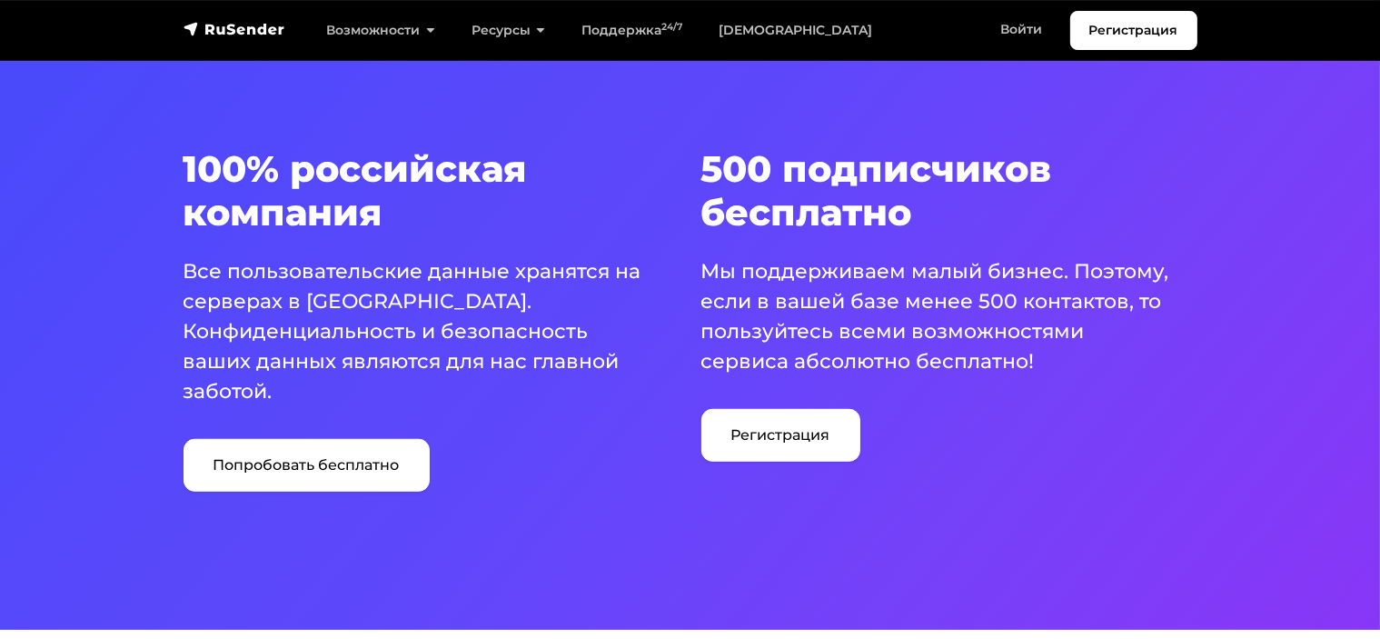
click at [1049, 399] on div "500 подписчиков бесплатно Мы поддерживаем малый бизнес. Поэтому, если в вашей б…" at bounding box center [950, 319] width 518 height 344
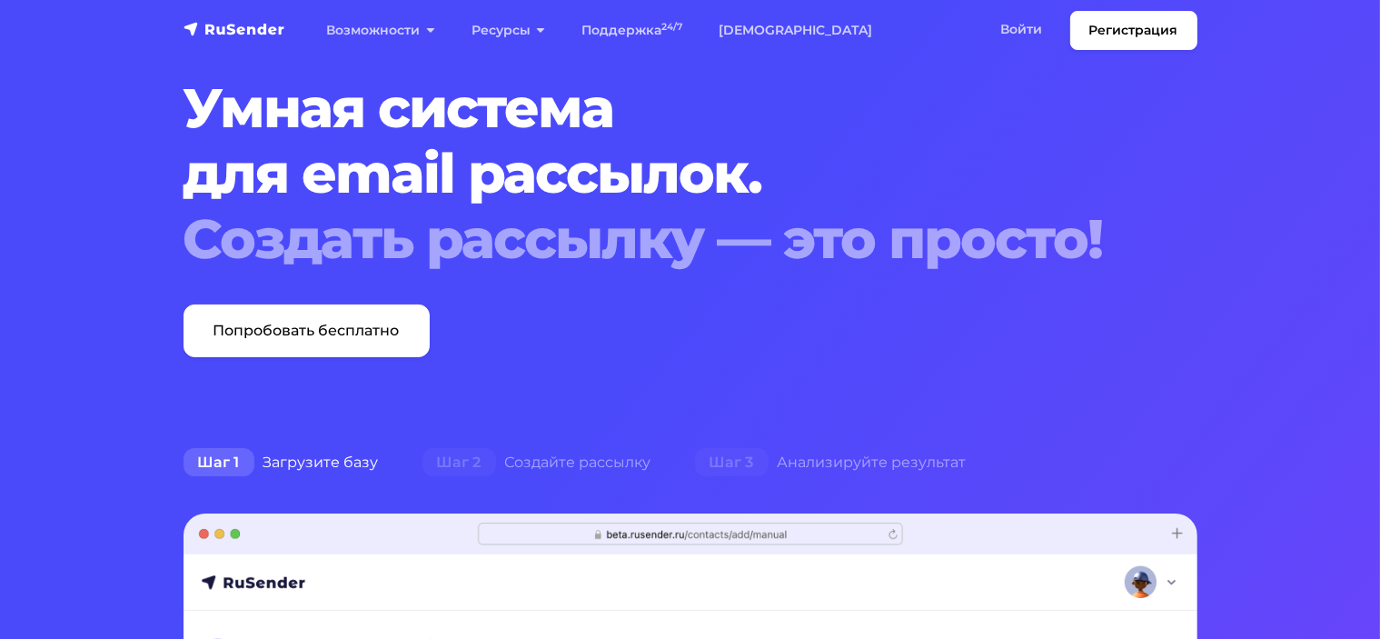
scroll to position [0, 0]
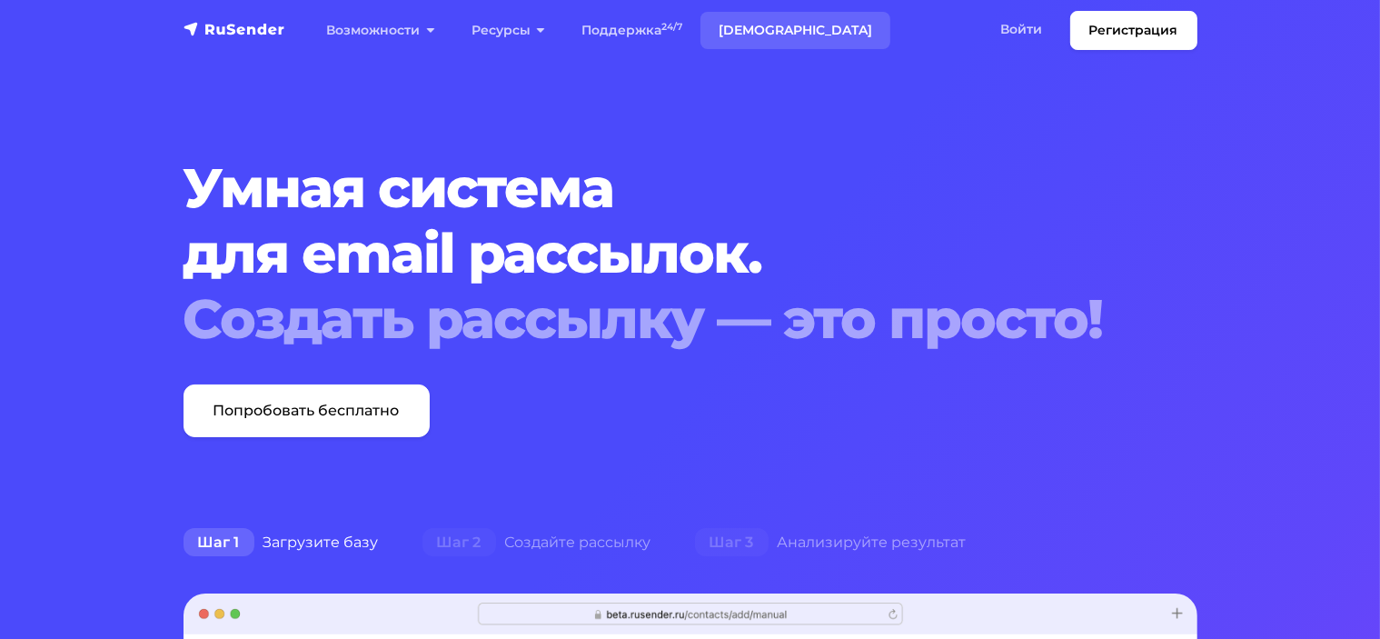
click at [751, 30] on link "[DEMOGRAPHIC_DATA]" at bounding box center [796, 30] width 190 height 37
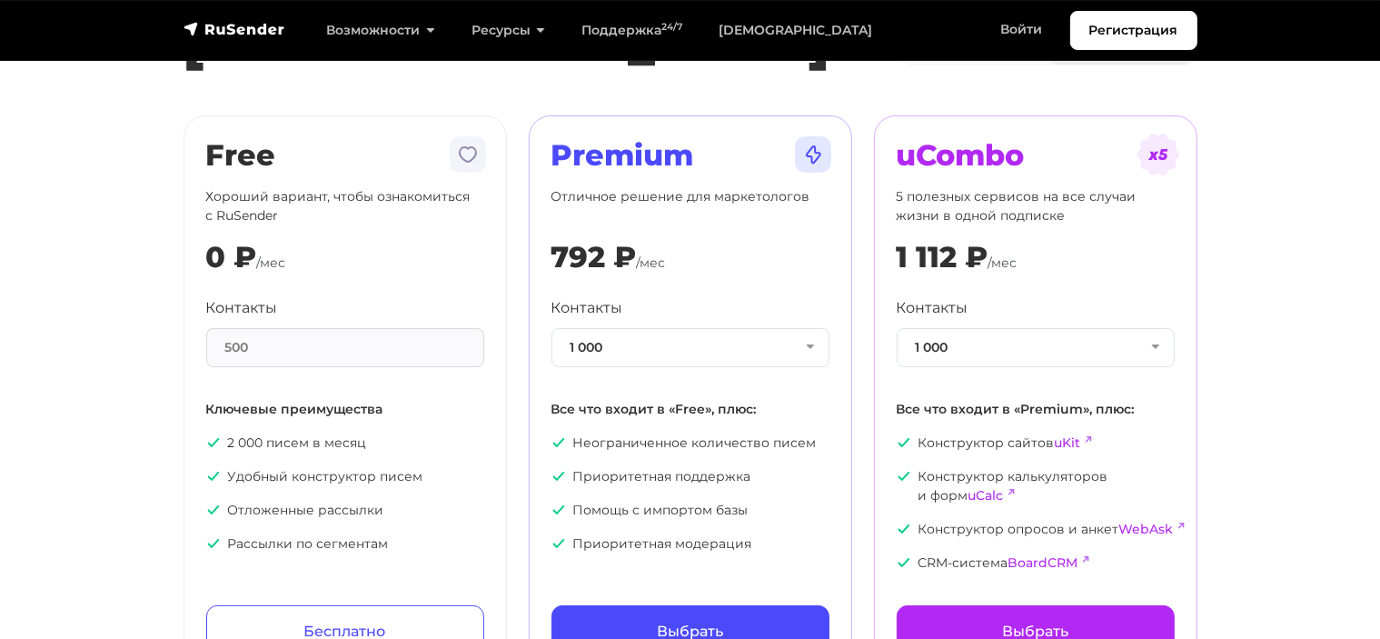
scroll to position [91, 0]
click at [662, 255] on span "/мес" at bounding box center [651, 262] width 29 height 16
click at [784, 351] on button "1 000" at bounding box center [691, 347] width 278 height 39
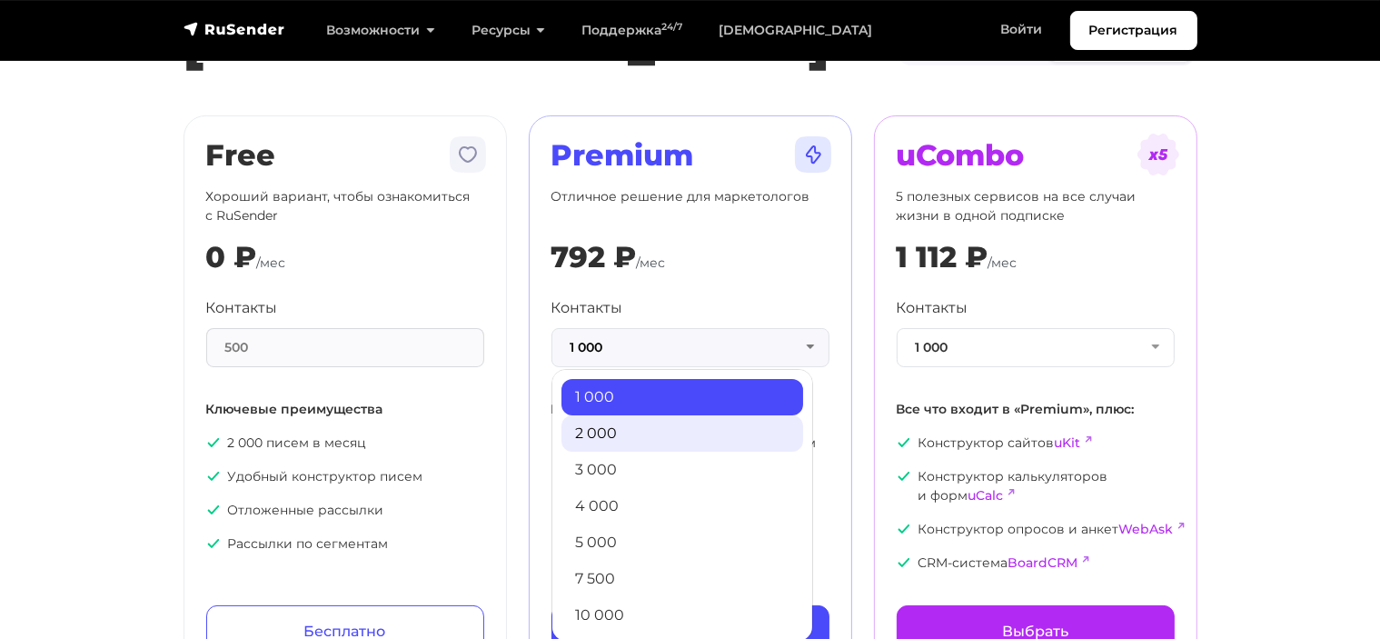
click at [703, 439] on link "2 000" at bounding box center [683, 433] width 242 height 36
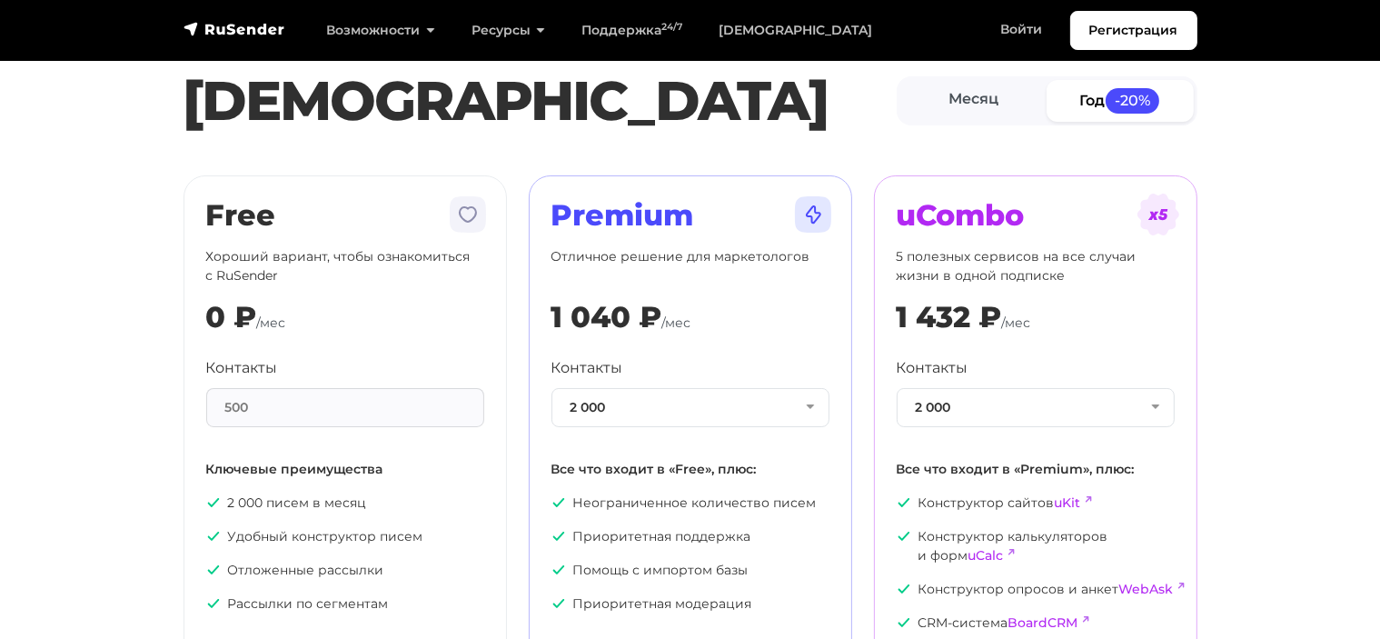
scroll to position [0, 0]
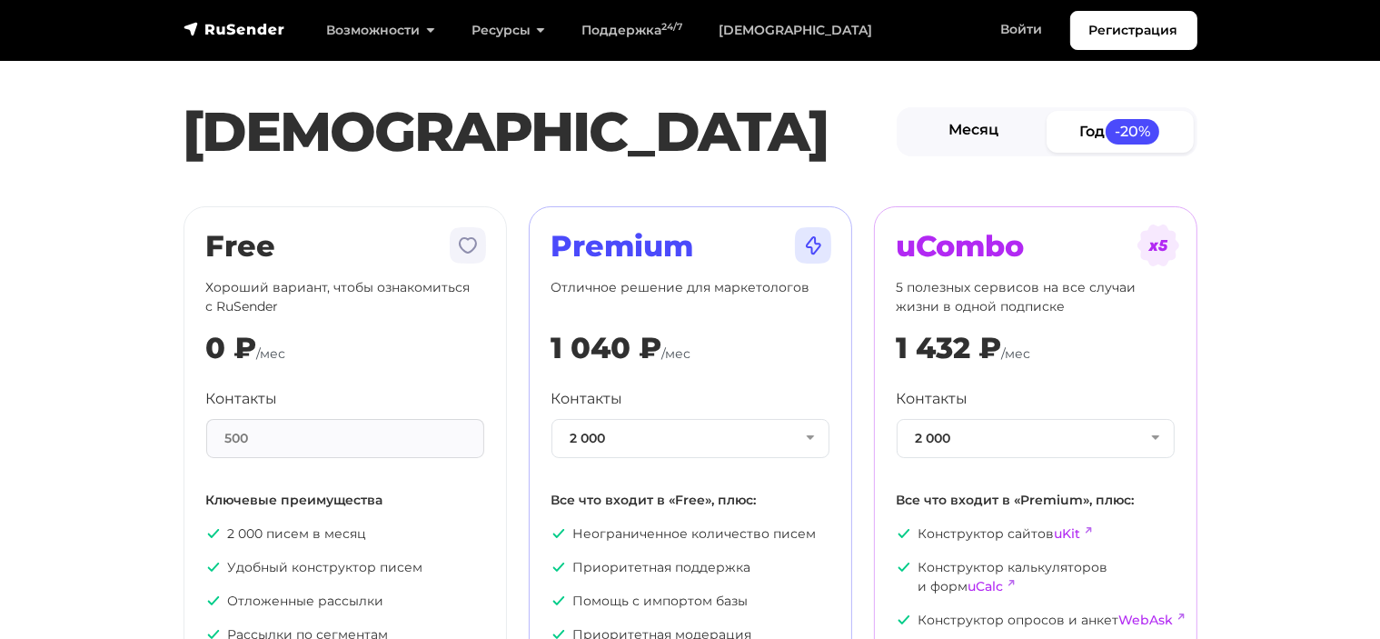
click at [990, 137] on link "Месяц" at bounding box center [974, 131] width 147 height 41
click at [1105, 134] on link "Год -20%" at bounding box center [1120, 131] width 147 height 41
click at [971, 134] on link "Месяц" at bounding box center [974, 131] width 147 height 41
click at [1076, 141] on link "Год -20%" at bounding box center [1120, 131] width 147 height 41
click at [992, 129] on link "Месяц" at bounding box center [974, 131] width 147 height 41
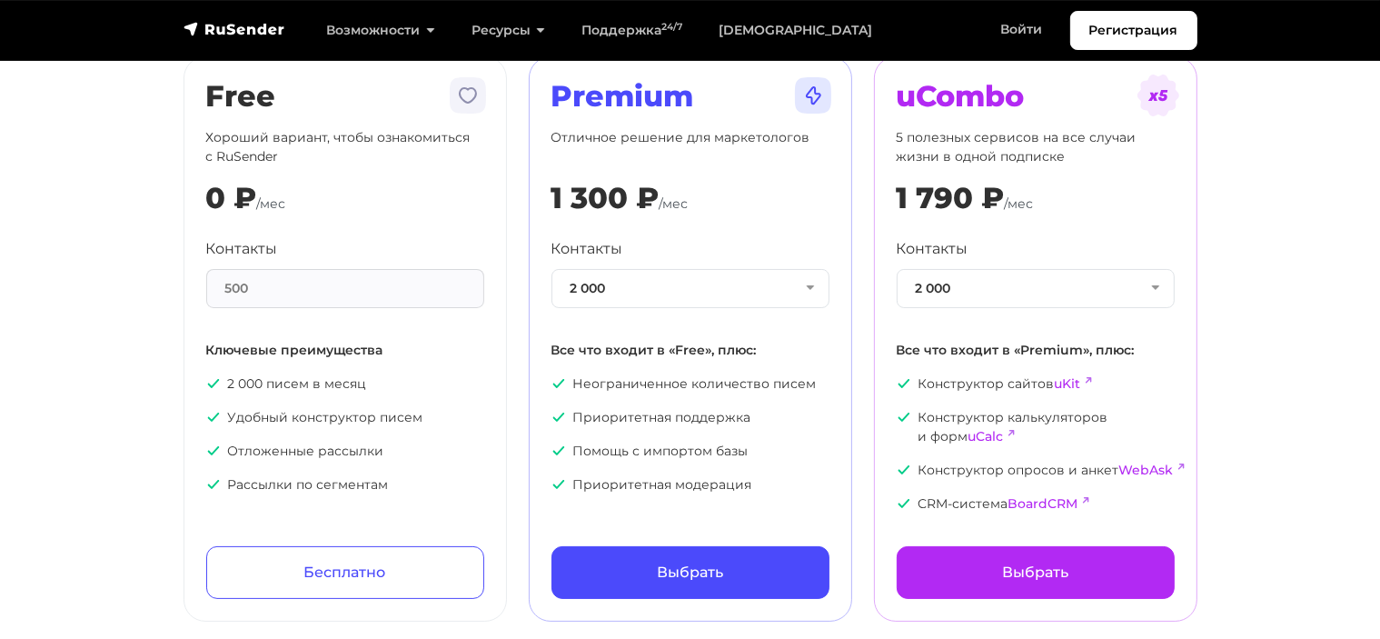
scroll to position [182, 0]
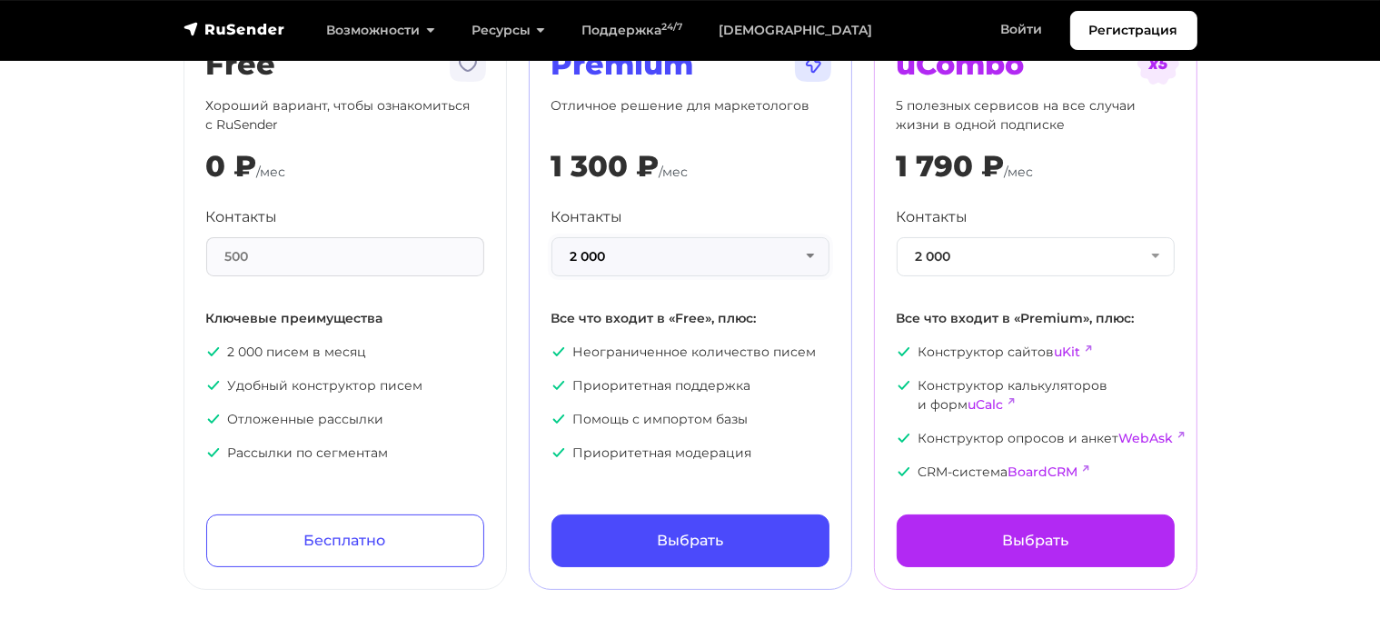
click at [770, 267] on button "2 000" at bounding box center [691, 256] width 278 height 39
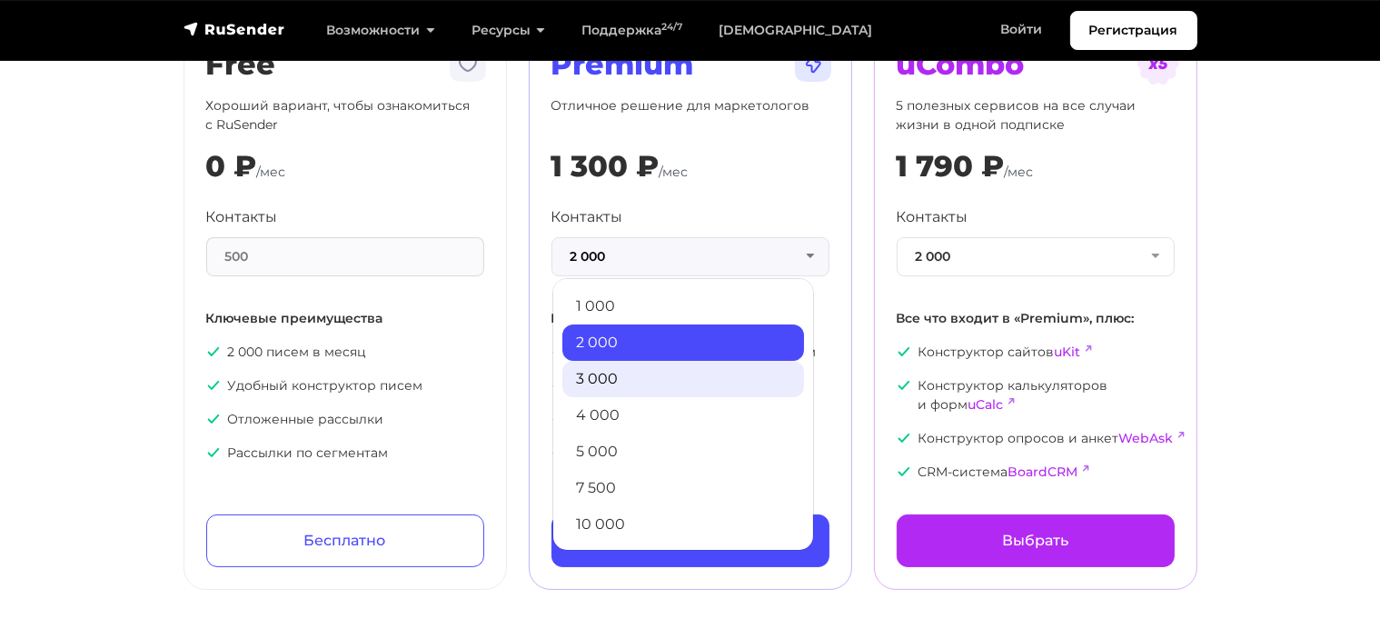
click at [694, 374] on link "3 000" at bounding box center [684, 379] width 242 height 36
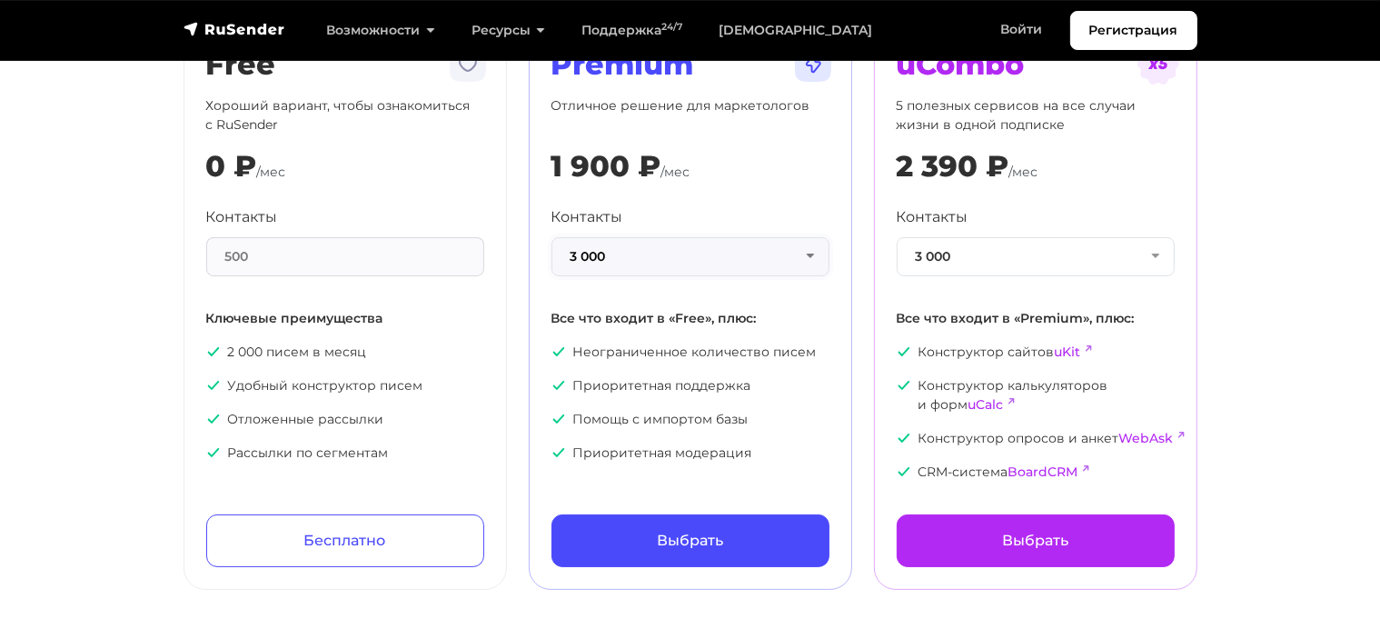
click at [804, 264] on button "3 000" at bounding box center [691, 256] width 278 height 39
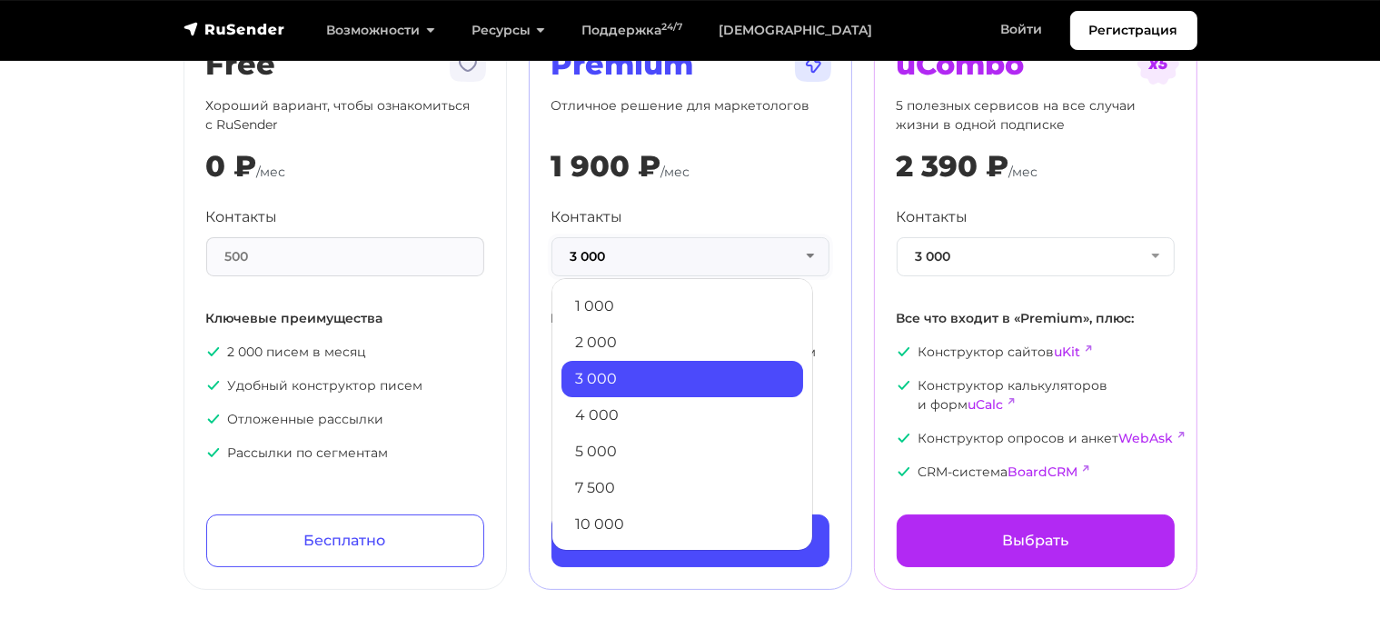
click at [807, 252] on button "3 000" at bounding box center [691, 256] width 278 height 39
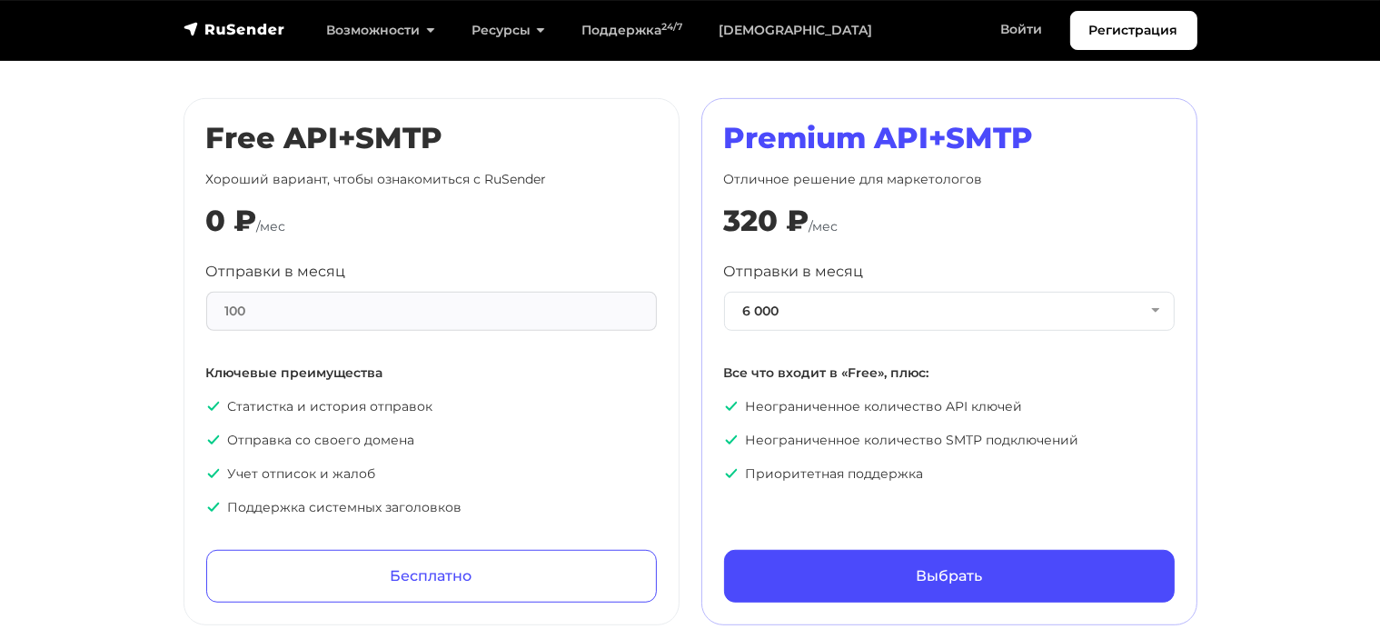
scroll to position [909, 0]
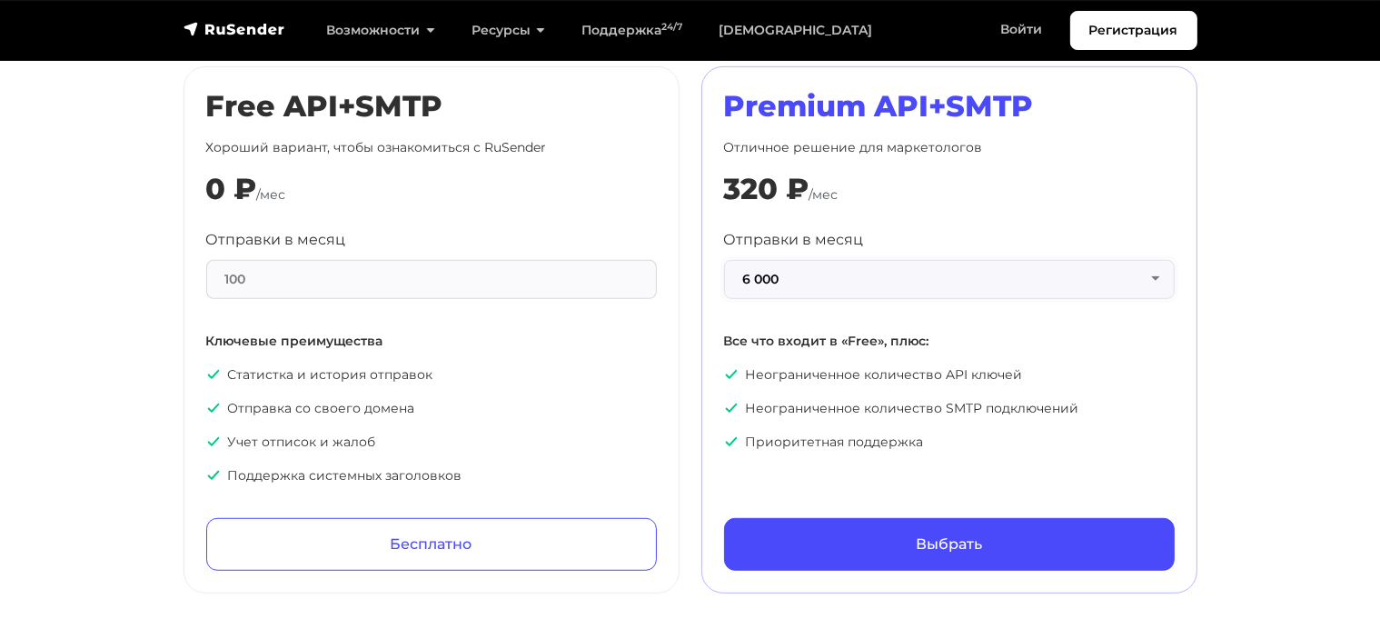
click at [1156, 268] on button "6 000" at bounding box center [949, 279] width 451 height 39
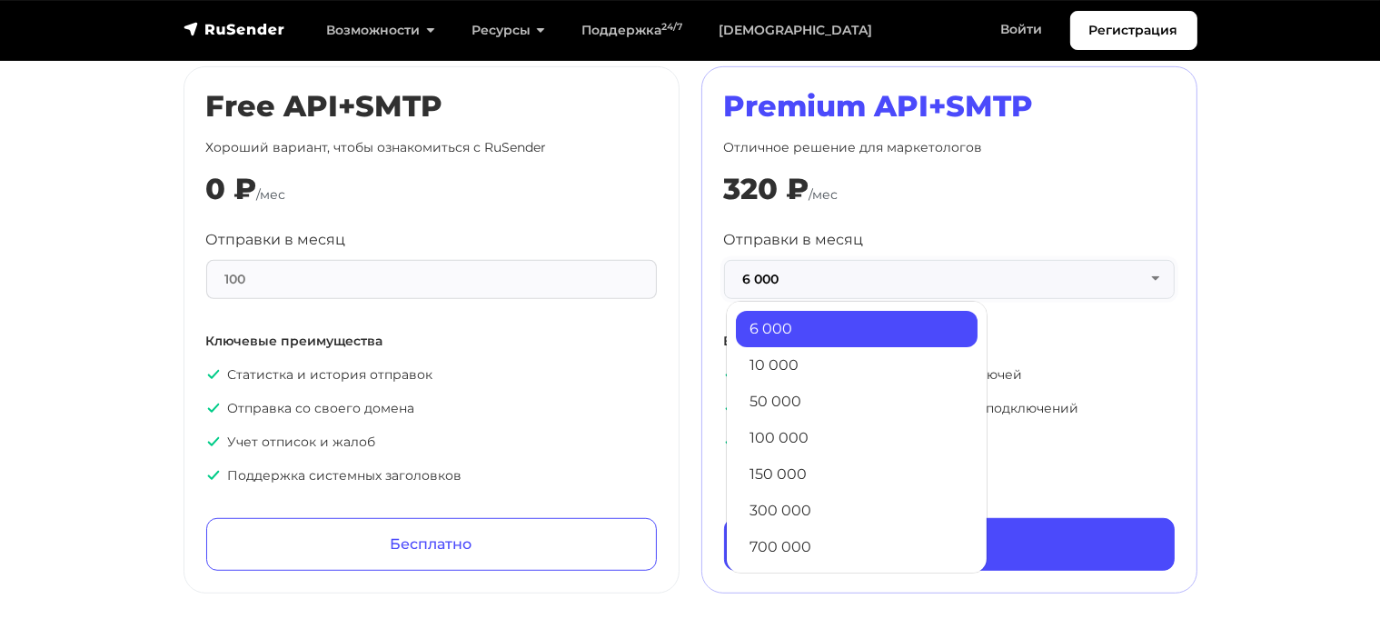
click at [1159, 280] on button "6 000" at bounding box center [949, 279] width 451 height 39
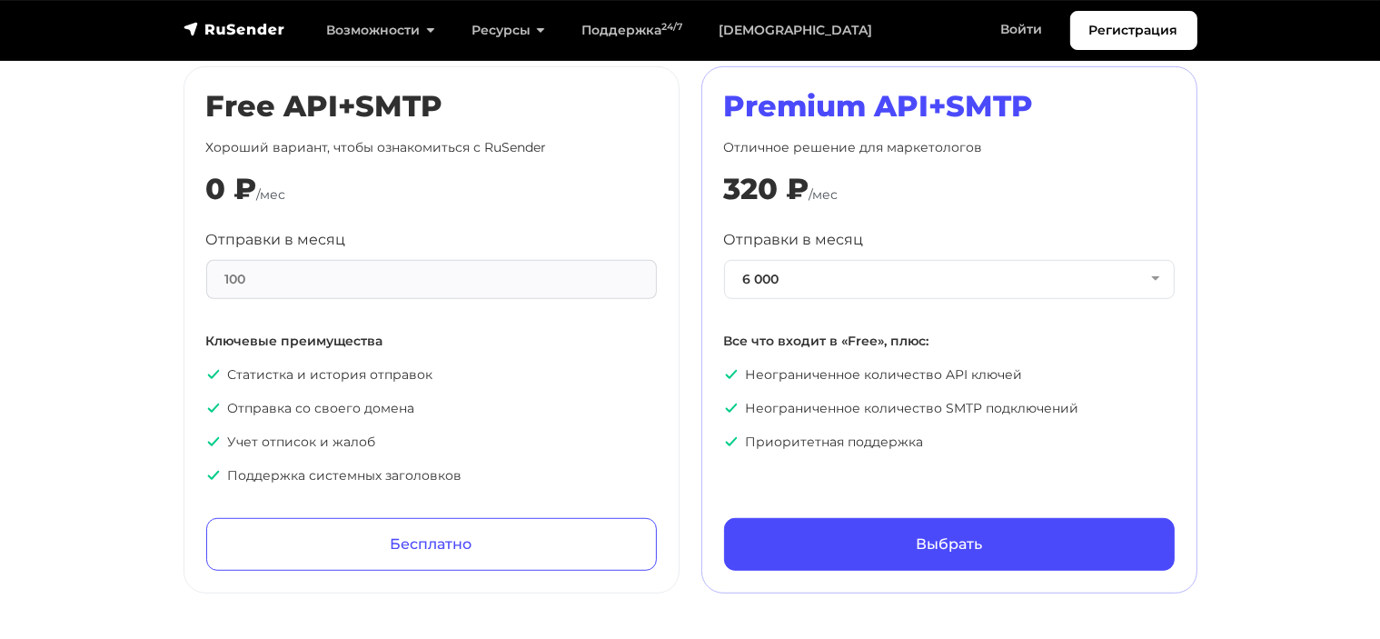
click at [382, 160] on div "Free API+SMTP Хороший вариант, чтобы ознакомиться с RuSender 0 ₽ /мес Отправки …" at bounding box center [431, 330] width 451 height 482
click at [434, 236] on div "Отправки в месяц 100" at bounding box center [431, 264] width 451 height 70
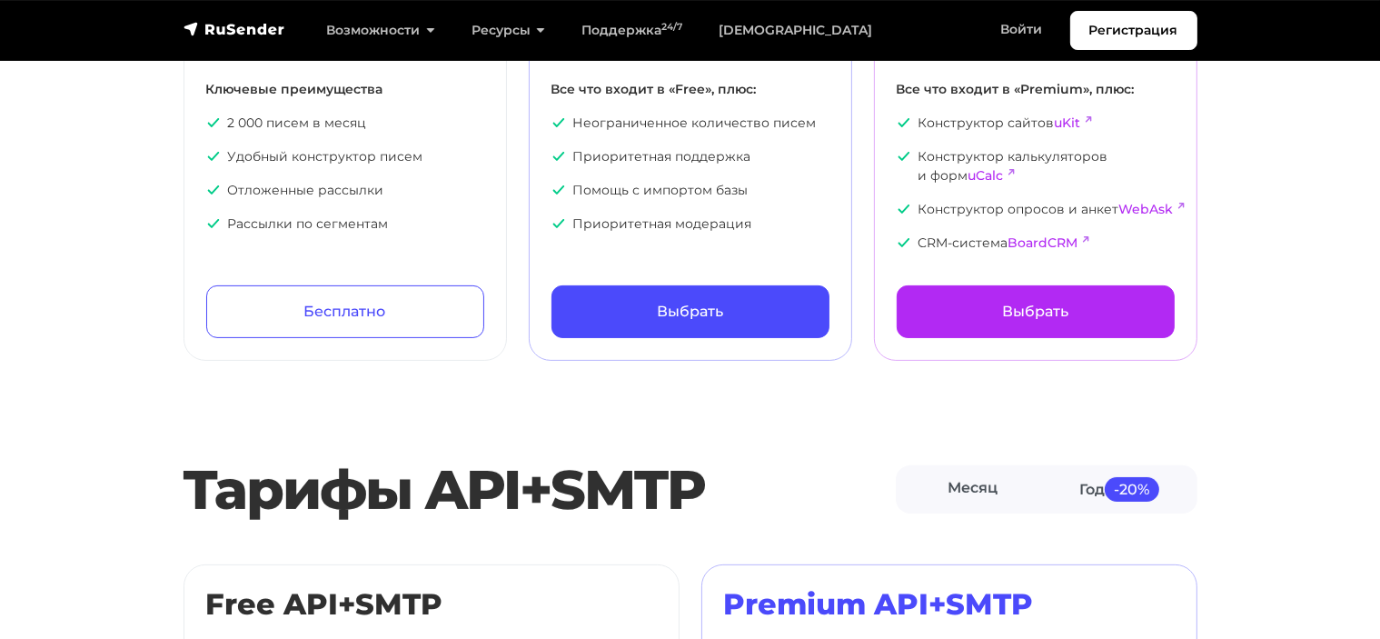
scroll to position [0, 0]
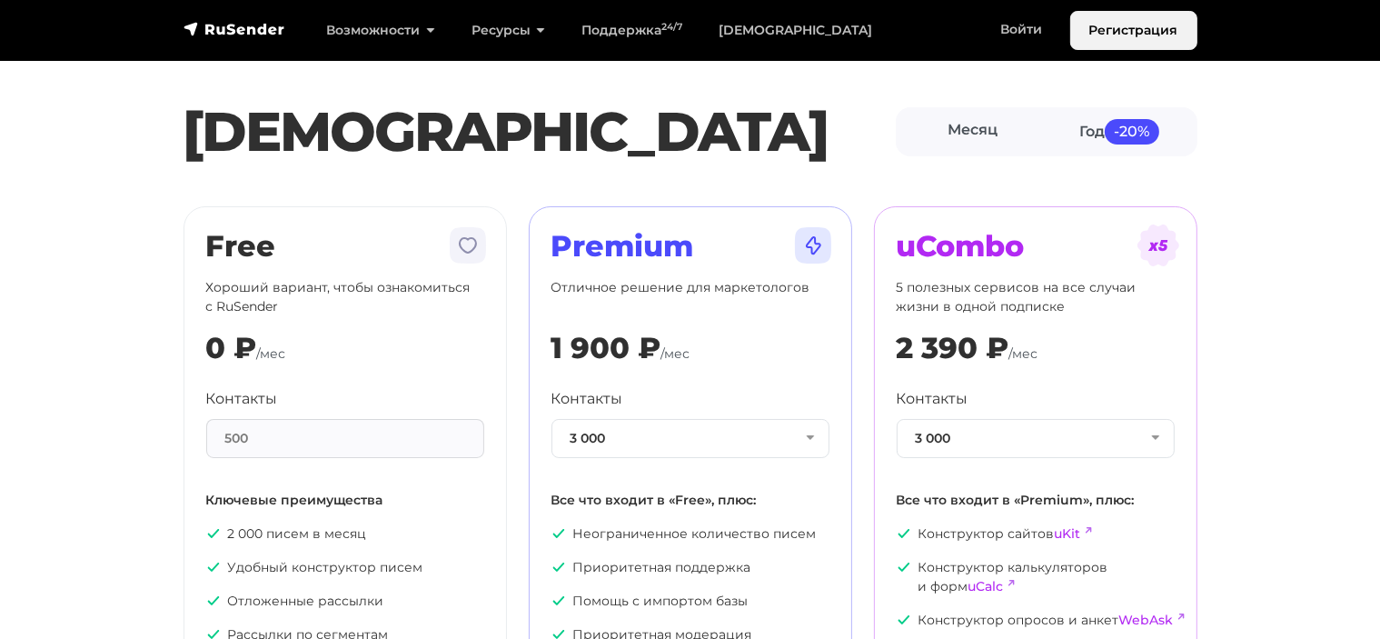
click at [1141, 37] on link "Регистрация" at bounding box center [1134, 30] width 127 height 39
